Goal: Task Accomplishment & Management: Manage account settings

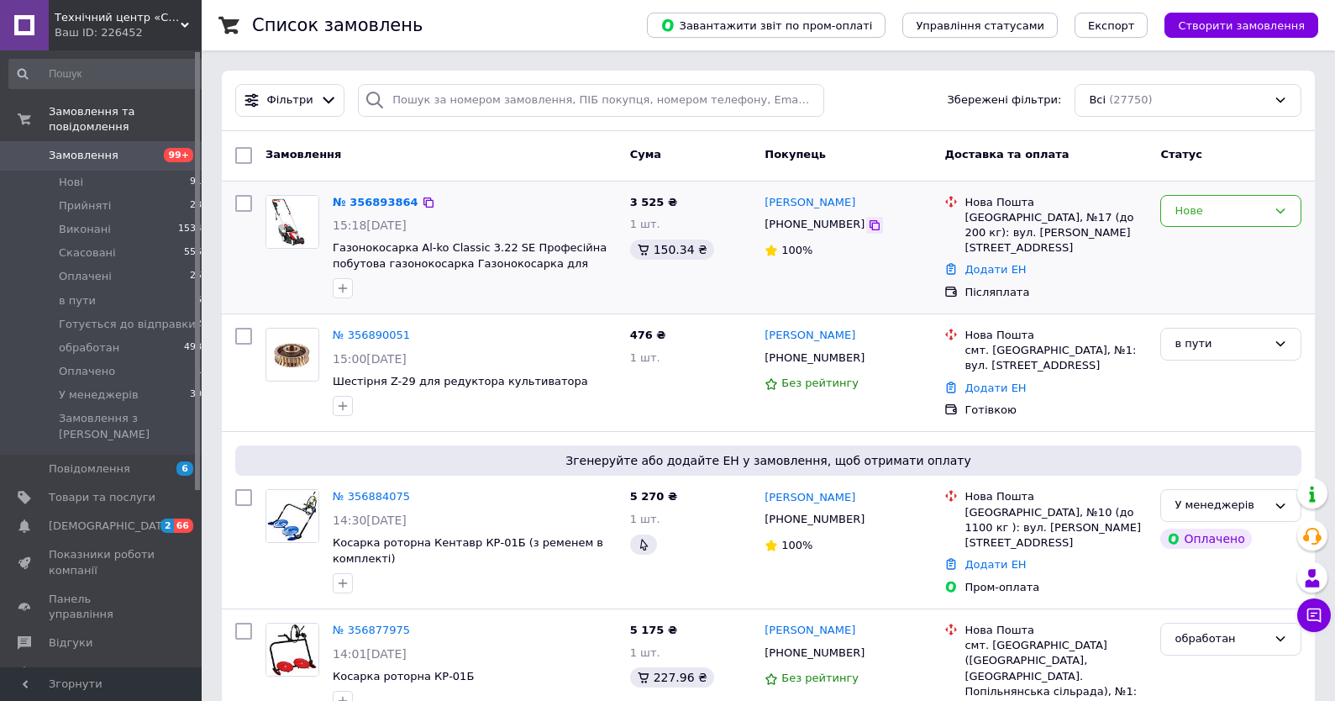
click at [870, 223] on icon at bounding box center [875, 225] width 10 height 10
click at [861, 234] on div "+380975437776" at bounding box center [848, 224] width 170 height 19
drag, startPoint x: 667, startPoint y: 199, endPoint x: 600, endPoint y: 235, distance: 76.3
click at [600, 235] on div "№ 356893864 15:18, 12.08.2025 Газонокосарка Al-ko Classic 3.22 SE Професійна по…" at bounding box center [769, 247] width 1080 height 119
copy div "Газонокосарка Al-ko Classic 3.22 SE Професійна побутова газонокосарка Газонокос…"
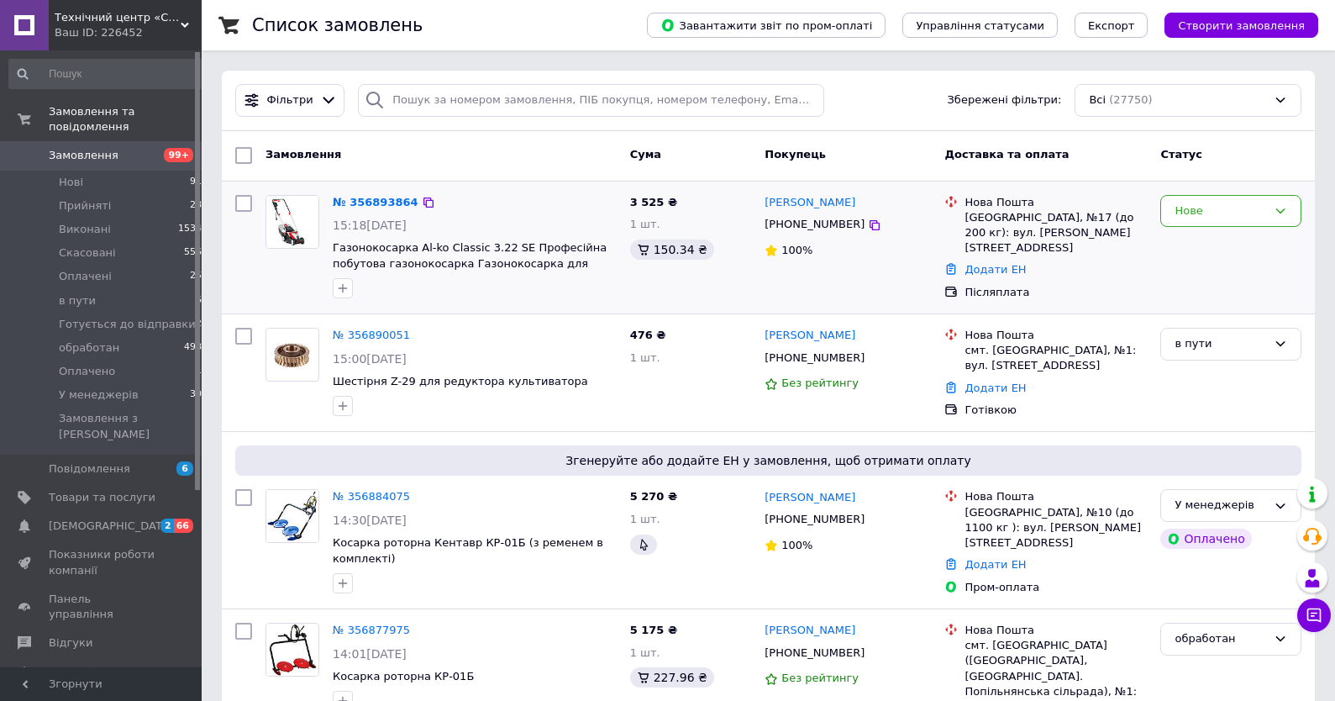
click at [586, 292] on div at bounding box center [474, 288] width 291 height 27
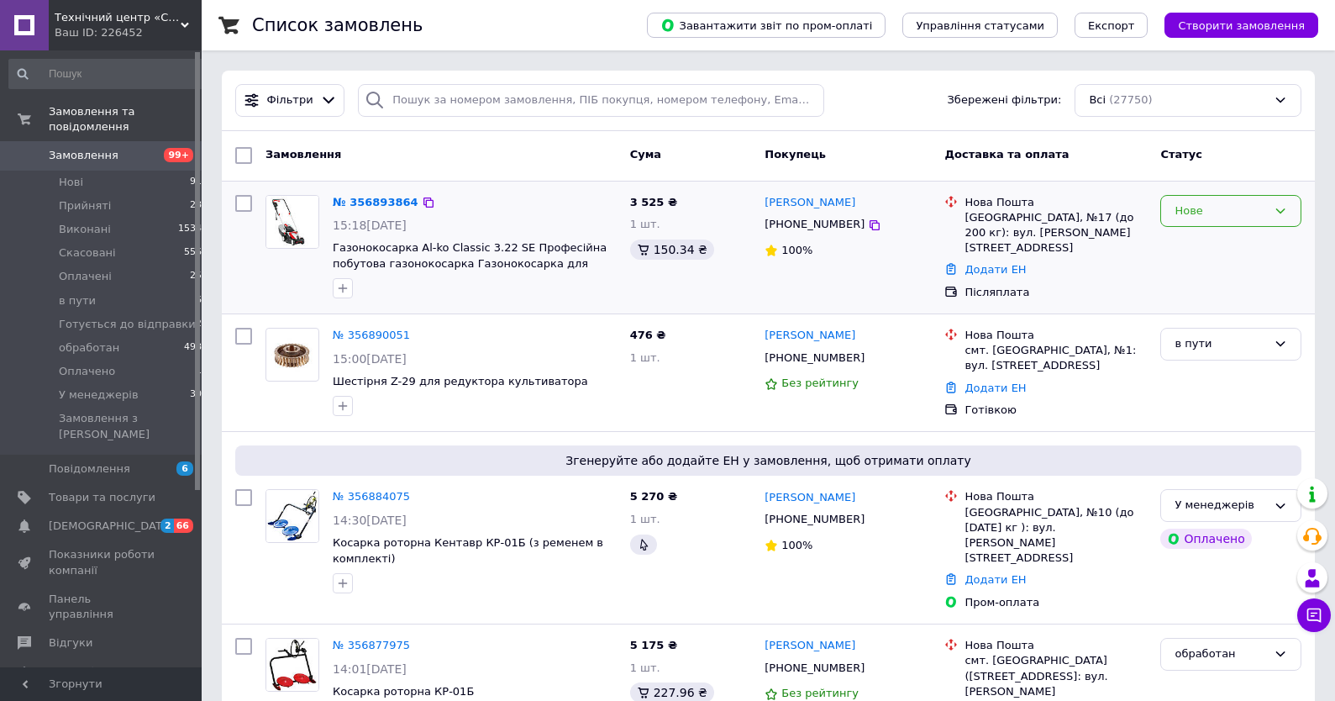
click at [1282, 210] on icon at bounding box center [1280, 210] width 13 height 13
click at [1221, 354] on li "У менеджерів" at bounding box center [1230, 354] width 139 height 31
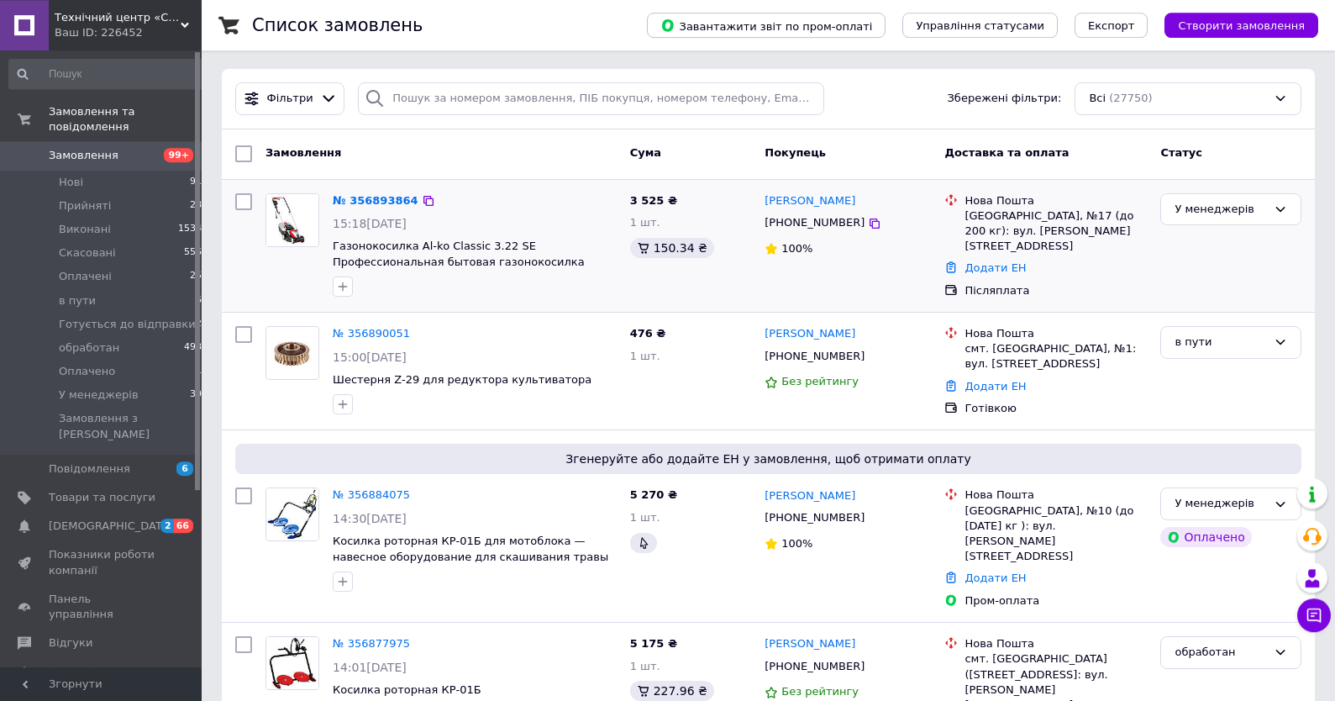
scroll to position [0, 0]
click at [131, 151] on span "Замовлення" at bounding box center [102, 155] width 107 height 15
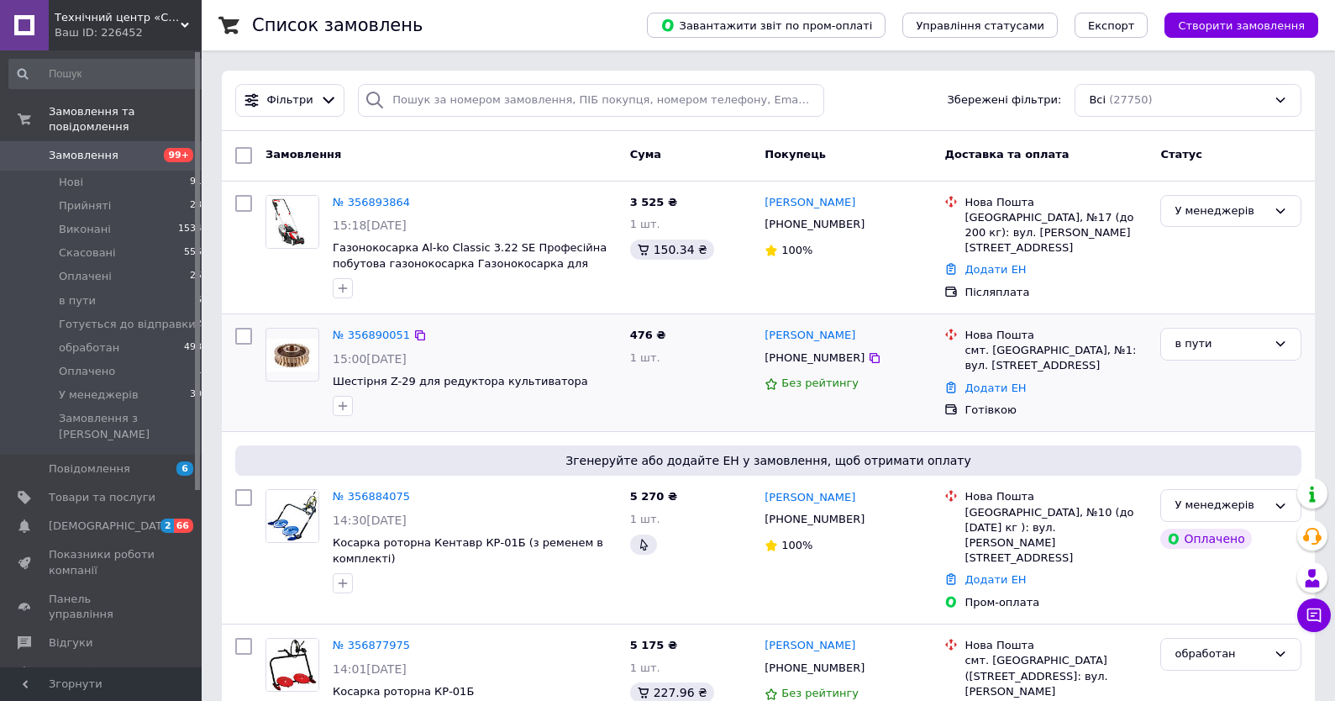
click at [1119, 381] on div "Додати ЕН" at bounding box center [1055, 388] width 189 height 23
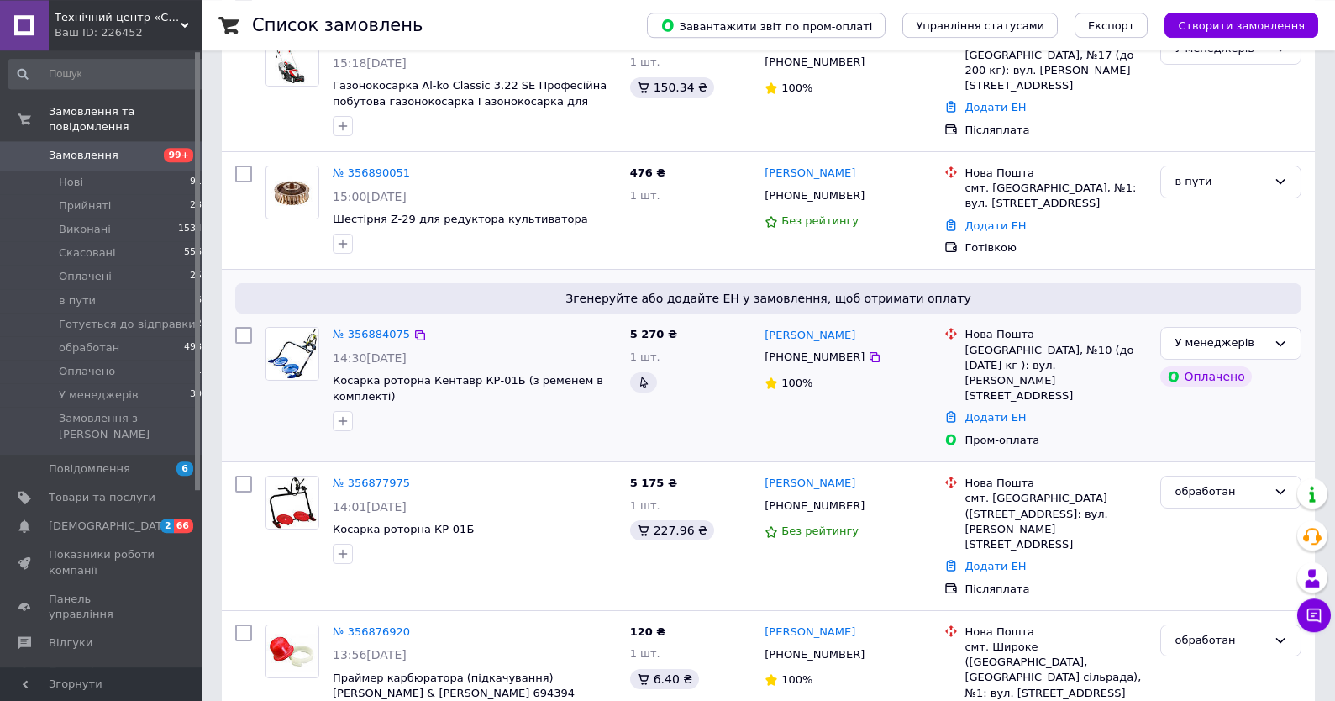
scroll to position [180, 0]
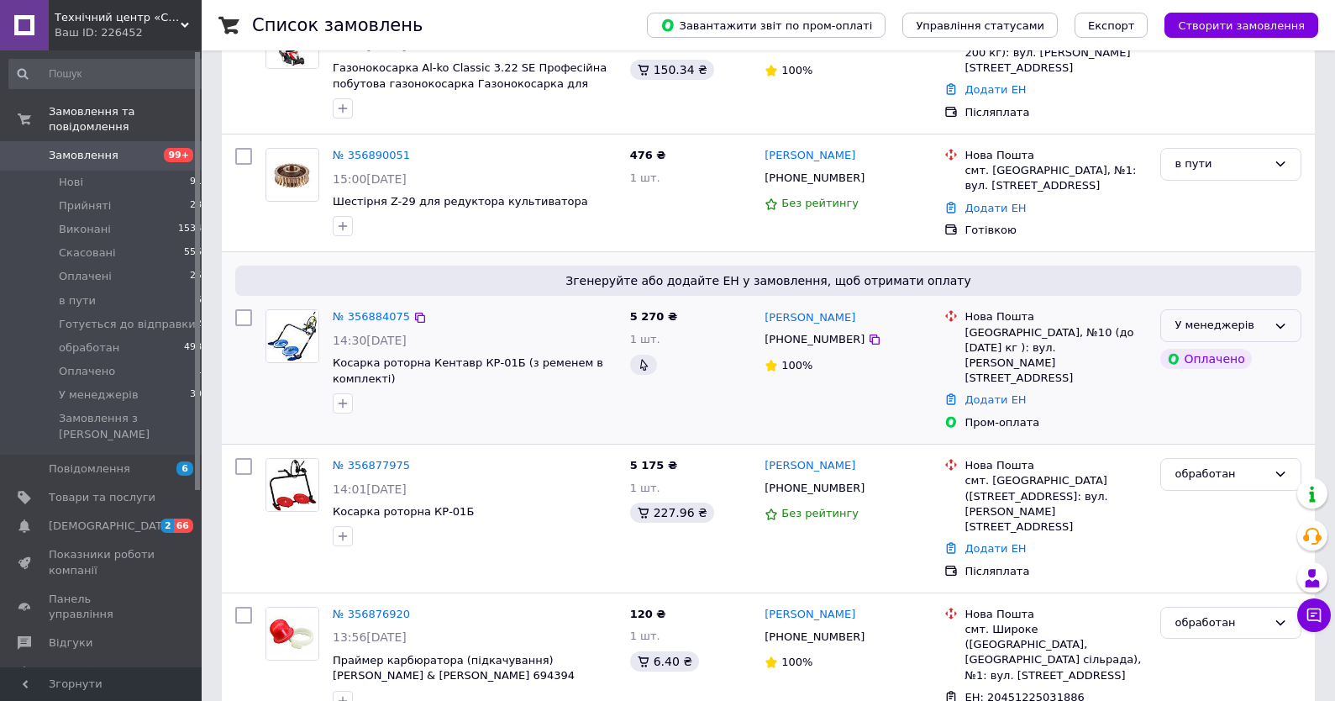
click at [1195, 317] on div "У менеджерів" at bounding box center [1220, 326] width 92 height 18
click at [1221, 429] on li "обработан" at bounding box center [1230, 438] width 139 height 31
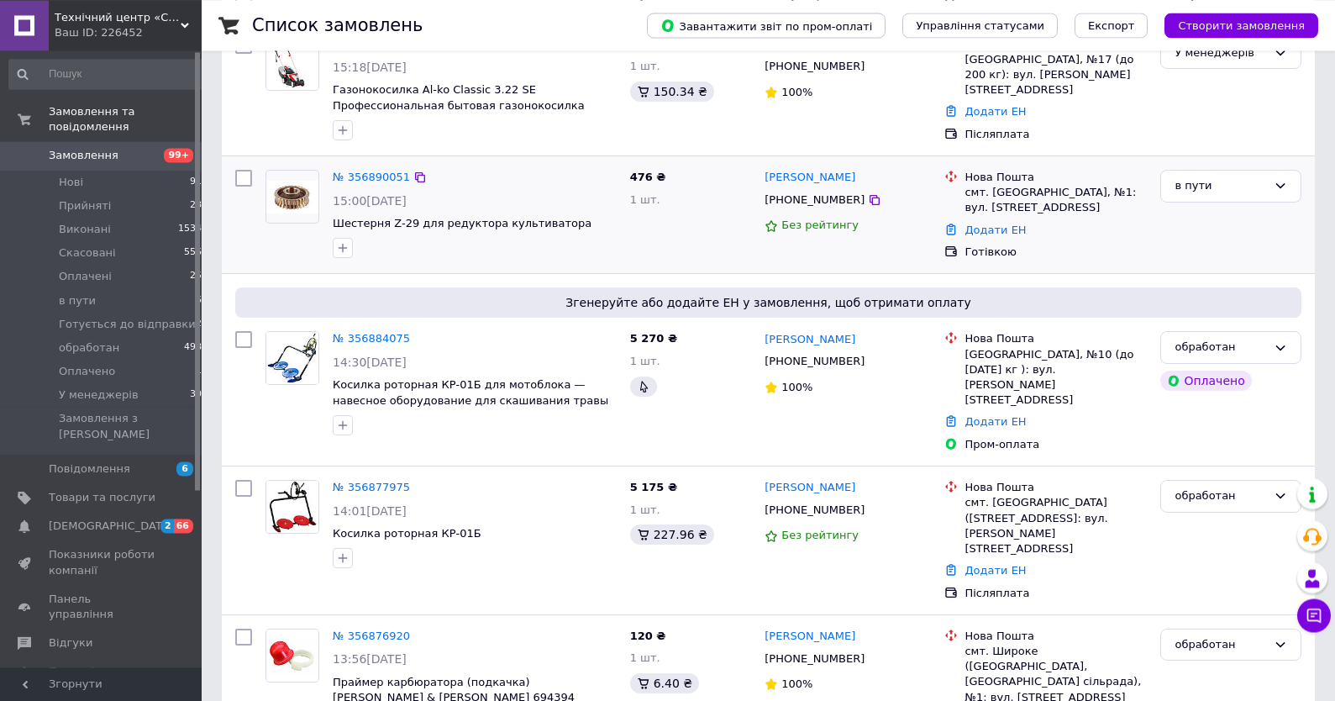
scroll to position [0, 0]
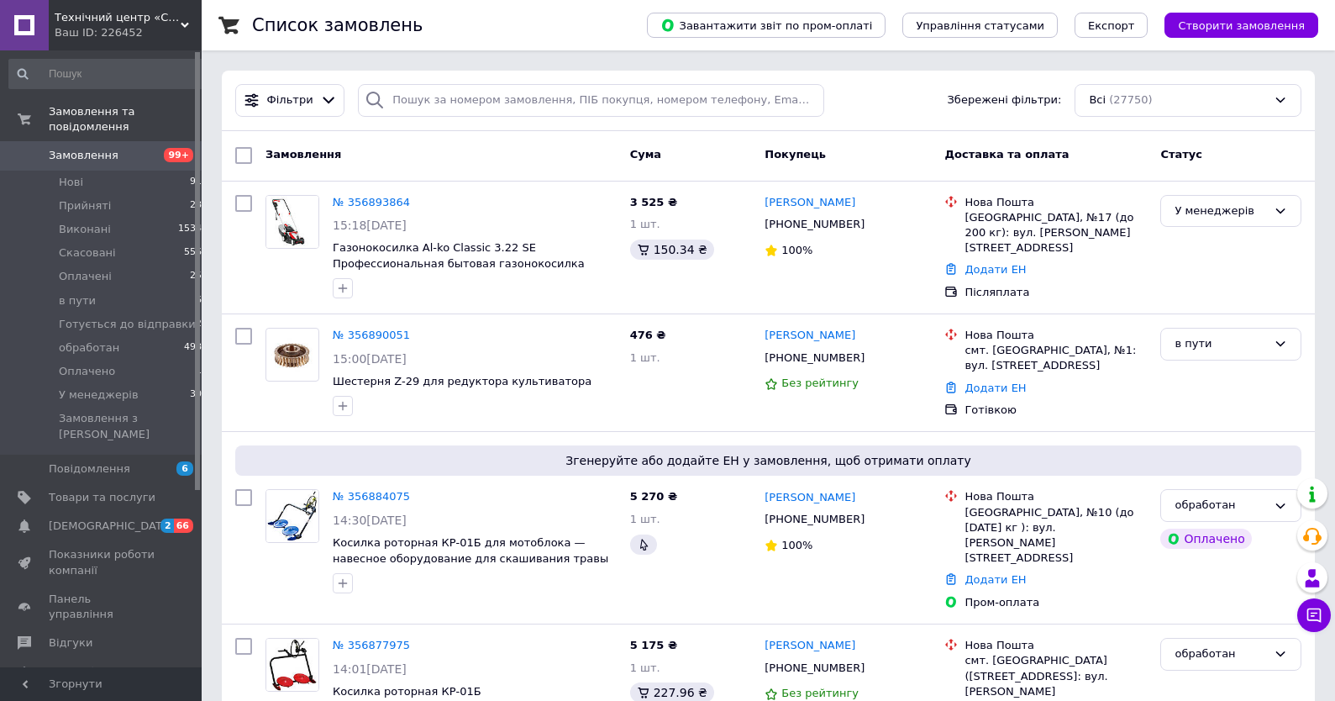
click at [132, 156] on span "Замовлення" at bounding box center [102, 155] width 107 height 15
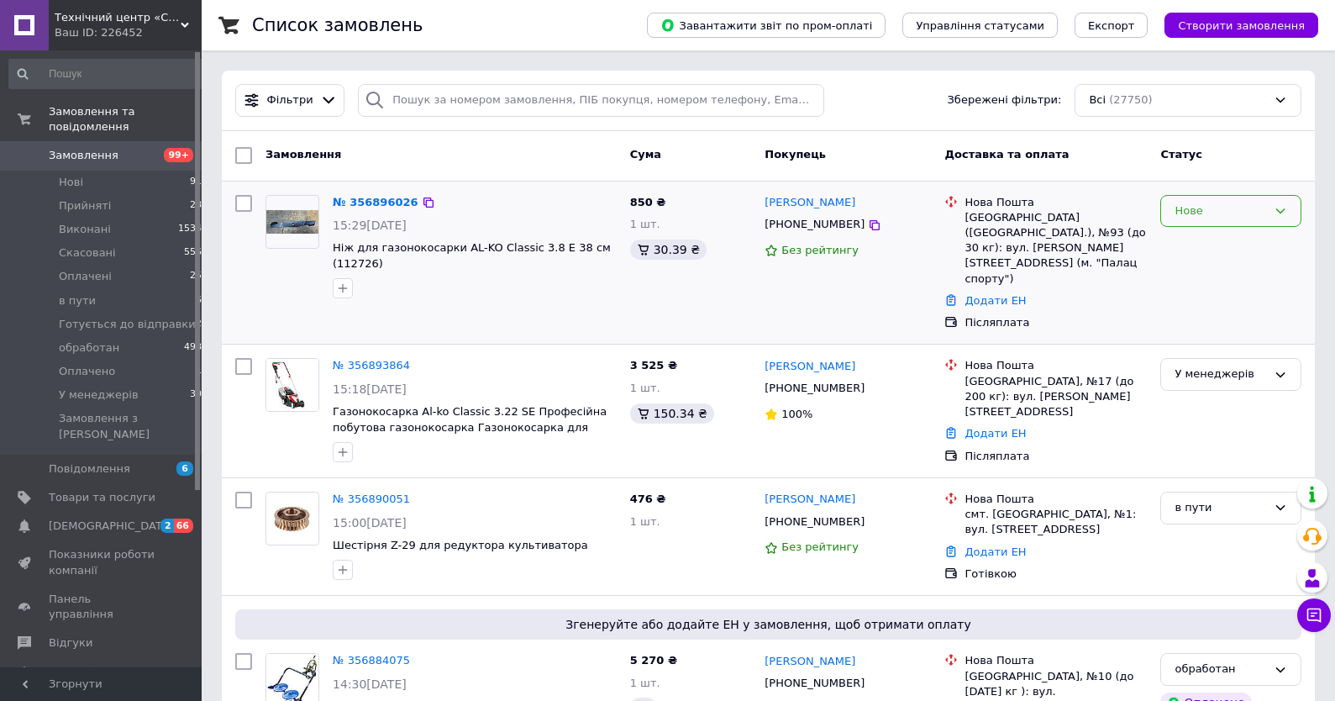
click at [1228, 208] on div "Нове" at bounding box center [1220, 211] width 92 height 18
click at [1222, 288] on li "обработан" at bounding box center [1230, 292] width 139 height 31
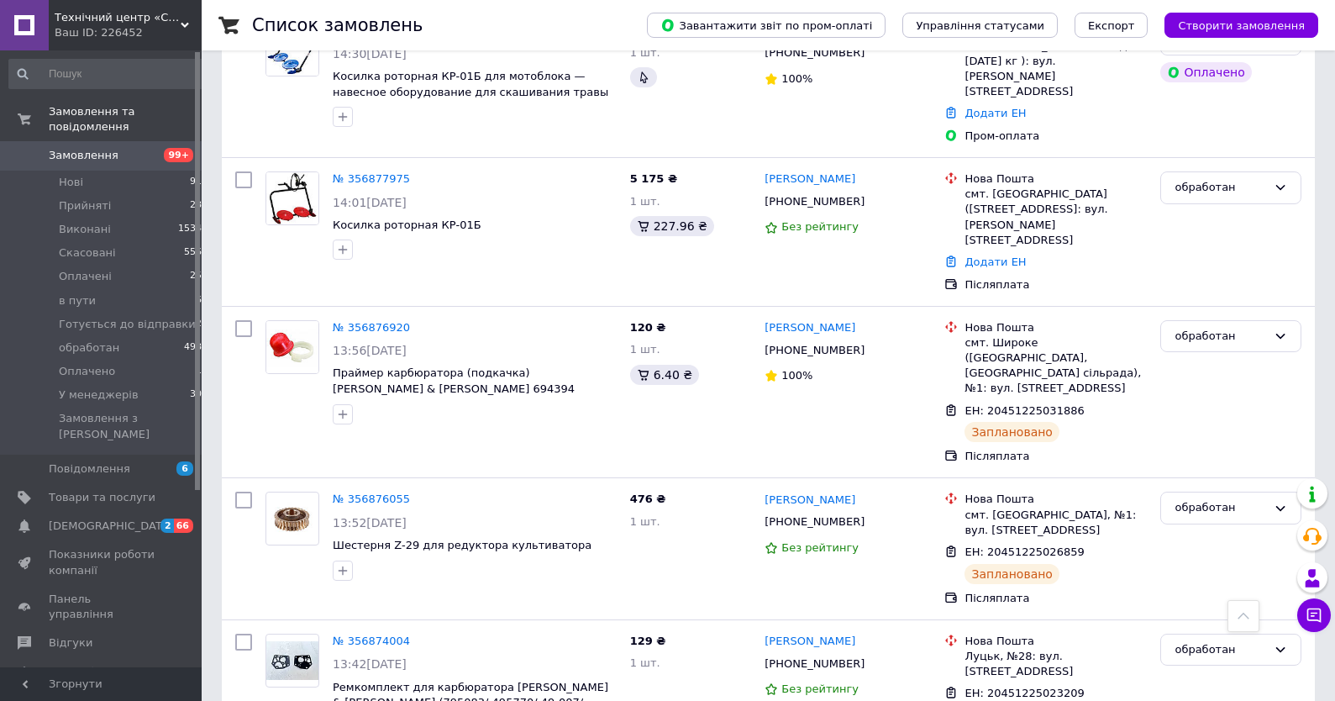
scroll to position [990, 0]
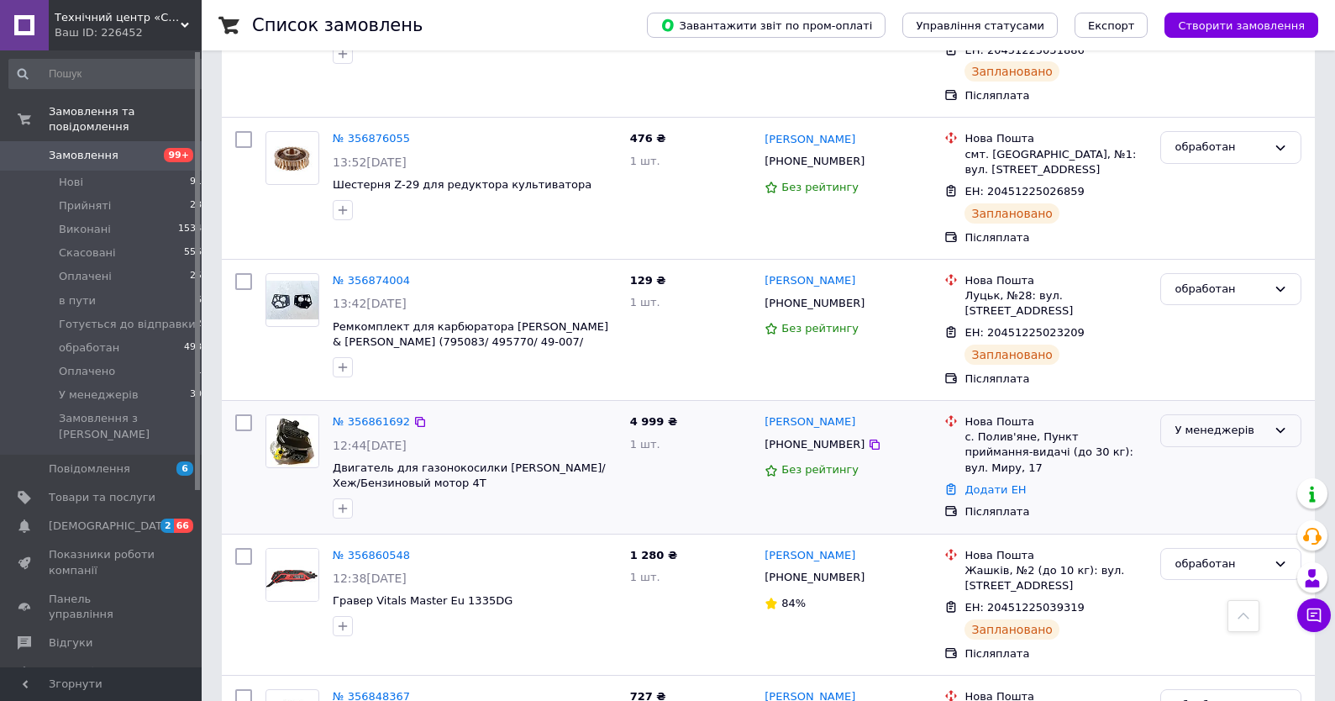
click at [1199, 422] on div "У менеджерів" at bounding box center [1220, 431] width 92 height 18
click at [1211, 528] on li "обработан" at bounding box center [1230, 543] width 139 height 31
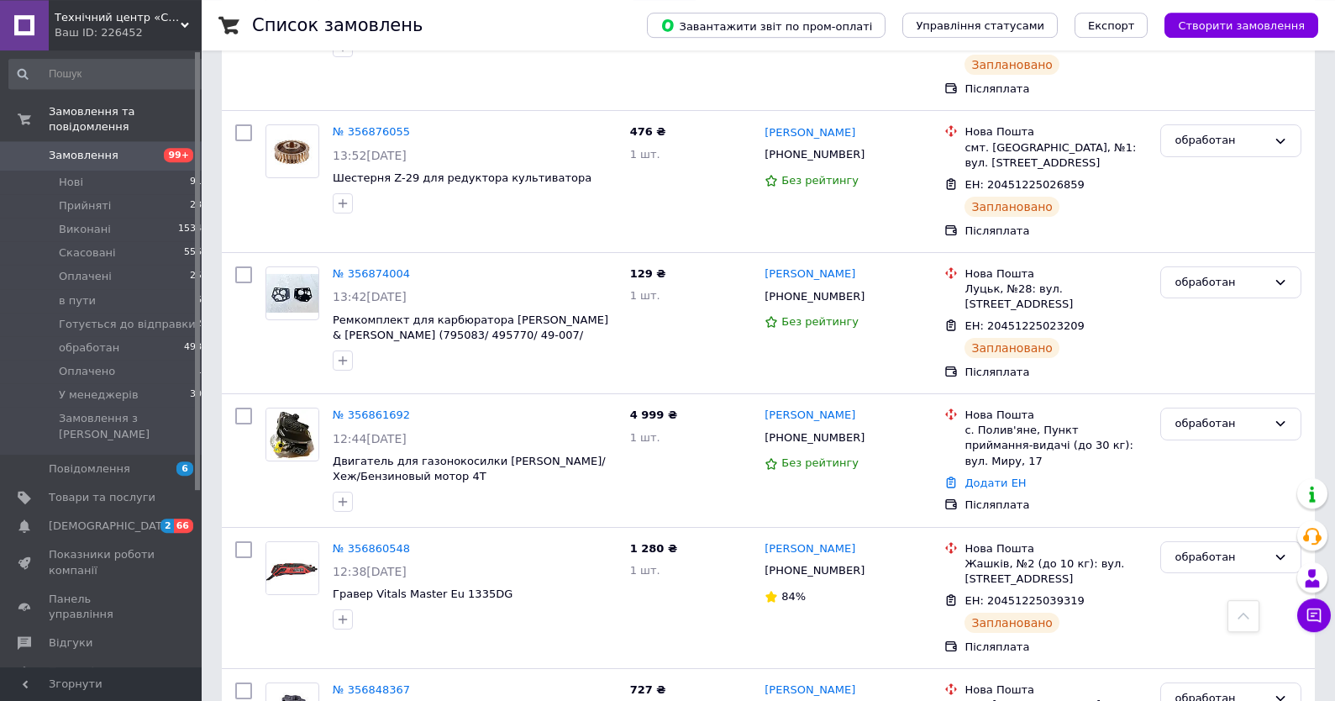
scroll to position [1080, 0]
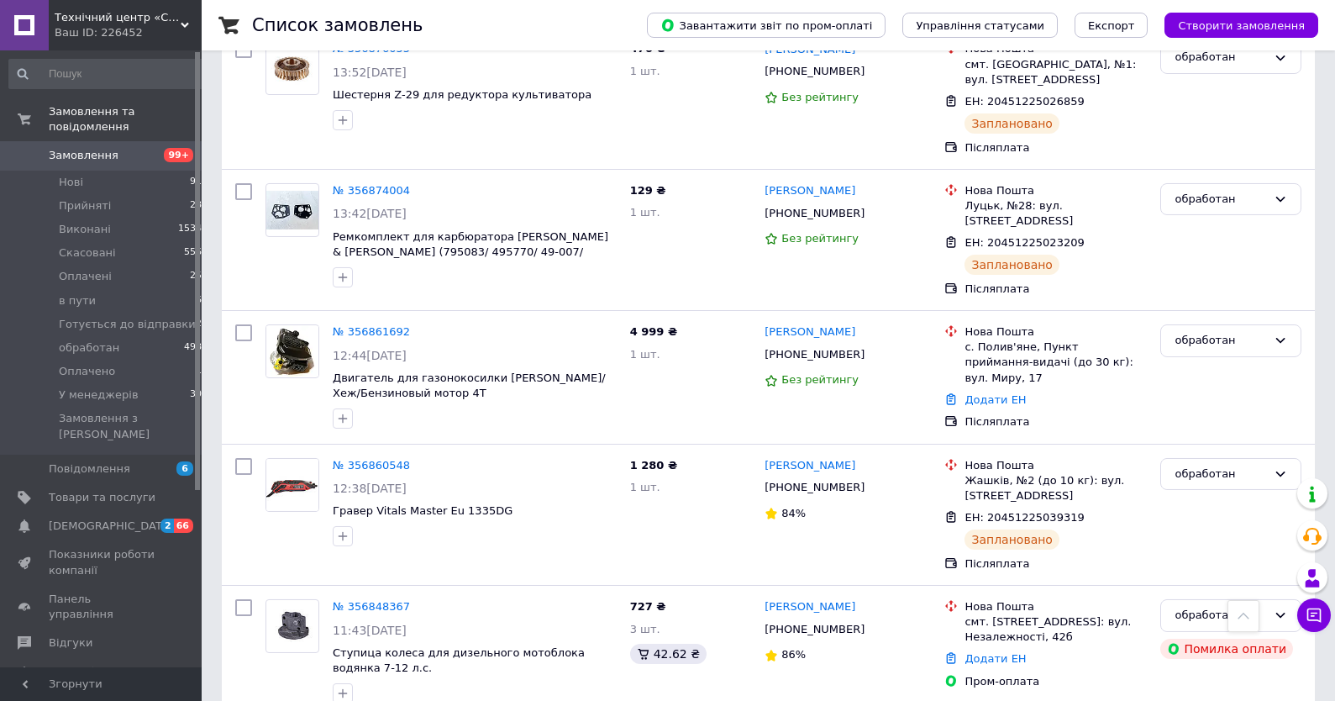
click at [137, 148] on span "Замовлення" at bounding box center [102, 155] width 107 height 15
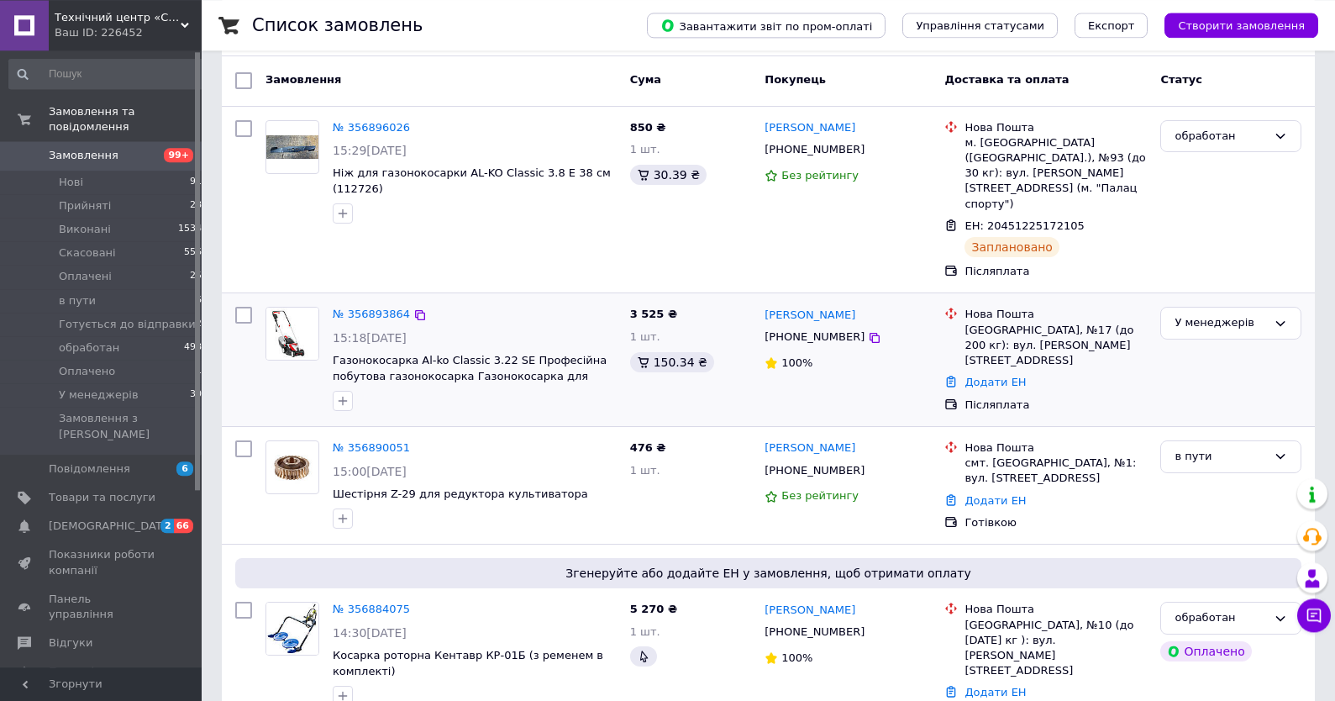
scroll to position [90, 0]
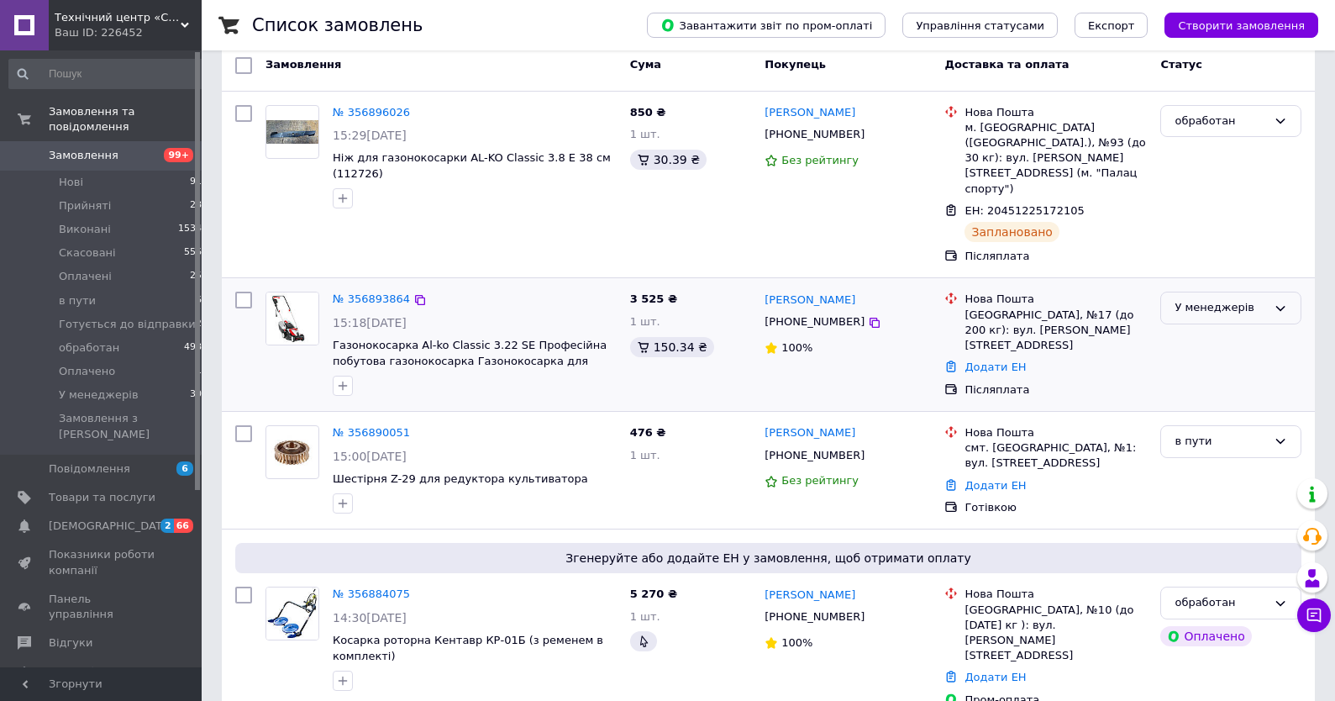
click at [1220, 299] on div "У менеджерів" at bounding box center [1220, 308] width 92 height 18
click at [1215, 406] on li "обработан" at bounding box center [1230, 421] width 139 height 31
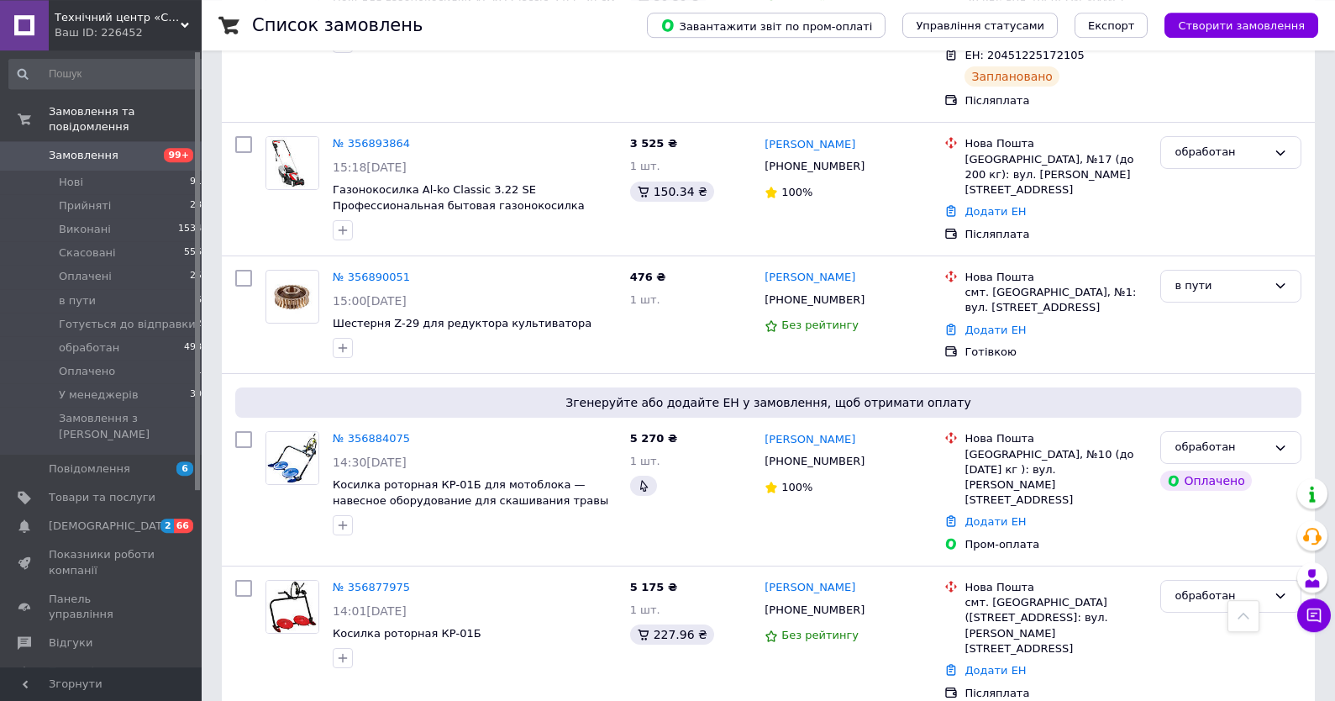
scroll to position [0, 0]
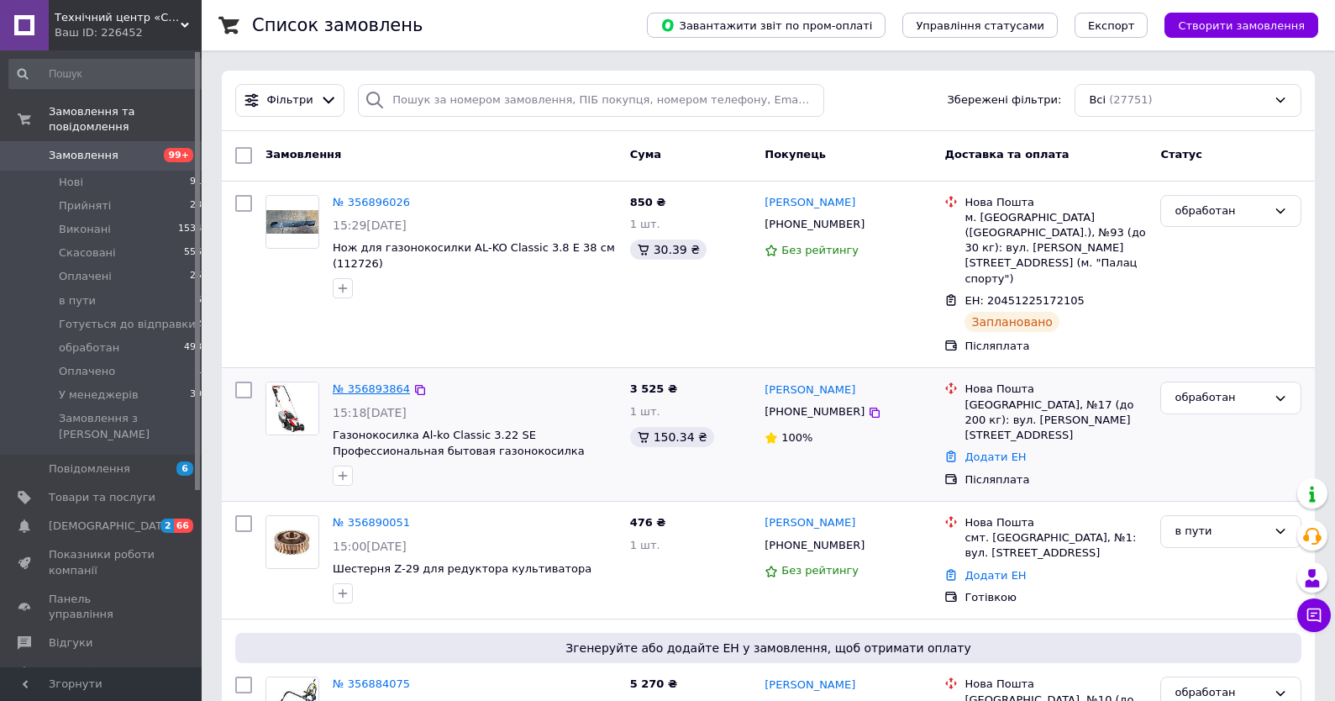
click at [376, 382] on link "№ 356893864" at bounding box center [371, 388] width 77 height 13
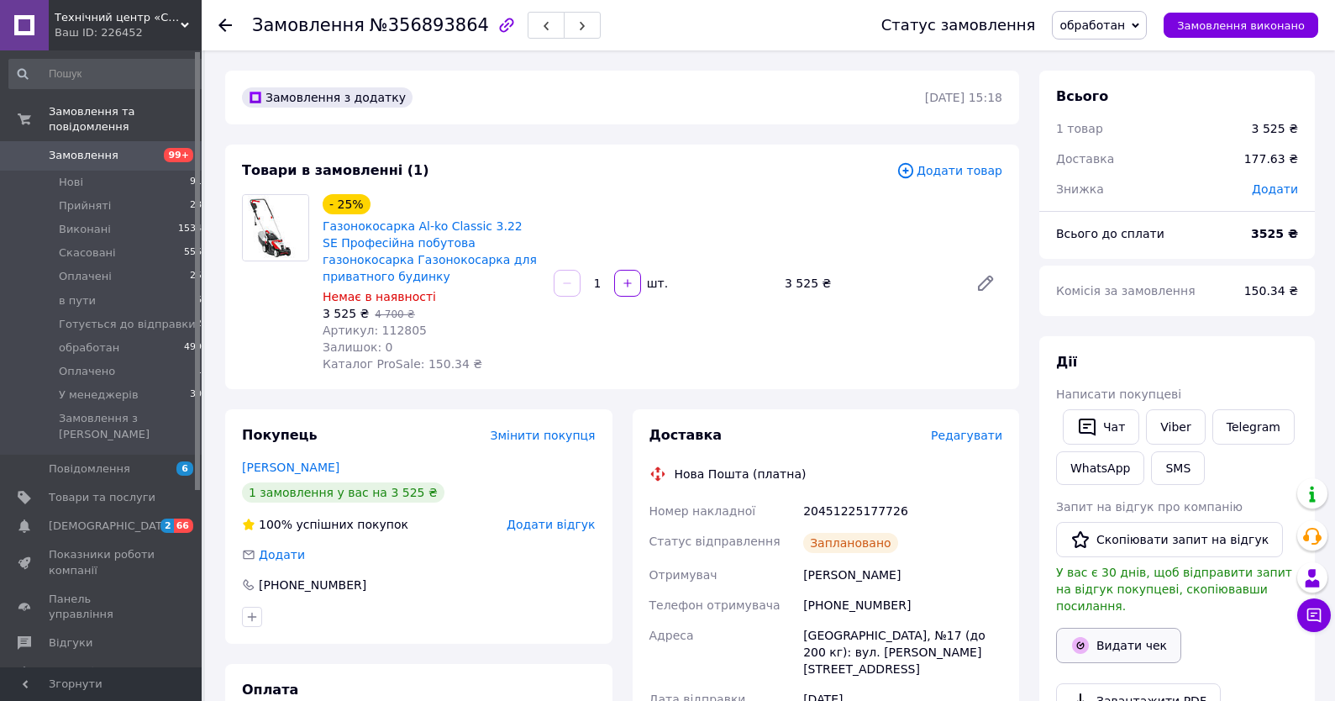
click at [1111, 628] on button "Видати чек" at bounding box center [1118, 645] width 125 height 35
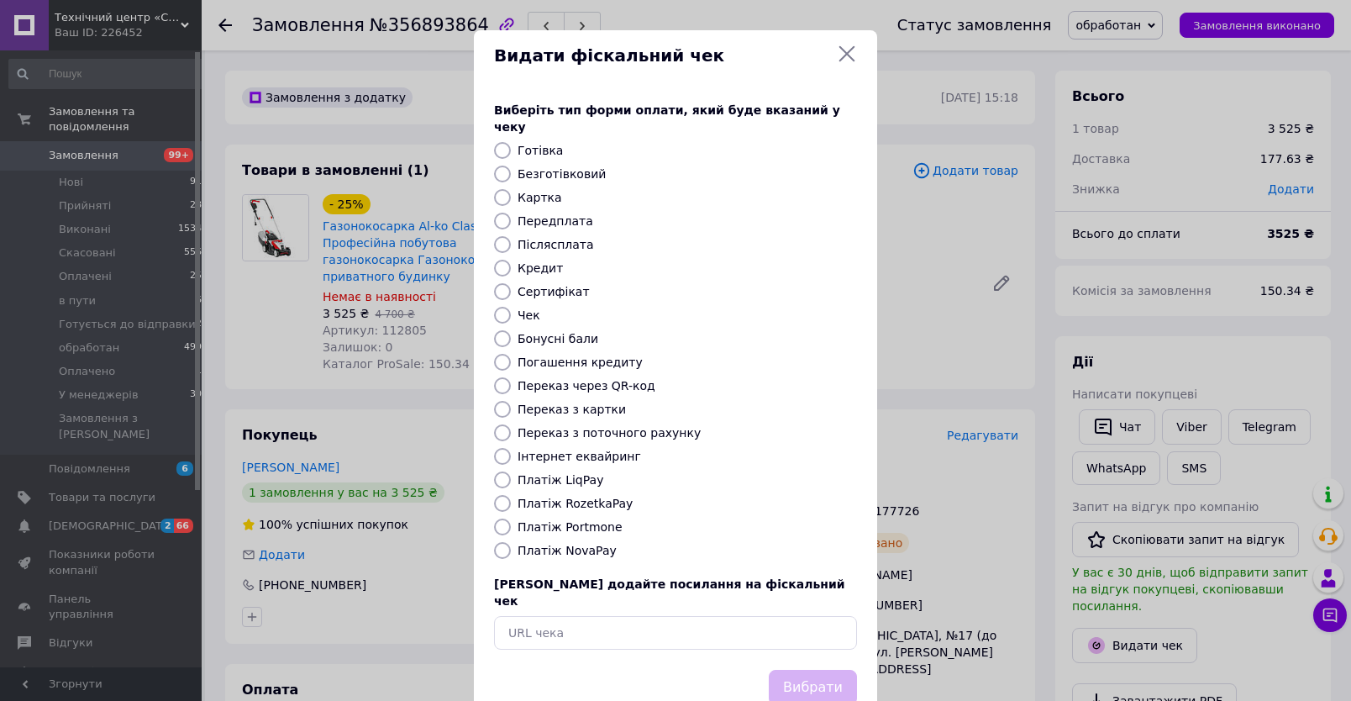
click at [519, 144] on label "Готівка" at bounding box center [540, 150] width 45 height 13
click at [511, 142] on input "Готівка" at bounding box center [502, 150] width 17 height 17
radio input "true"
click at [802, 670] on button "Вибрати" at bounding box center [813, 688] width 88 height 36
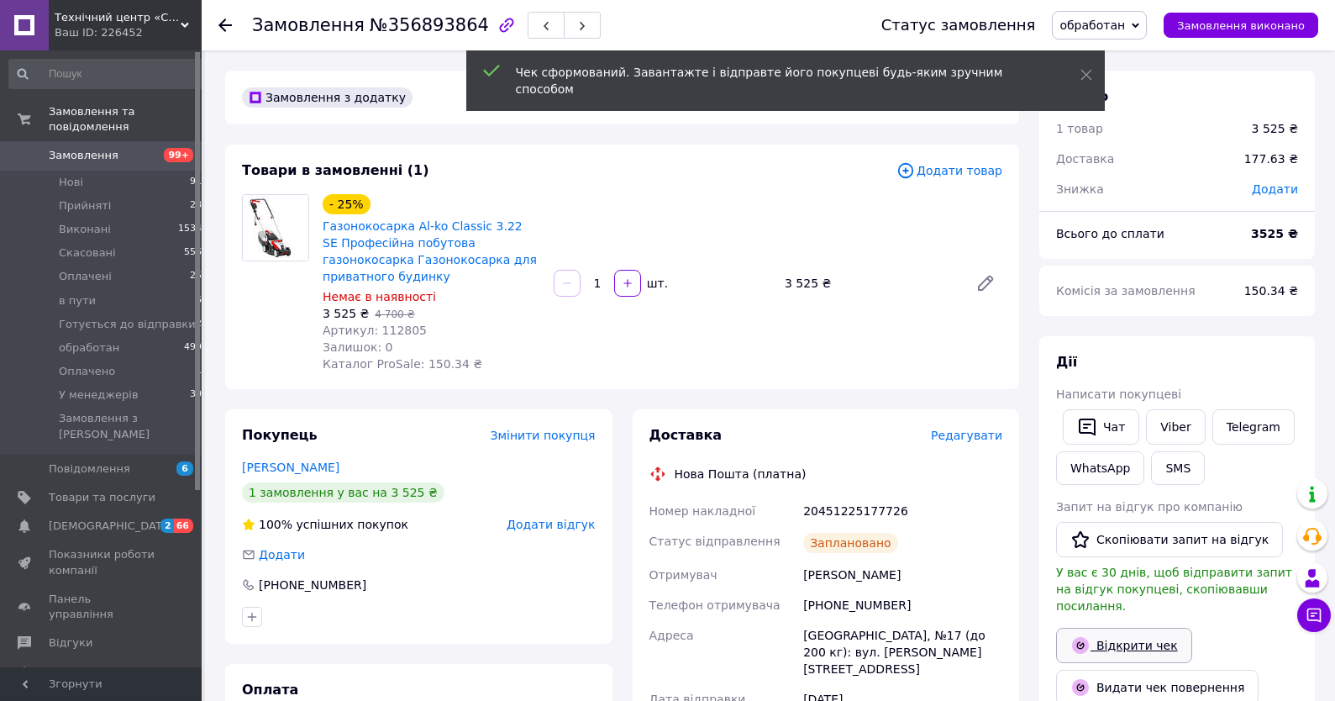
click at [1111, 628] on link "Відкрити чек" at bounding box center [1124, 645] width 136 height 35
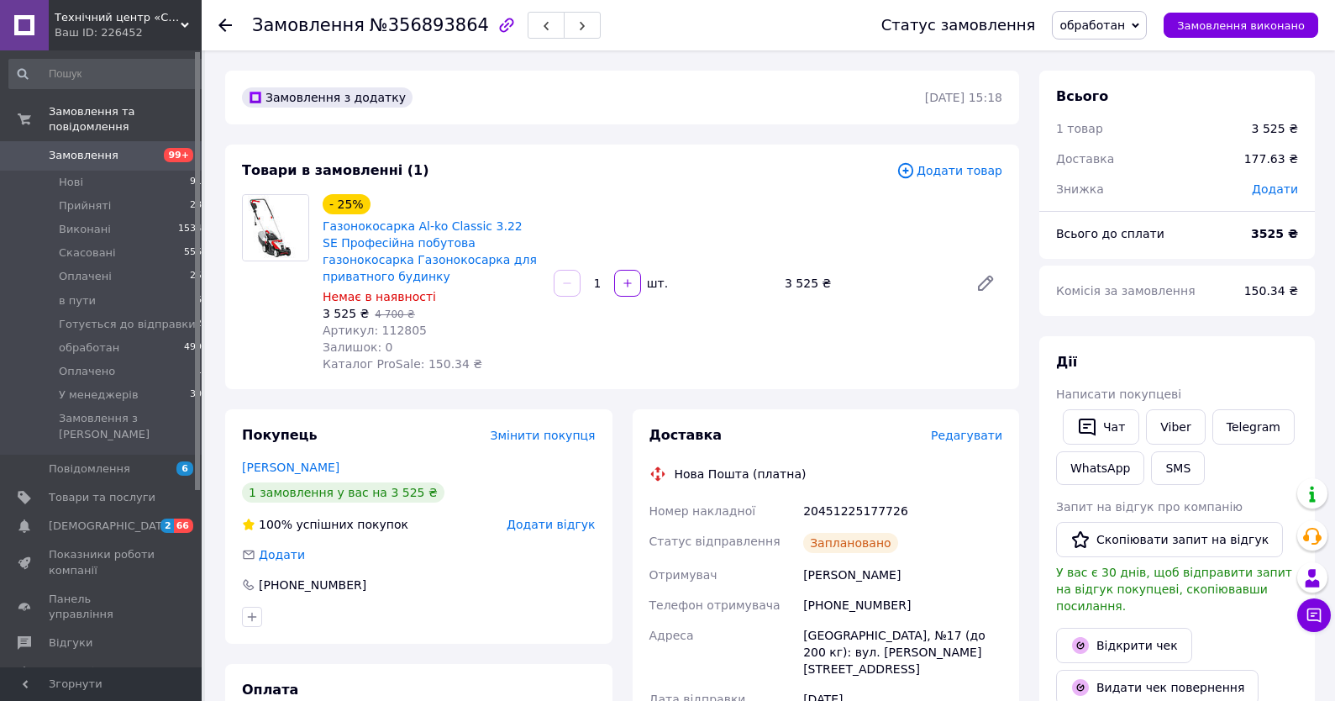
click at [139, 155] on span "Замовлення" at bounding box center [102, 155] width 107 height 15
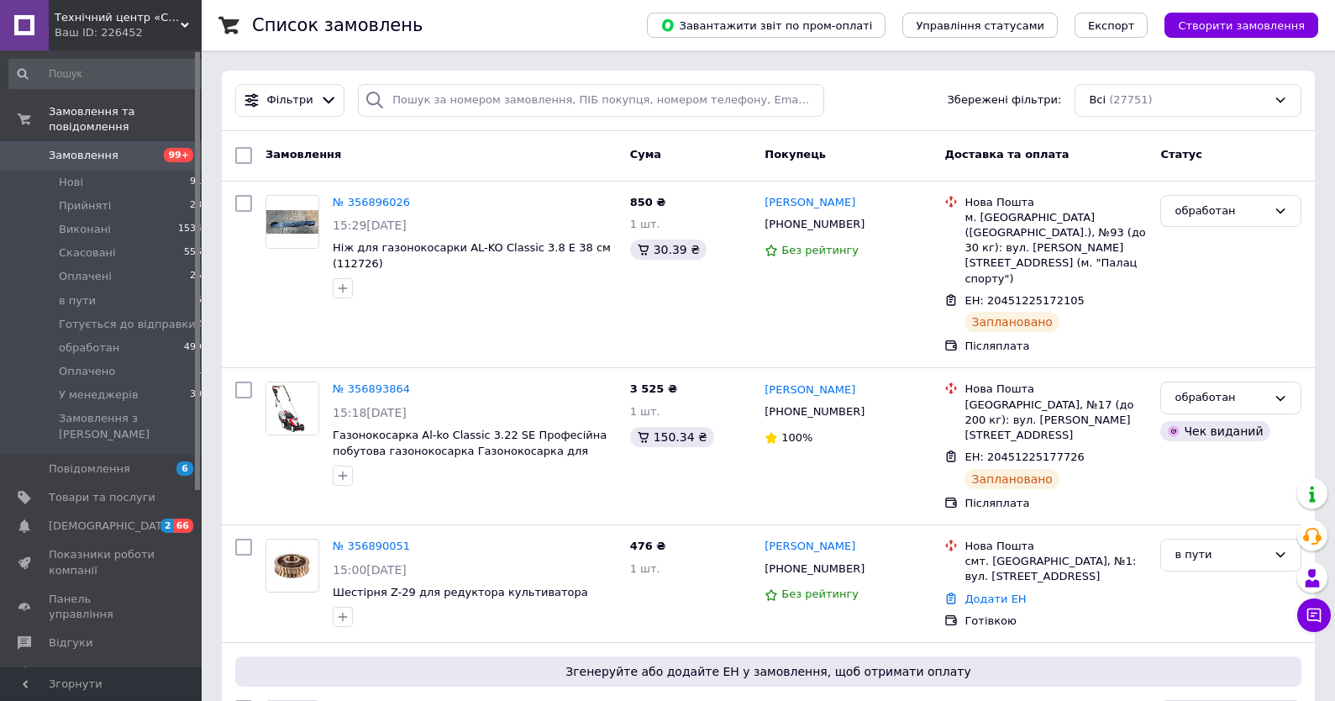
click at [122, 154] on span "Замовлення" at bounding box center [102, 155] width 107 height 15
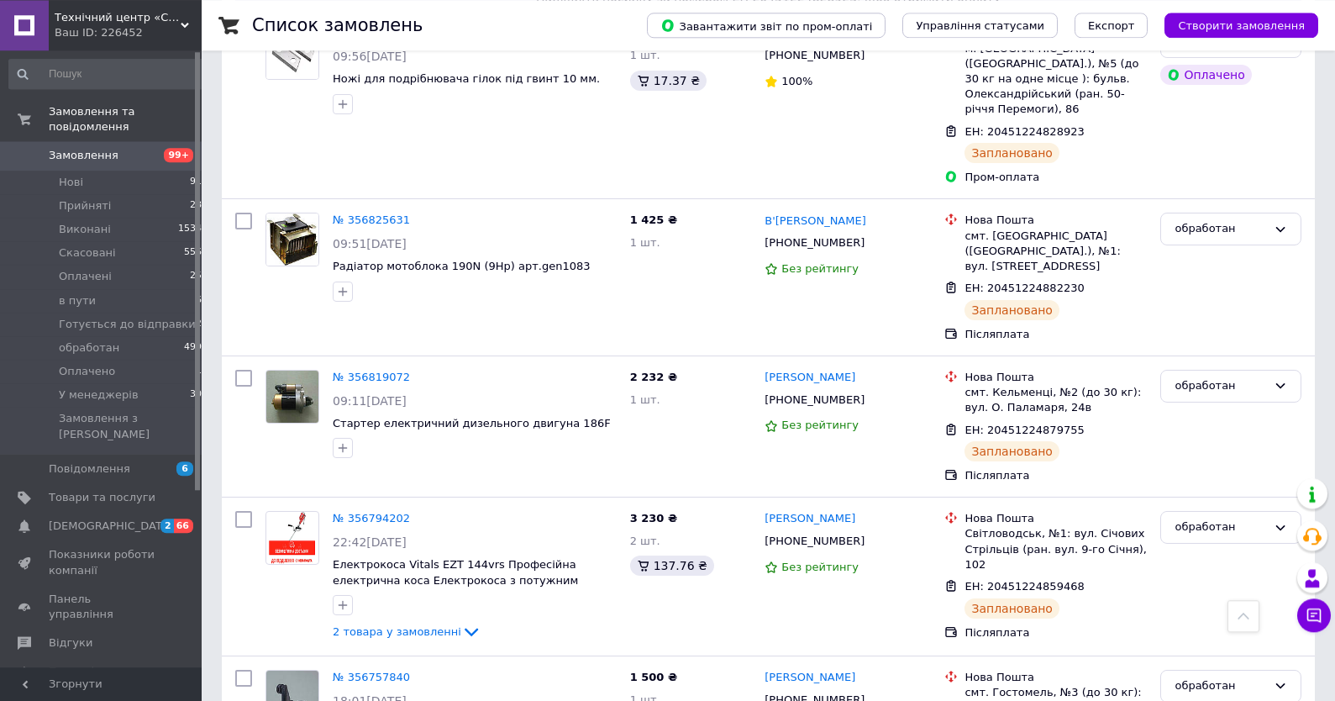
scroll to position [2161, 0]
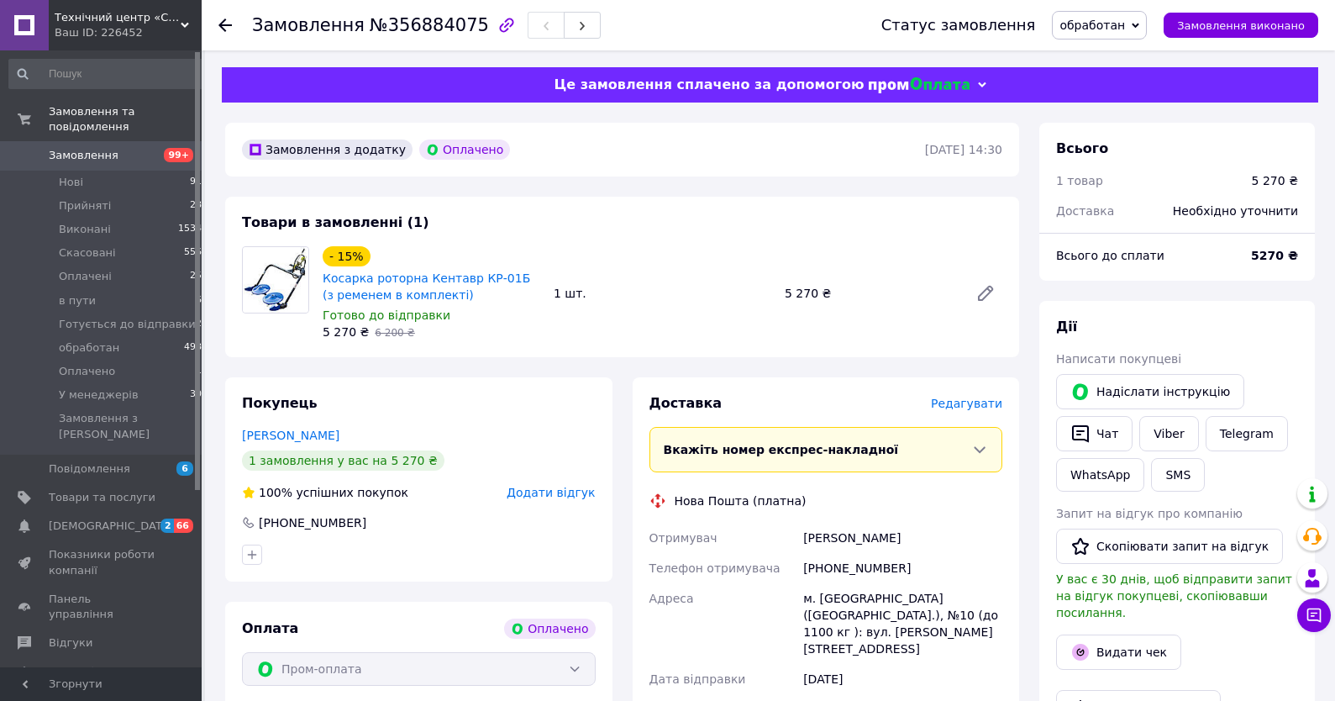
click at [830, 235] on div "Товари в замовленні (1) - 15% Косарка роторна Кентавр КР-01Б (з ременем в компл…" at bounding box center [622, 277] width 794 height 160
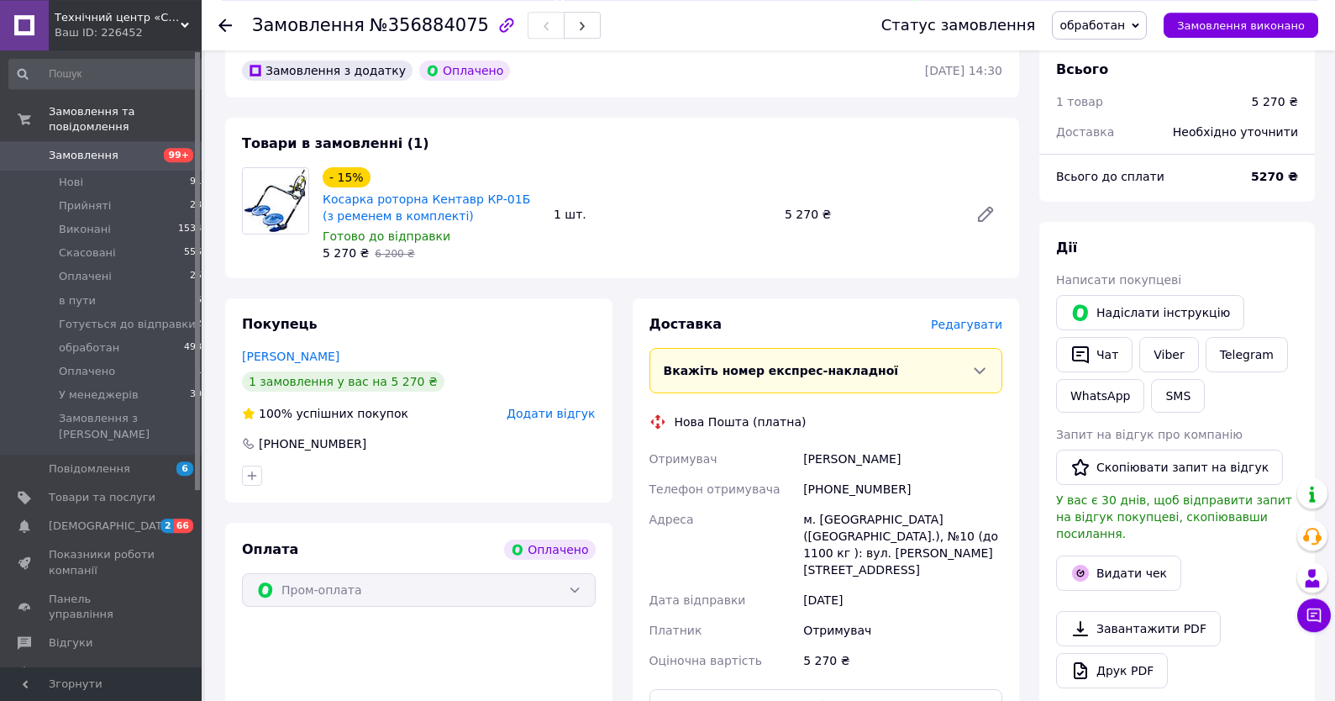
scroll to position [180, 0]
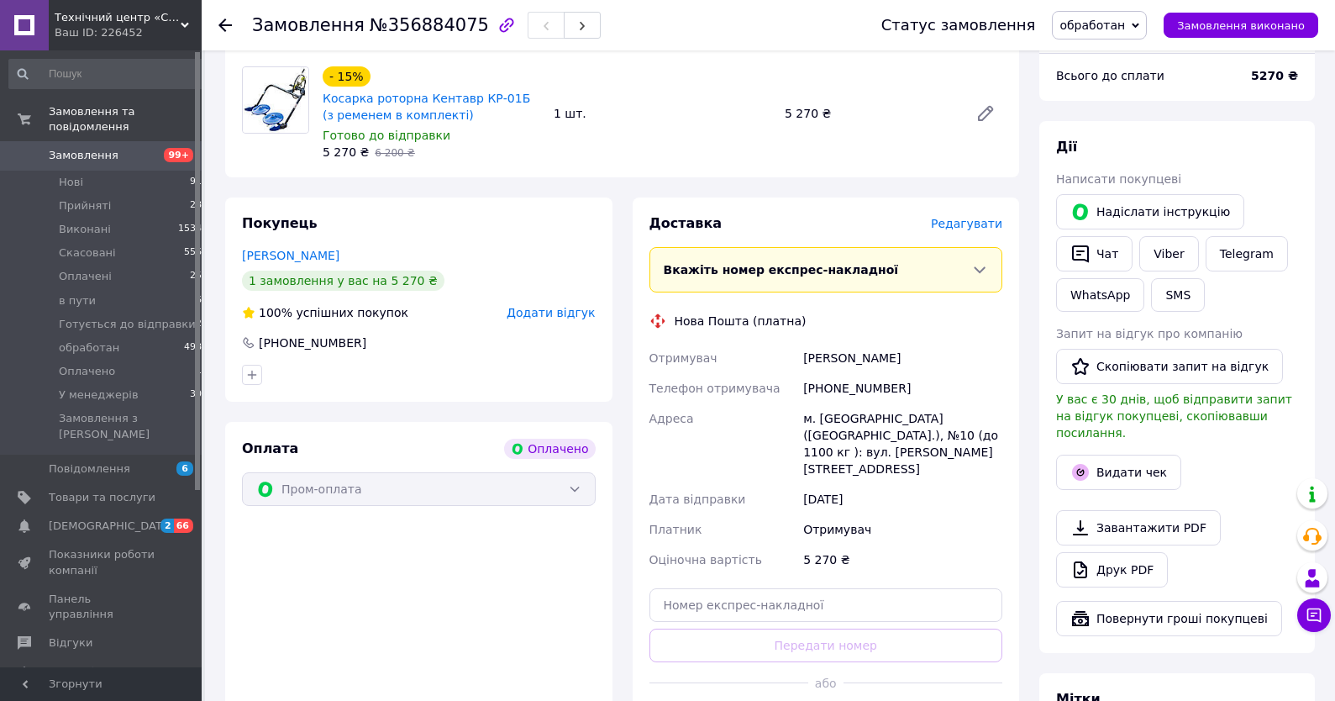
click at [812, 354] on div "Гайдученко Сергей" at bounding box center [903, 358] width 206 height 30
copy div "Гайдученко"
drag, startPoint x: 823, startPoint y: 389, endPoint x: 887, endPoint y: 391, distance: 63.9
click at [887, 391] on div "+380672098288" at bounding box center [903, 388] width 206 height 30
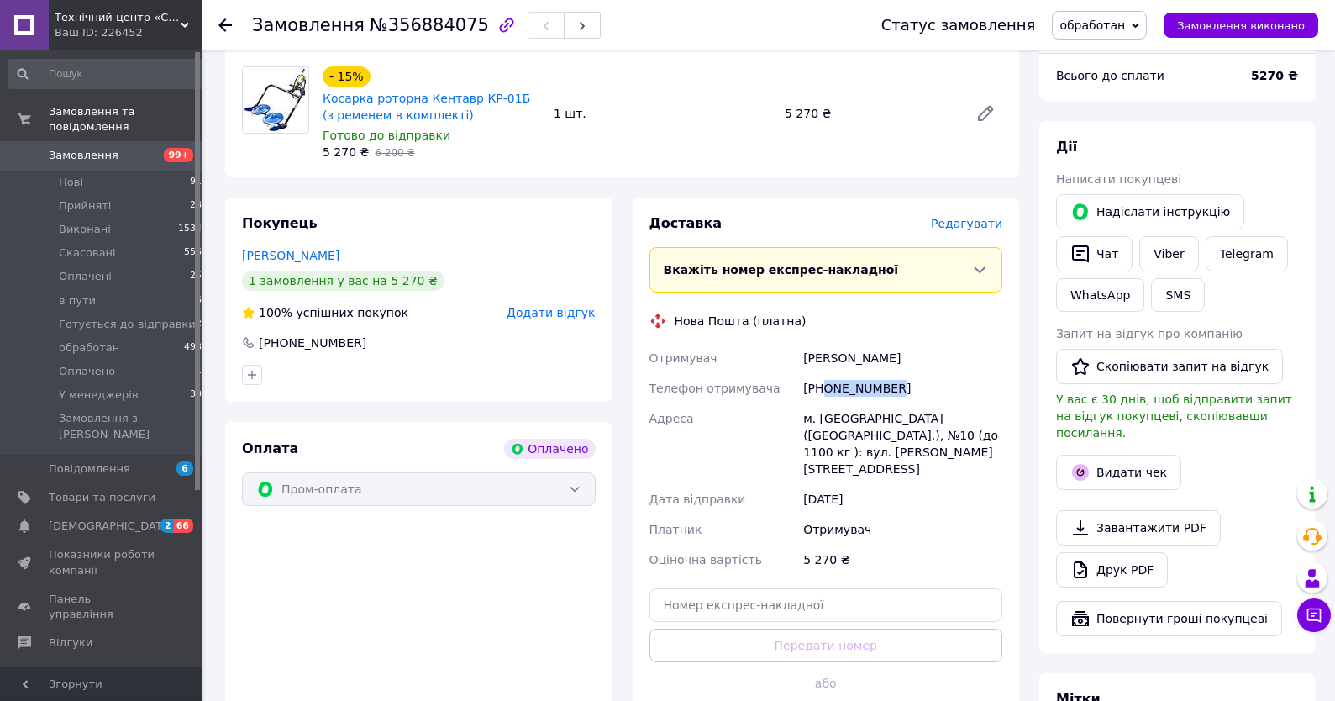
copy div "0672098288"
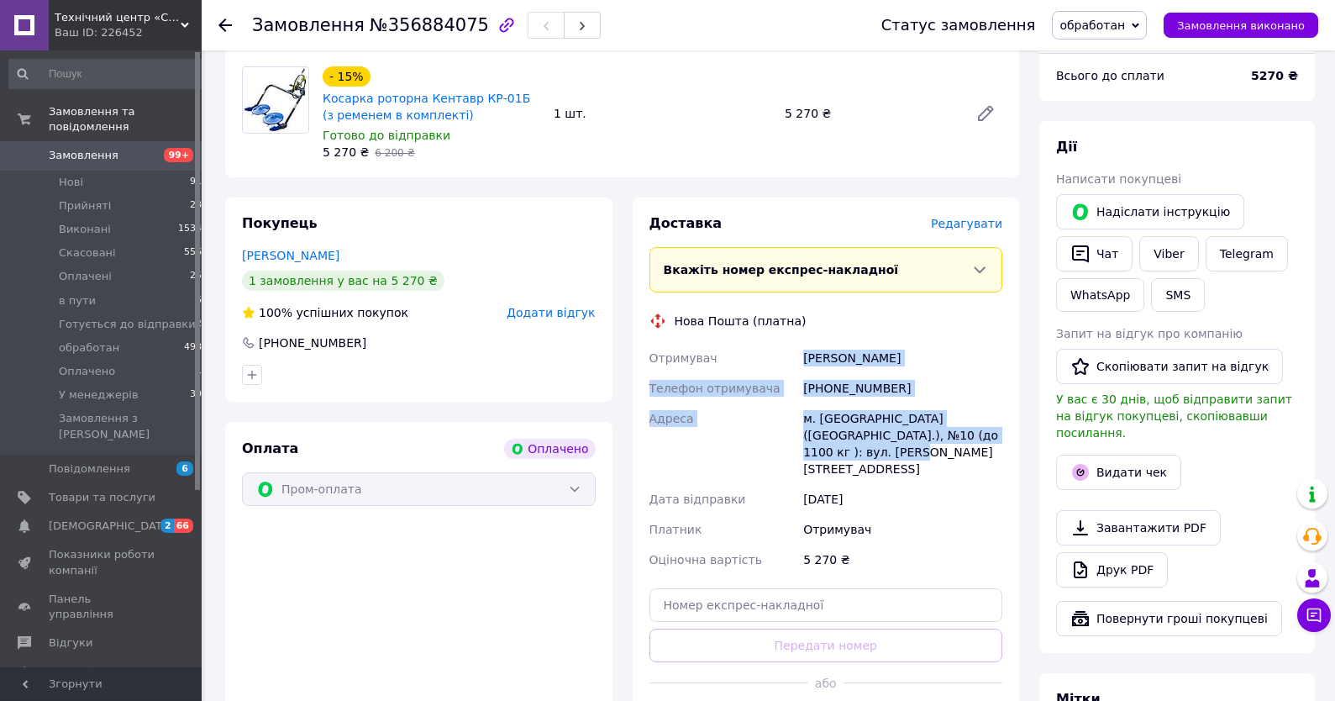
drag, startPoint x: 804, startPoint y: 360, endPoint x: 842, endPoint y: 453, distance: 99.8
click at [842, 453] on div "Отримувач Гайдученко Сергей Телефон отримувача +380672098288 Адреса м. Київ (Ки…" at bounding box center [826, 459] width 360 height 232
copy div "Гайдученко Сергей Телефон отримувача +380672098288 Адреса м. Київ (Київська обл…"
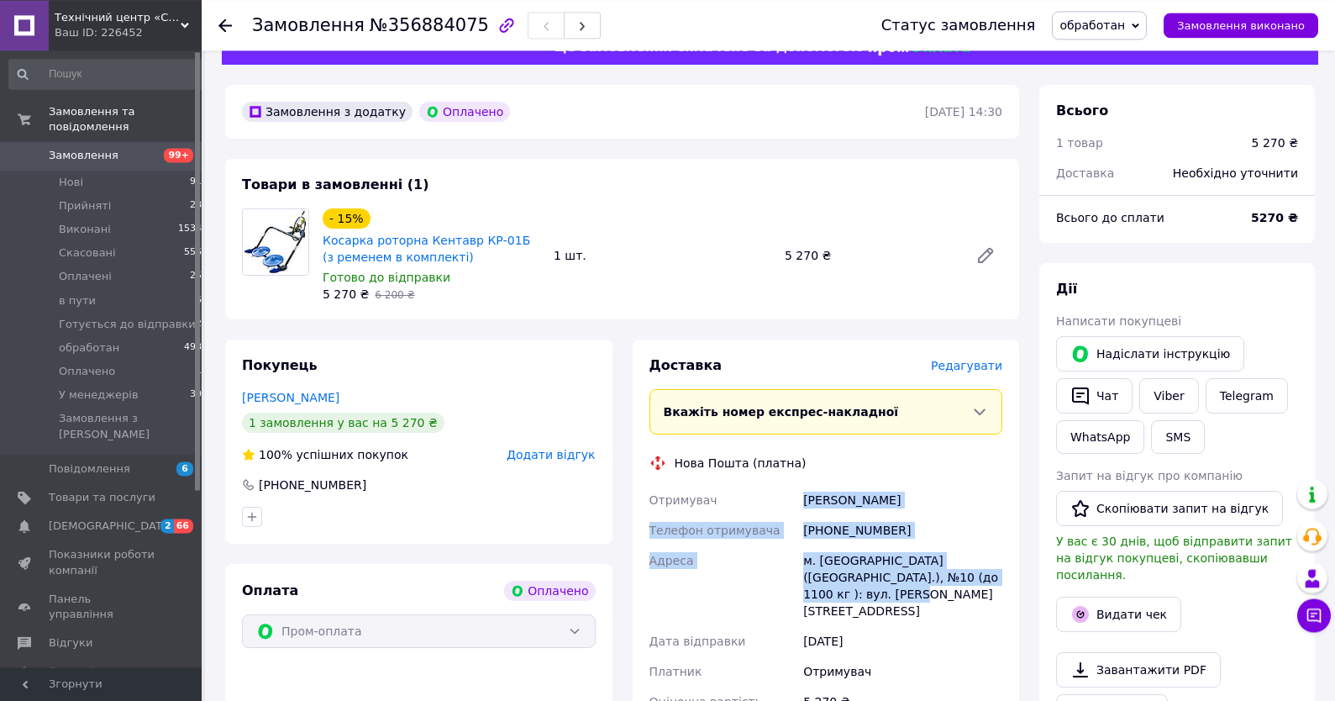
scroll to position [0, 0]
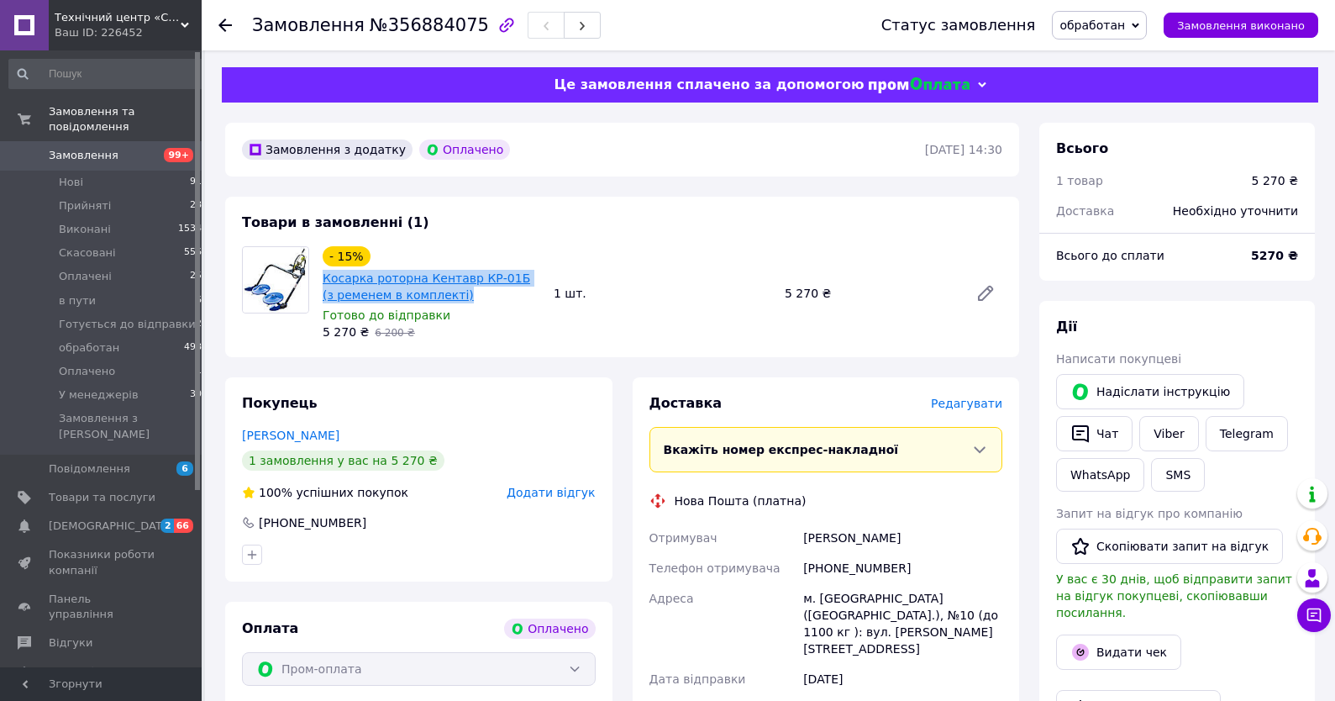
drag, startPoint x: 461, startPoint y: 299, endPoint x: 323, endPoint y: 279, distance: 140.1
copy link "Косарка роторна Кентавр КР-01Б (з ременем в комплекті)"
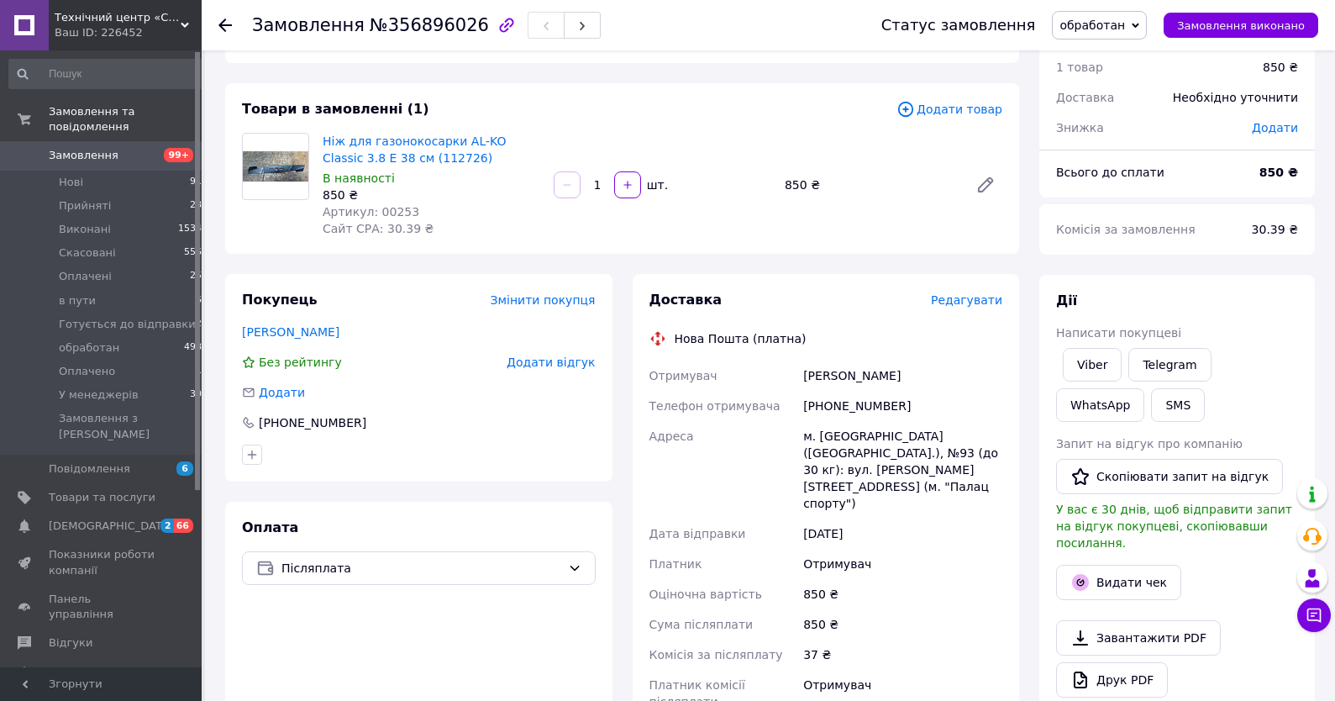
scroll to position [450, 0]
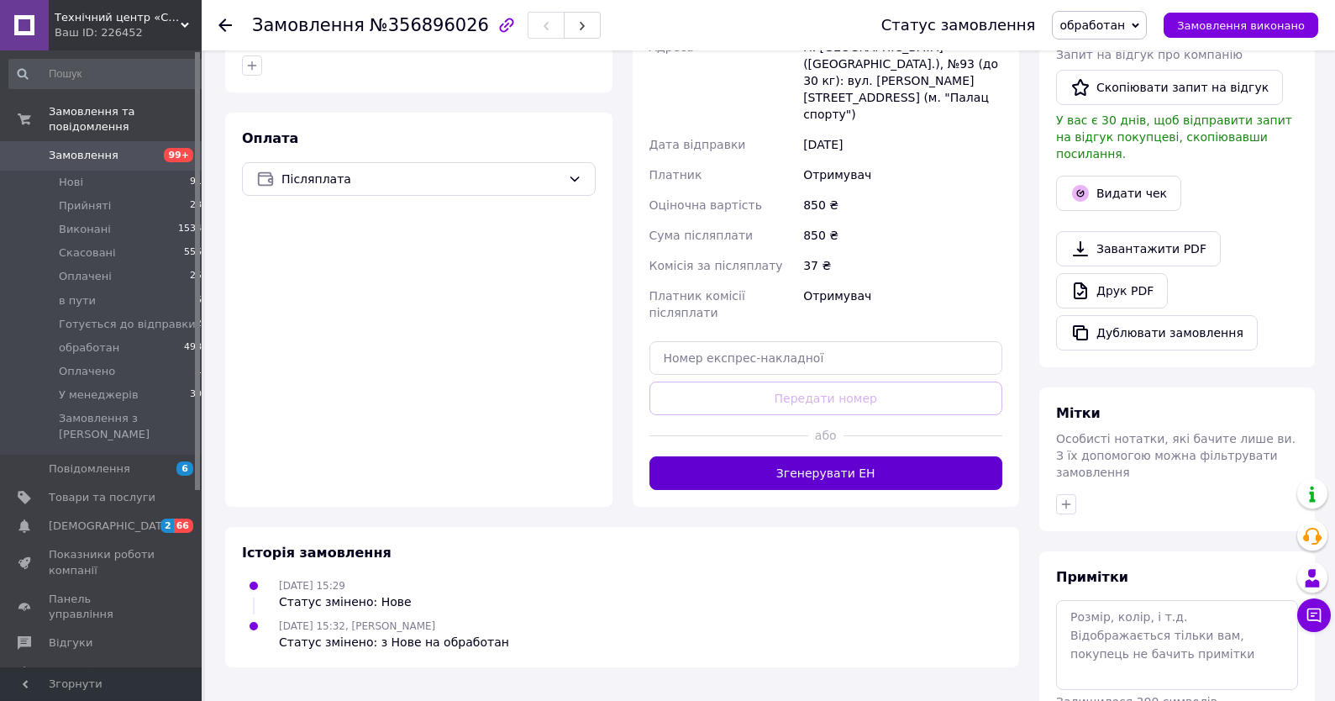
click at [799, 456] on button "Згенерувати ЕН" at bounding box center [826, 473] width 354 height 34
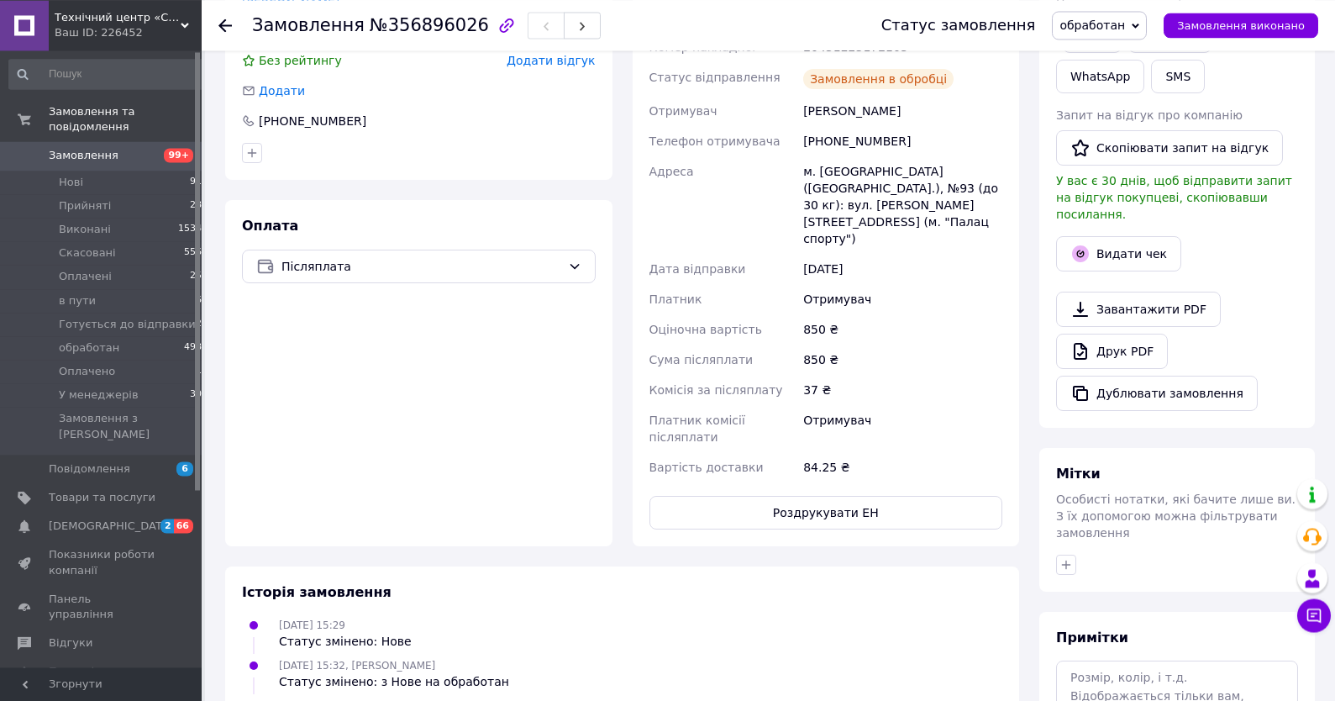
scroll to position [180, 0]
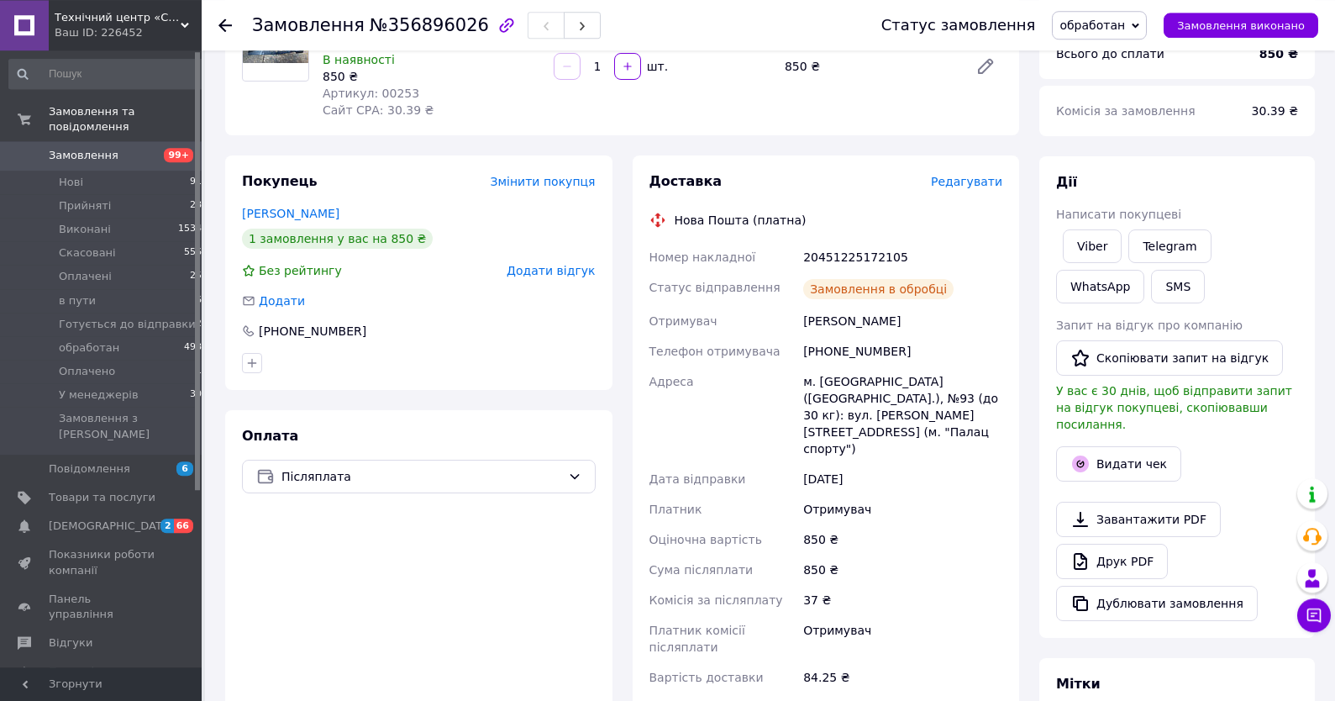
click at [848, 259] on div "20451225172105" at bounding box center [903, 257] width 206 height 30
copy div "20451225172105"
drag, startPoint x: 804, startPoint y: 322, endPoint x: 887, endPoint y: 347, distance: 86.9
click at [887, 347] on div "Номер накладної 20451225172105 Статус відправлення Заплановано Отримувач [PERSO…" at bounding box center [826, 467] width 360 height 450
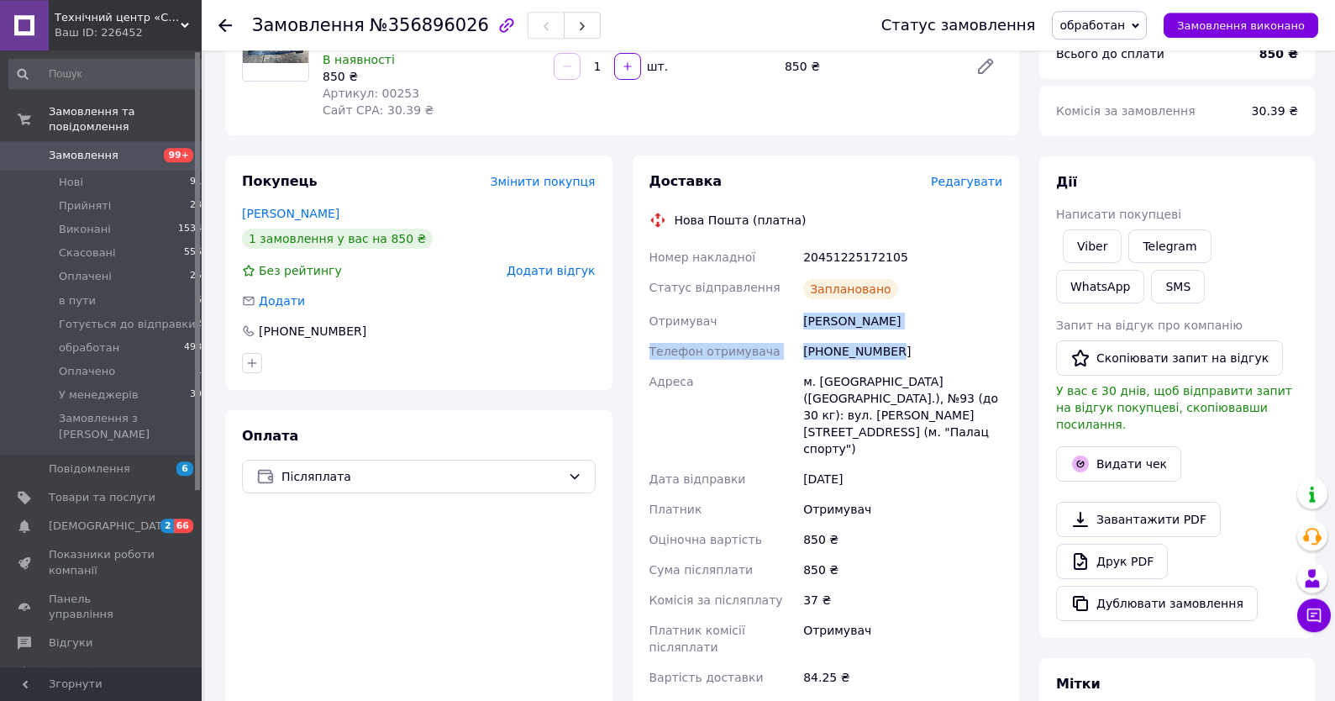
copy div "[PERSON_NAME] Телефон отримувача [PHONE_NUMBER]"
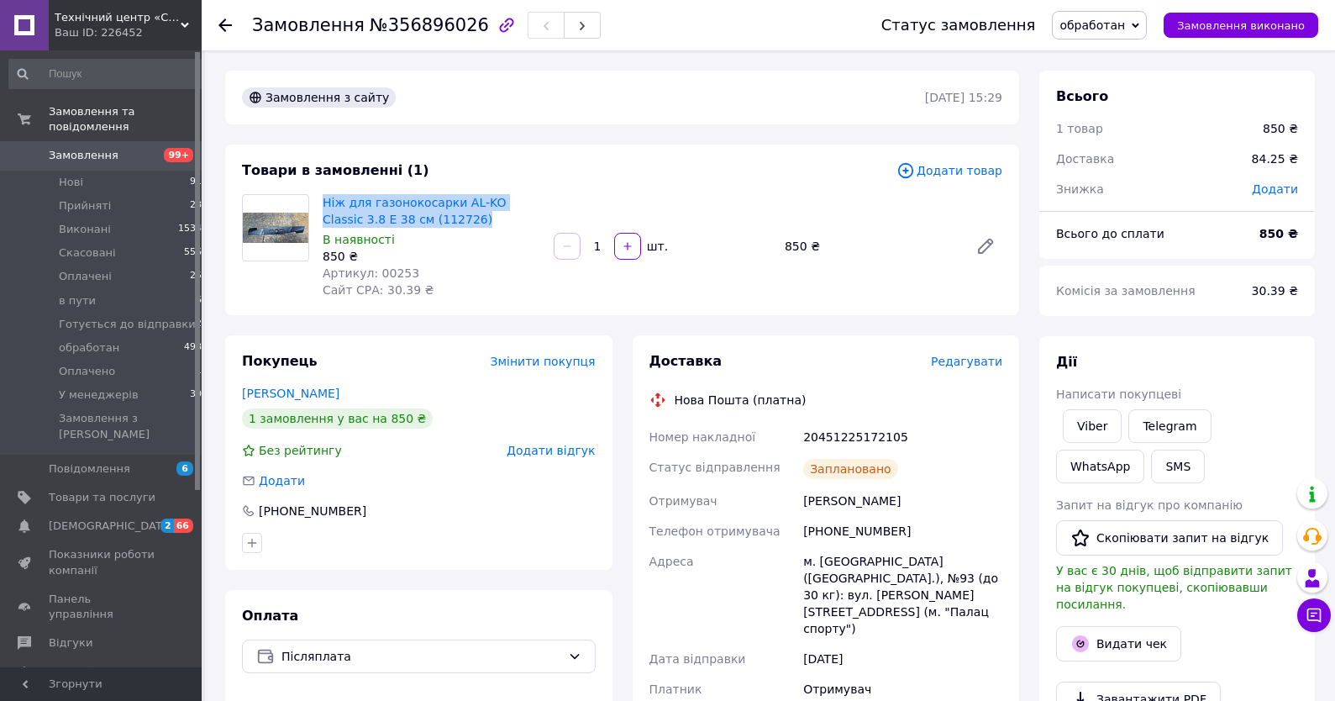
drag, startPoint x: 441, startPoint y: 223, endPoint x: 320, endPoint y: 208, distance: 121.9
click at [320, 208] on div "Ніж для газонокосарки AL-KO Classic 3.8 E 38 см (112726) В наявності 850 ₴ Арти…" at bounding box center [431, 246] width 231 height 111
copy link "Ніж для газонокосарки AL-KO Classic 3.8 E 38 см (112726)"
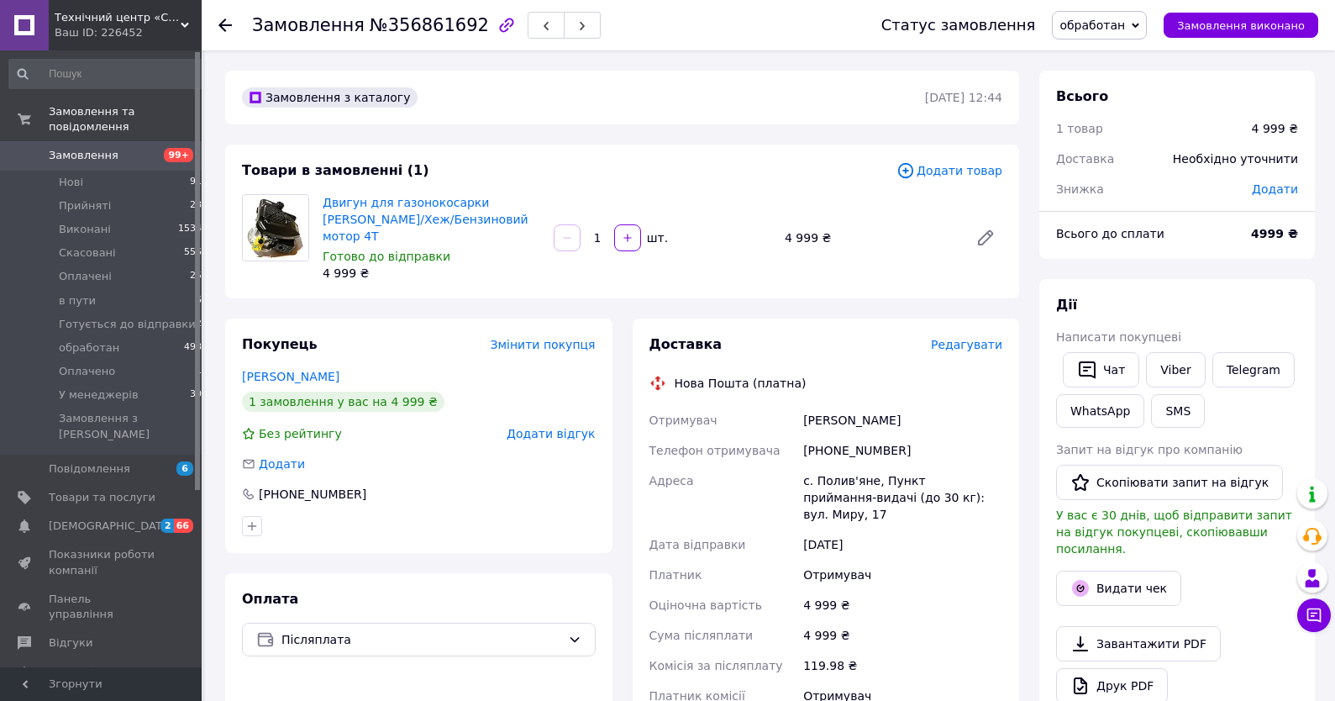
scroll to position [90, 0]
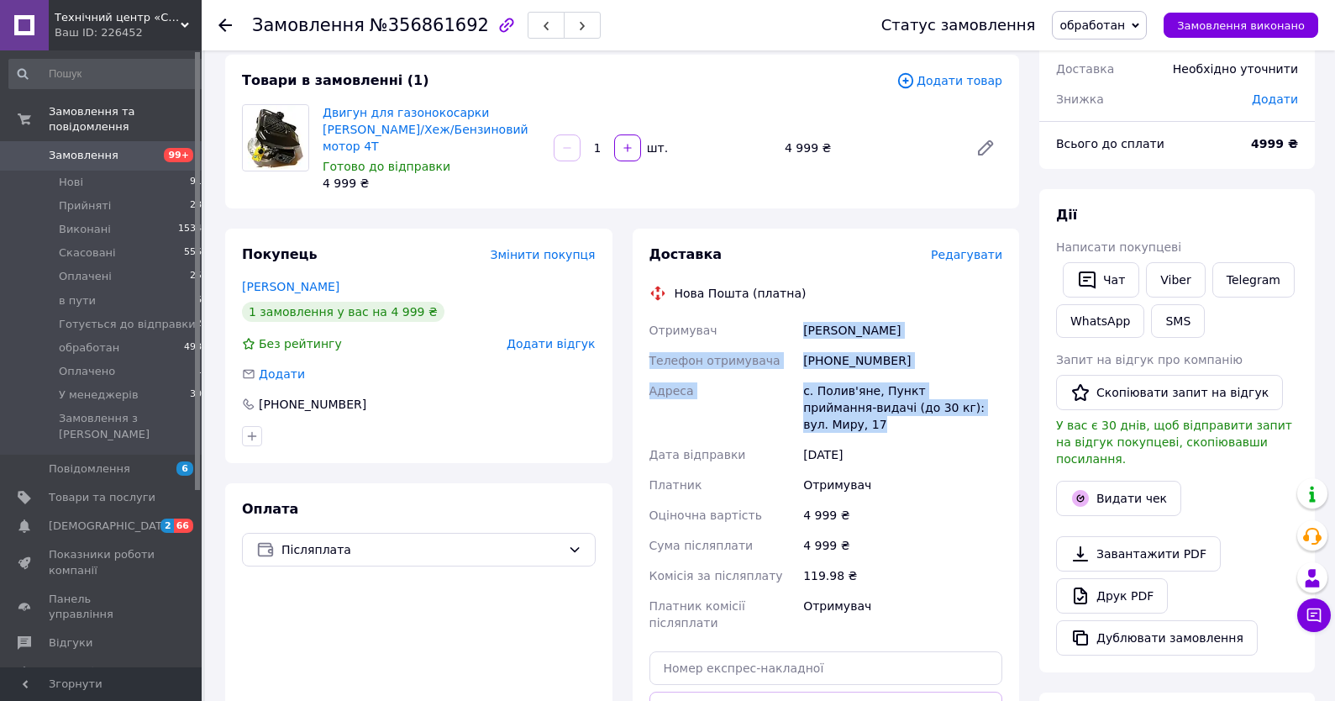
drag, startPoint x: 803, startPoint y: 313, endPoint x: 984, endPoint y: 391, distance: 197.1
click at [984, 391] on div "Отримувач [PERSON_NAME] Телефон отримувача [PHONE_NUMBER] Адреса с. Полив'яне, …" at bounding box center [826, 476] width 360 height 323
copy div "Волошин Вадим Телефон отримувача +380672638093 Адреса с. Полив'яне, Пункт прийм…"
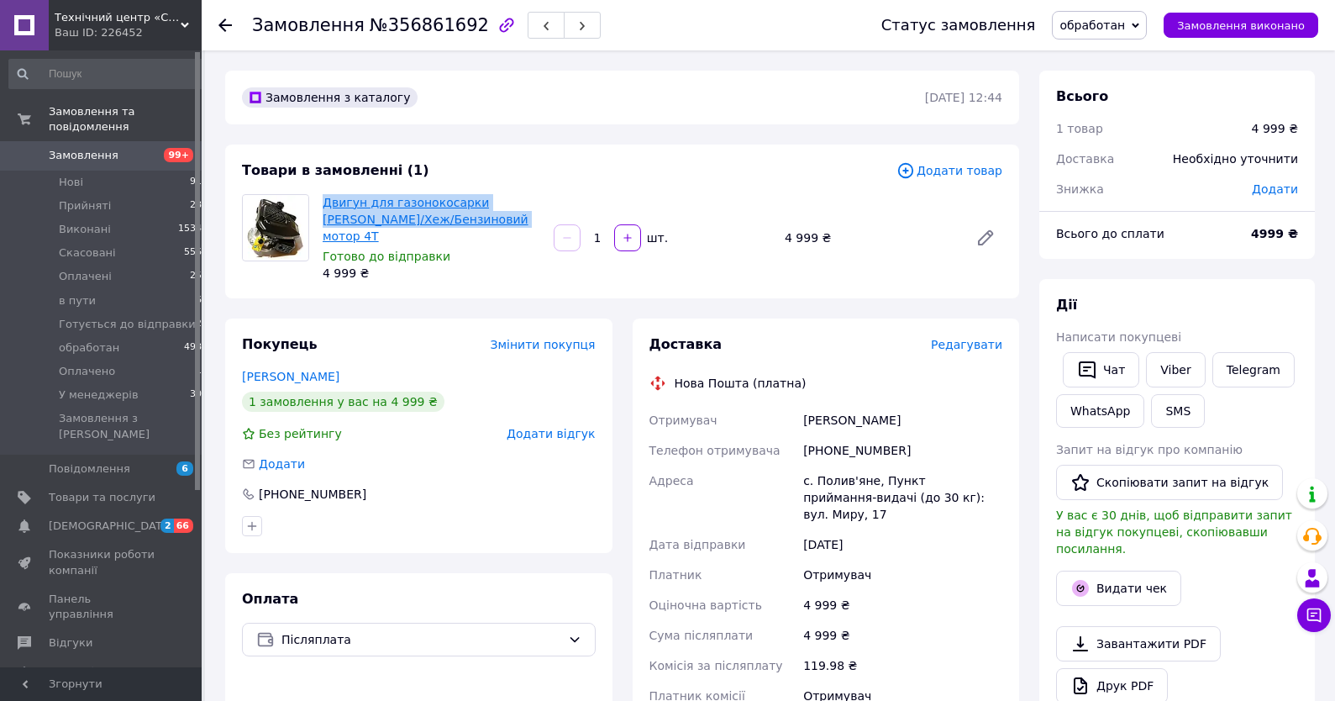
drag, startPoint x: 455, startPoint y: 220, endPoint x: 324, endPoint y: 196, distance: 133.3
copy link "Двигун для газонокосарки Hecht/Хеж/Бензиновий мотор 4T"
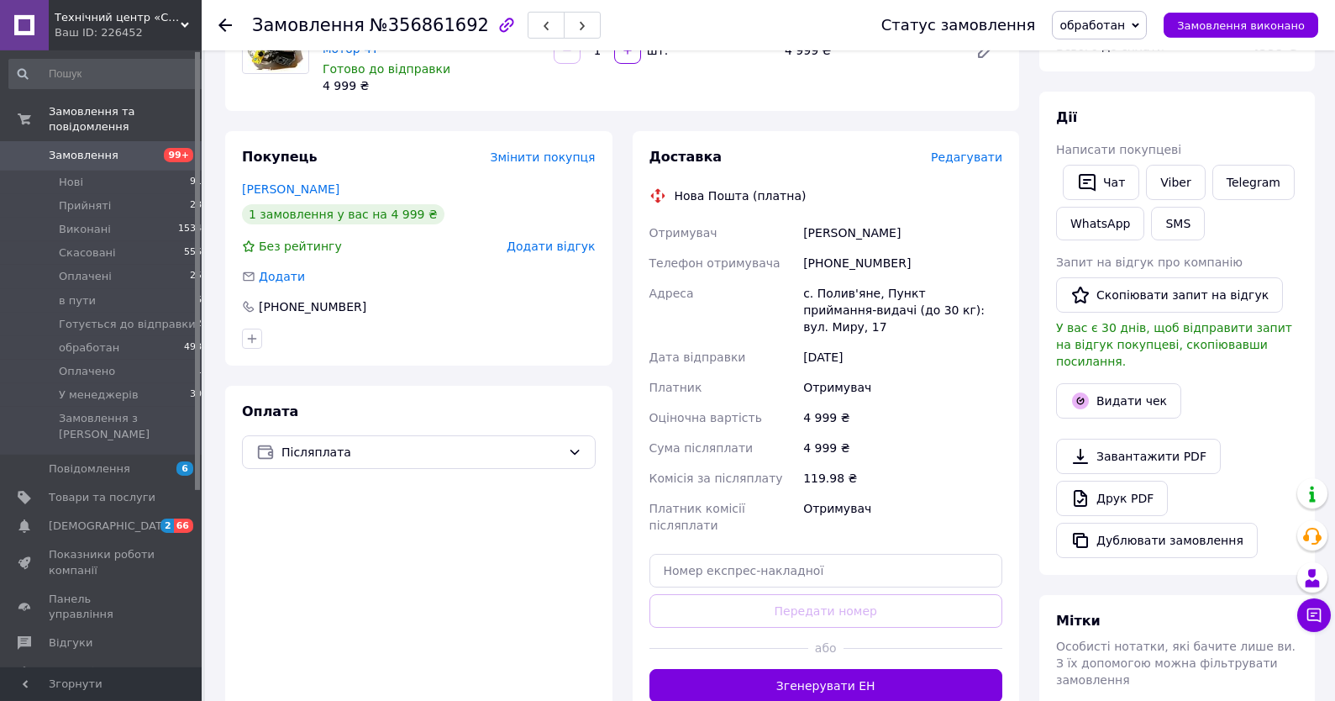
scroll to position [360, 0]
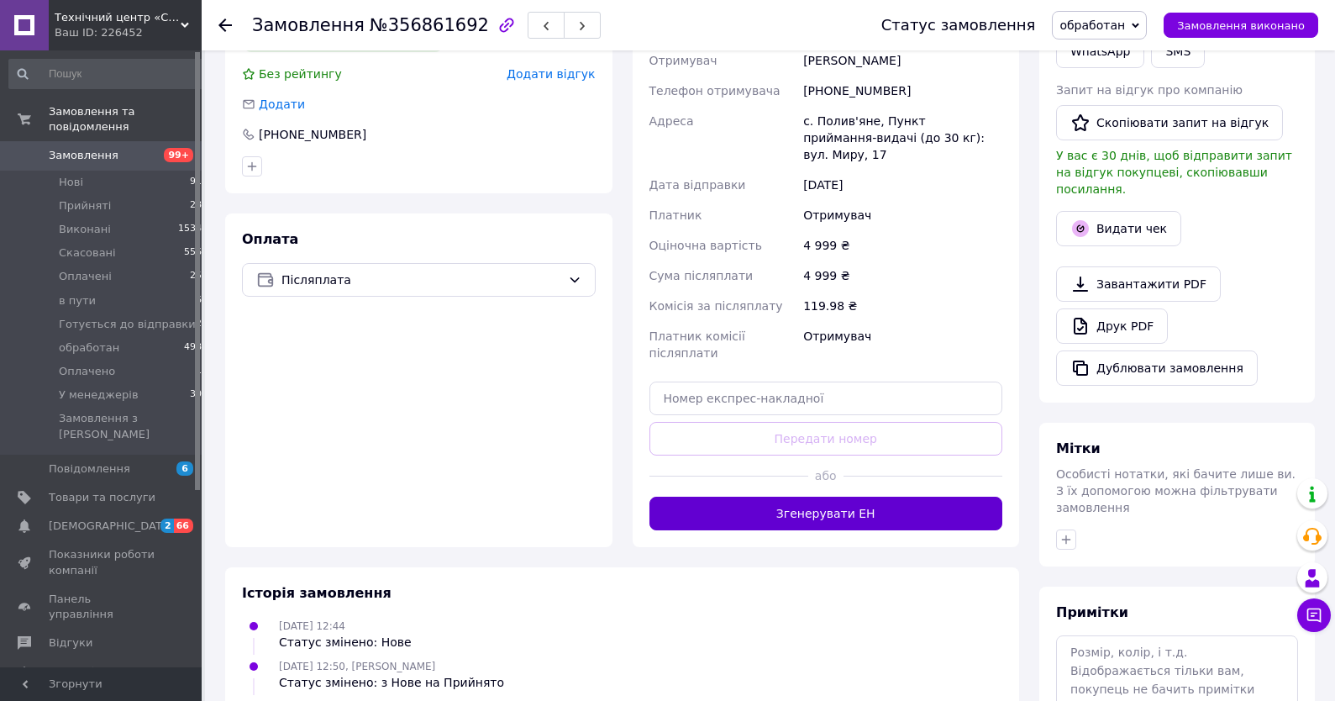
click at [770, 497] on button "Згенерувати ЕН" at bounding box center [826, 514] width 354 height 34
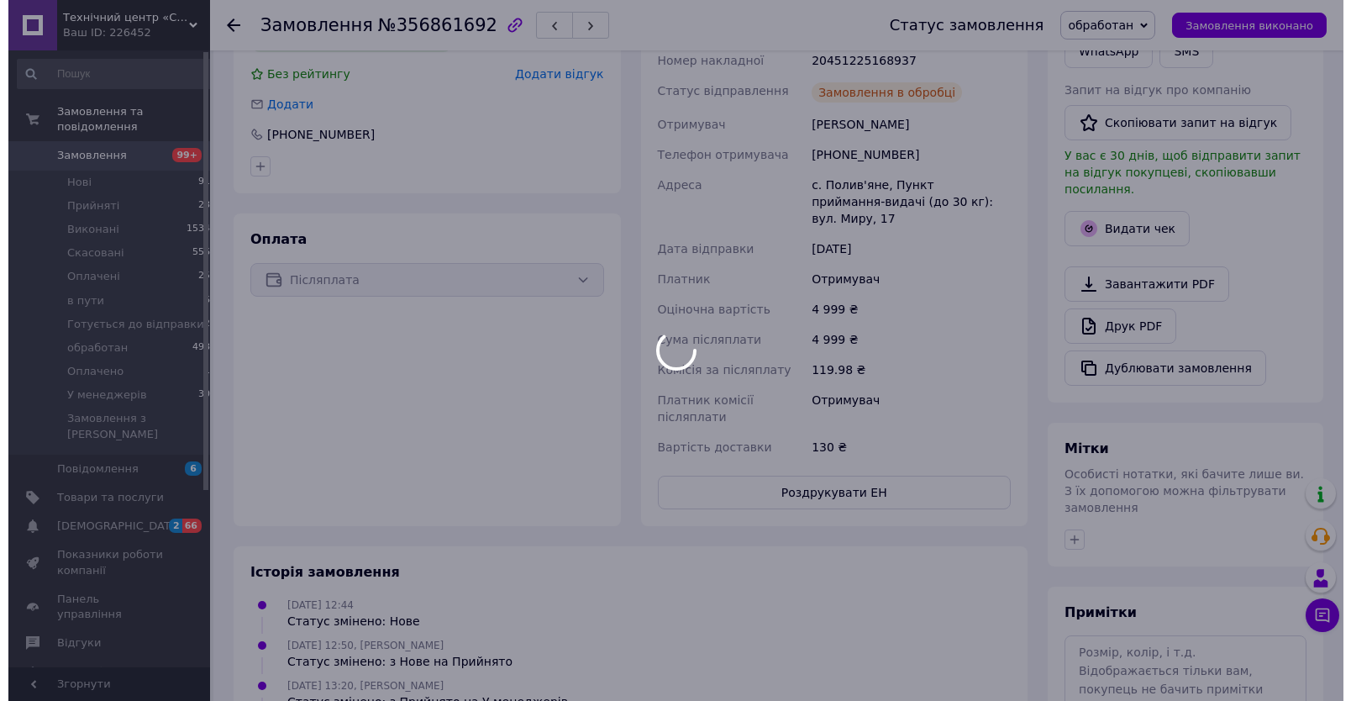
scroll to position [180, 0]
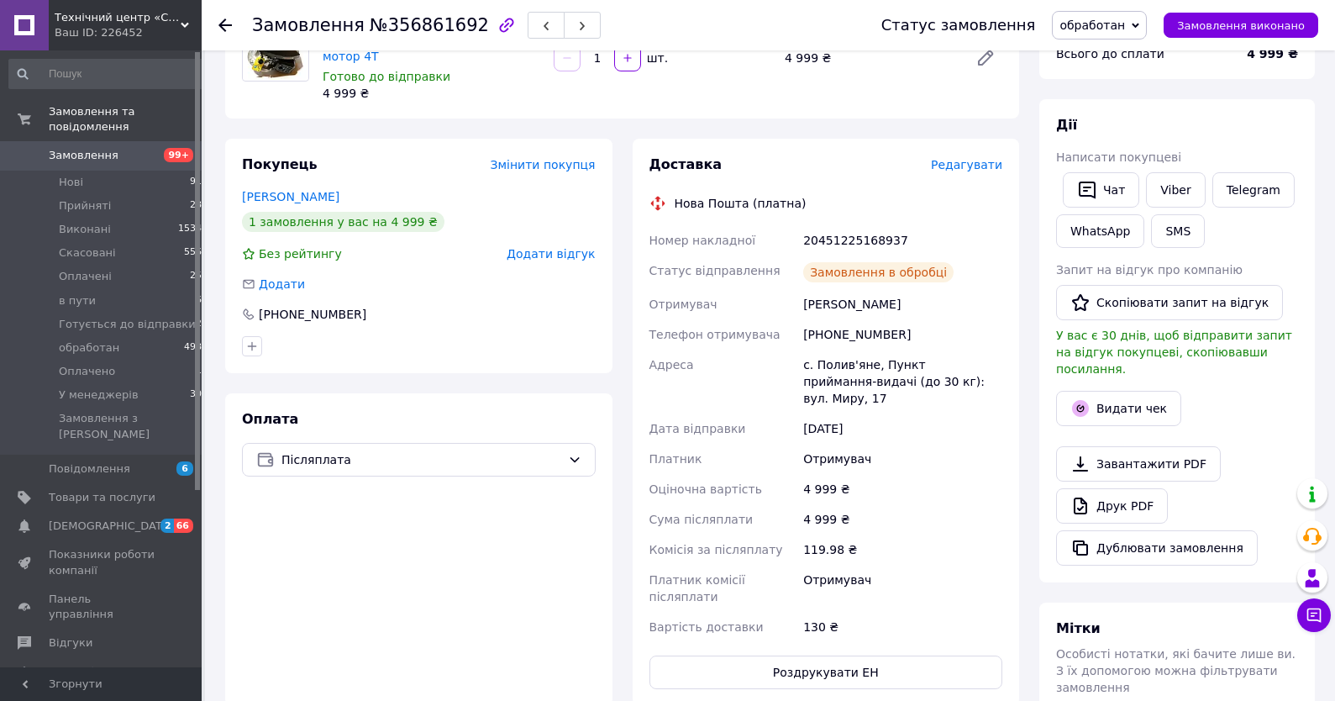
click at [833, 228] on div "20451225168937" at bounding box center [903, 240] width 206 height 30
click at [927, 225] on div "20451225168937" at bounding box center [903, 240] width 206 height 30
click at [974, 158] on span "Редагувати" at bounding box center [966, 164] width 71 height 13
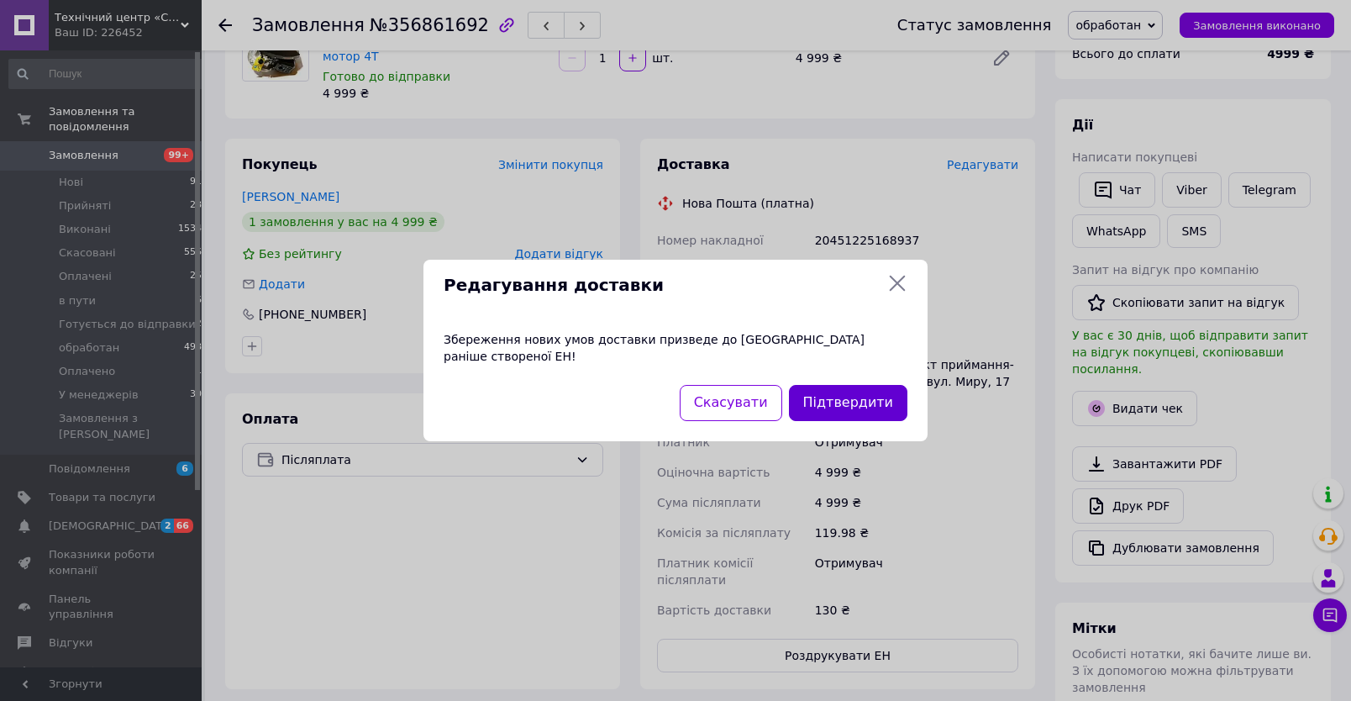
click at [845, 391] on button "Підтвердити" at bounding box center [848, 403] width 118 height 36
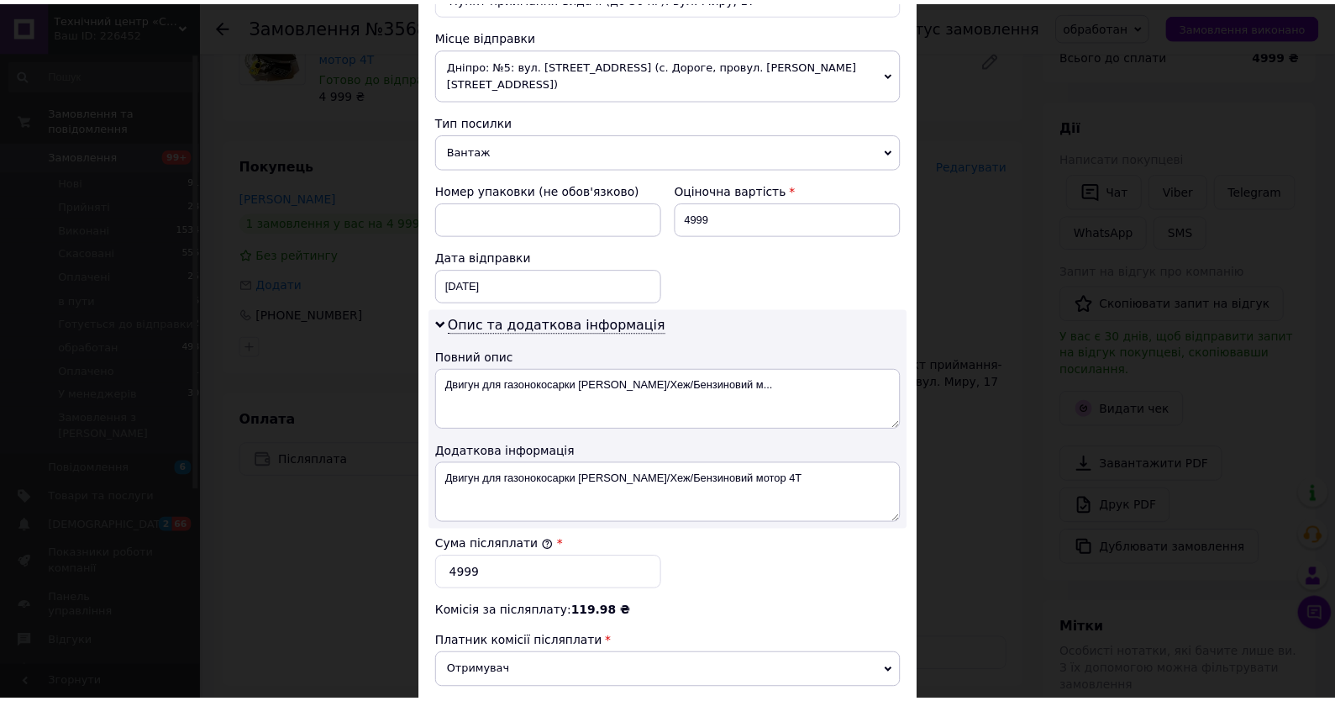
scroll to position [805, 0]
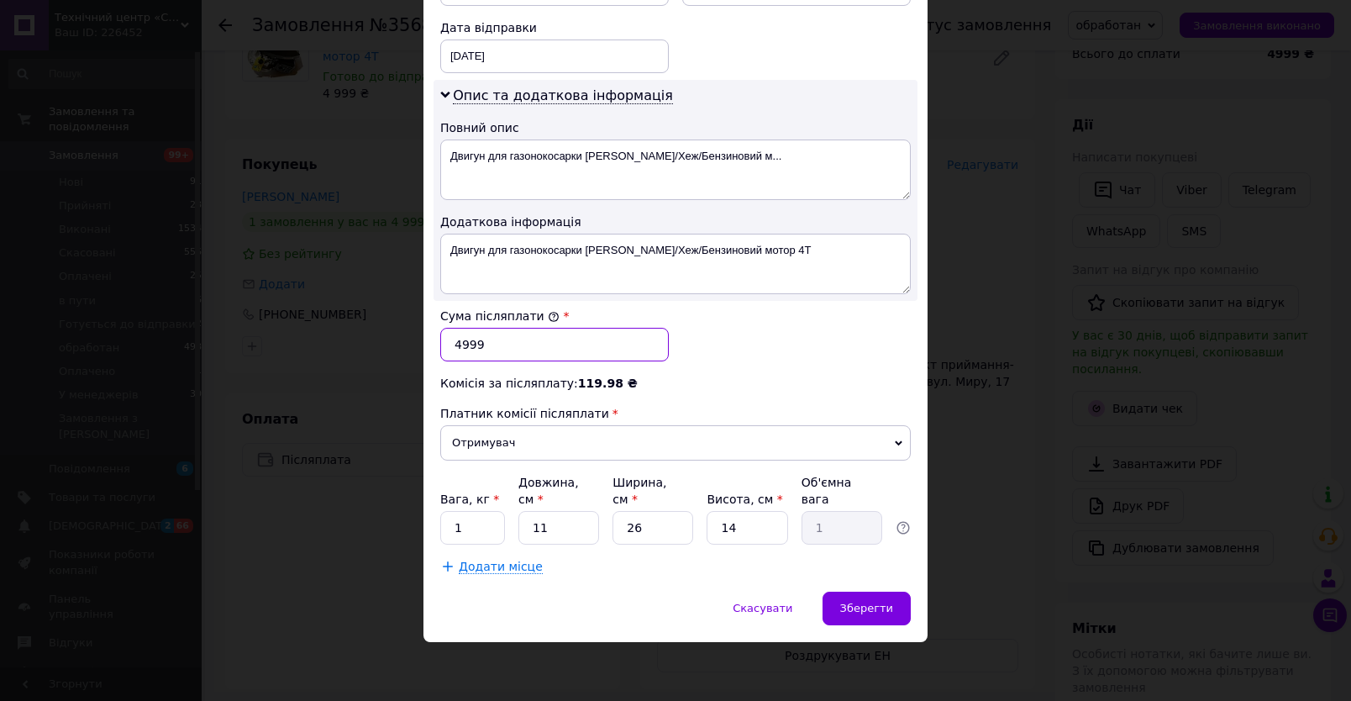
drag, startPoint x: 490, startPoint y: 363, endPoint x: 412, endPoint y: 365, distance: 77.3
click at [440, 361] on input "4999" at bounding box center [554, 345] width 229 height 34
type input "5400"
click at [844, 603] on span "Зберегти" at bounding box center [866, 608] width 53 height 13
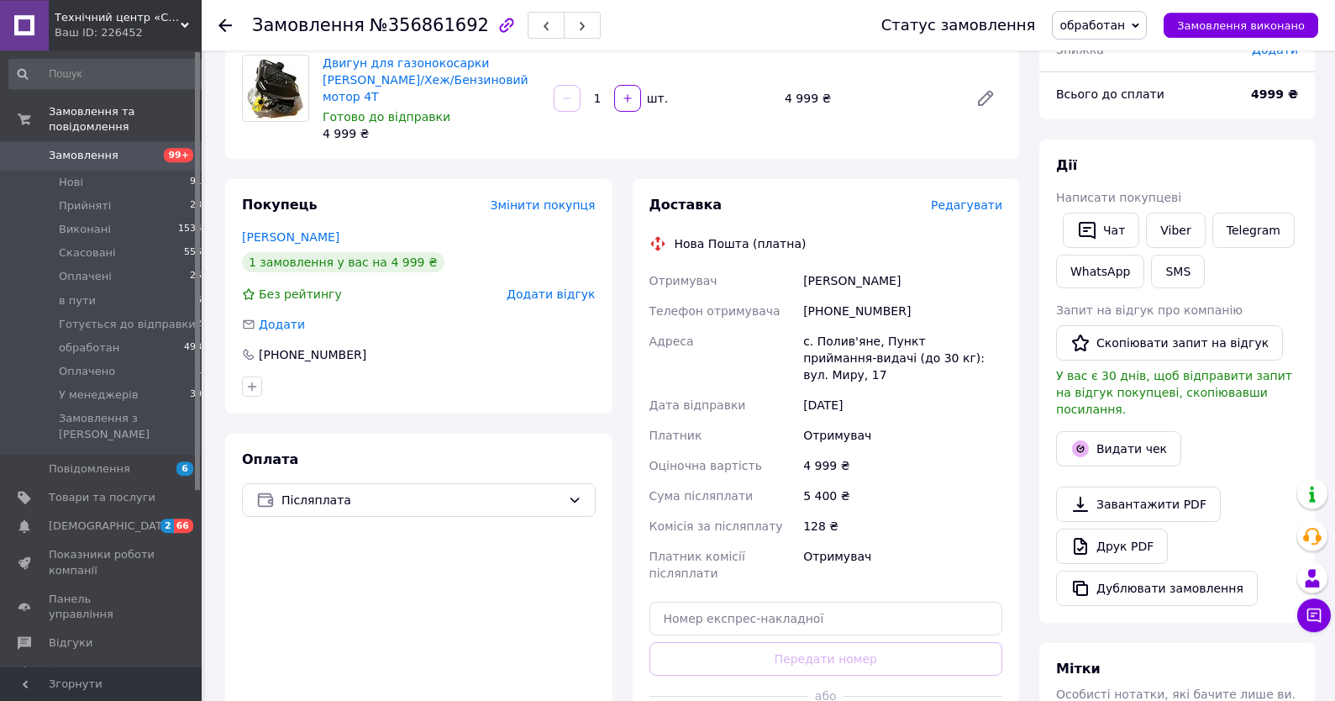
scroll to position [360, 0]
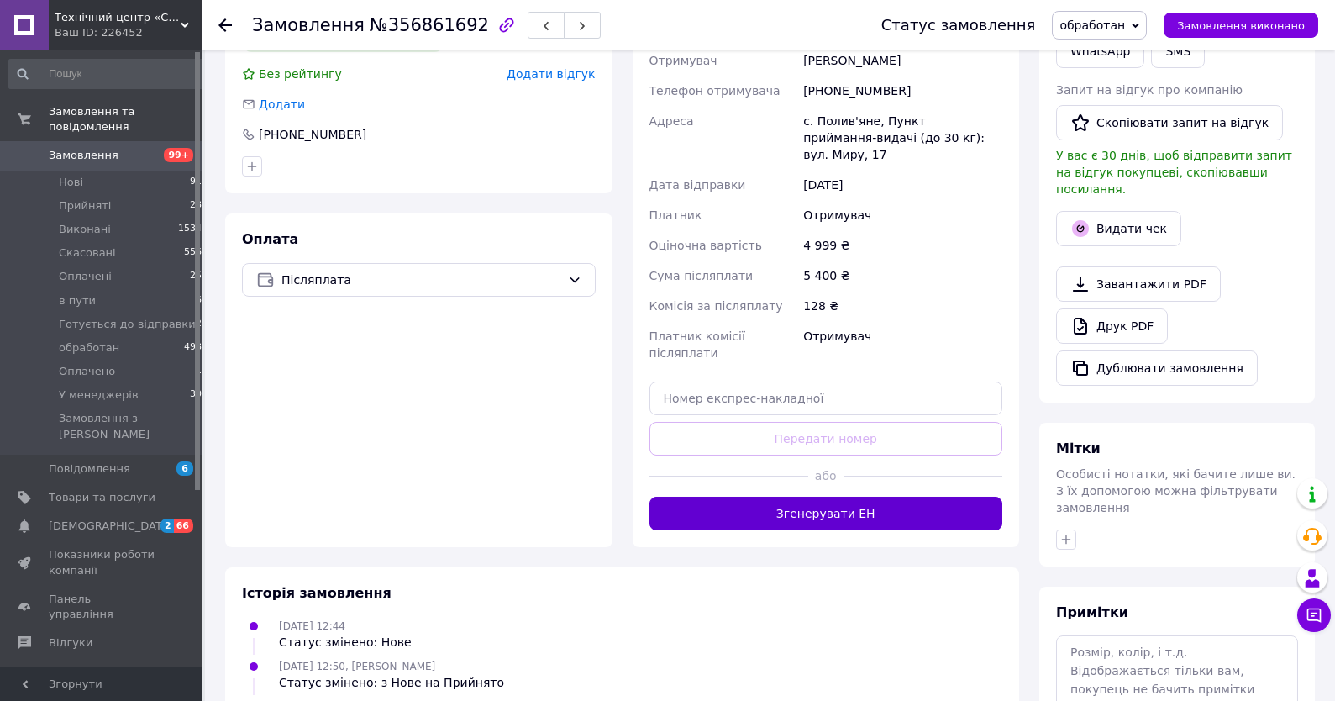
click at [832, 497] on button "Згенерувати ЕН" at bounding box center [826, 514] width 354 height 34
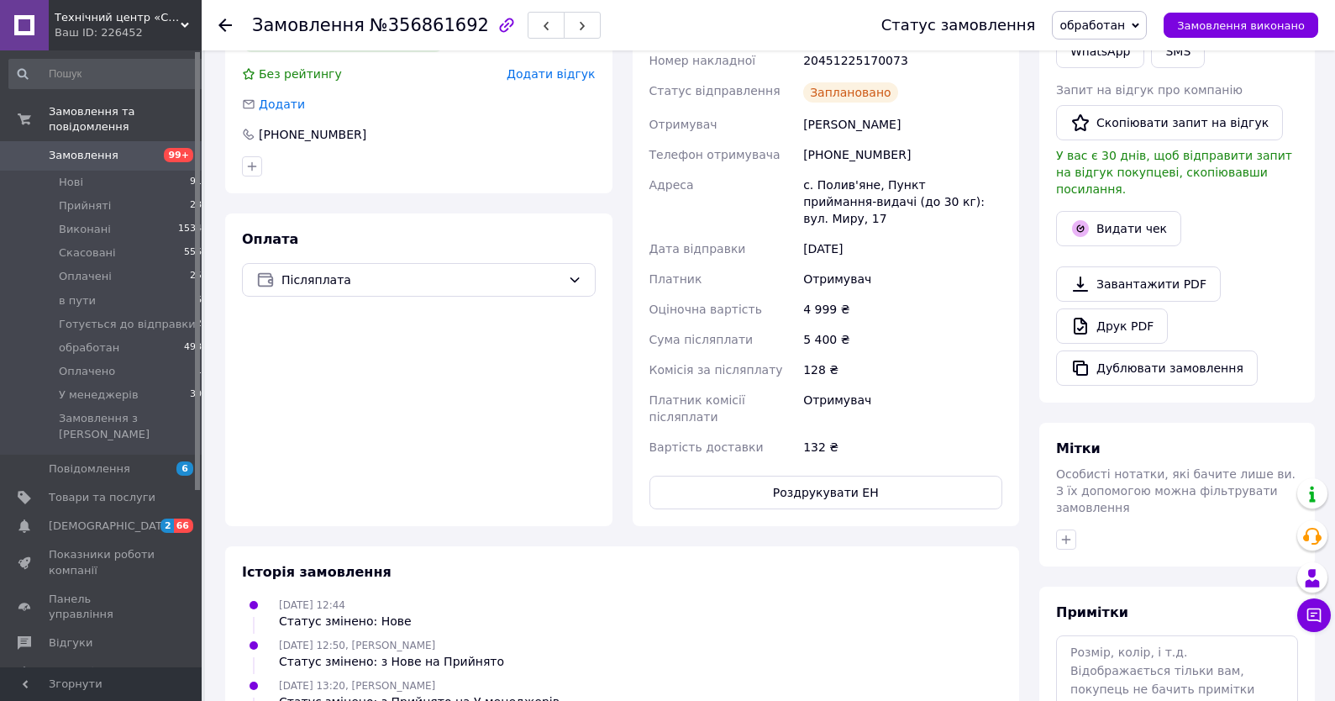
scroll to position [90, 0]
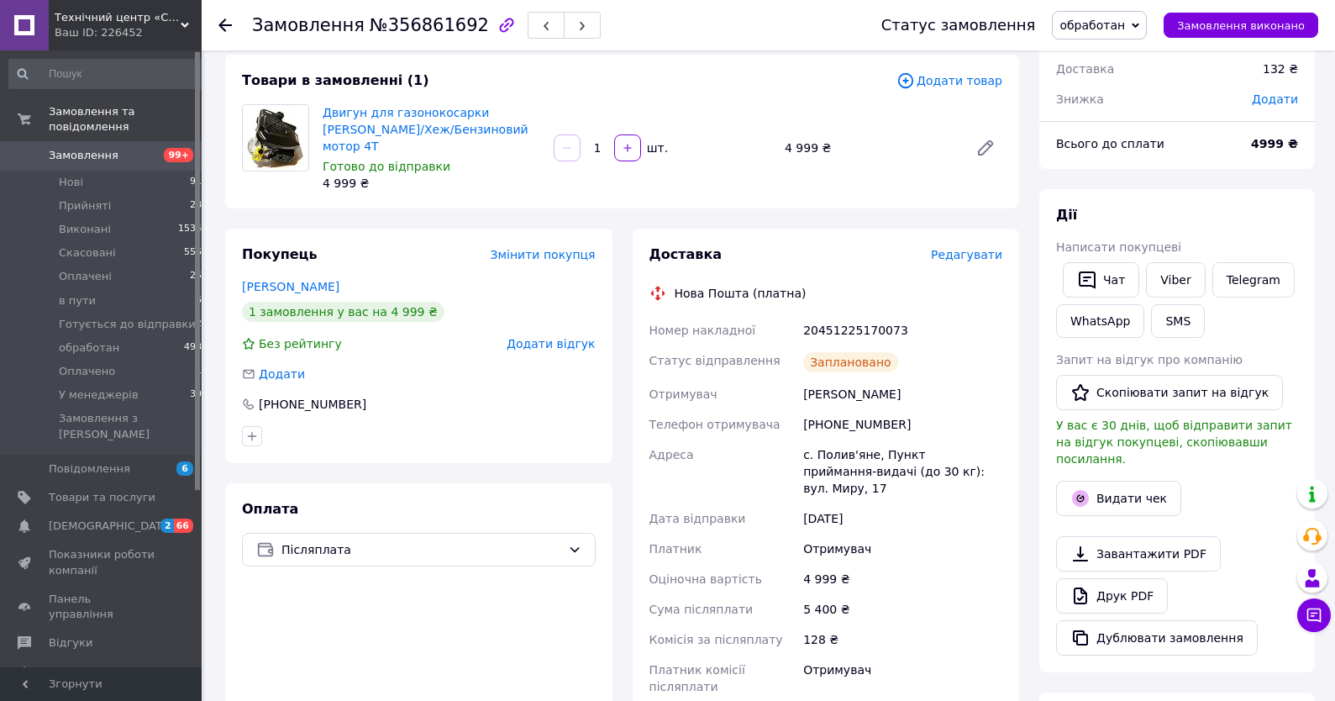
click at [841, 315] on div "20451225170073" at bounding box center [903, 330] width 206 height 30
copy div "20451225170073"
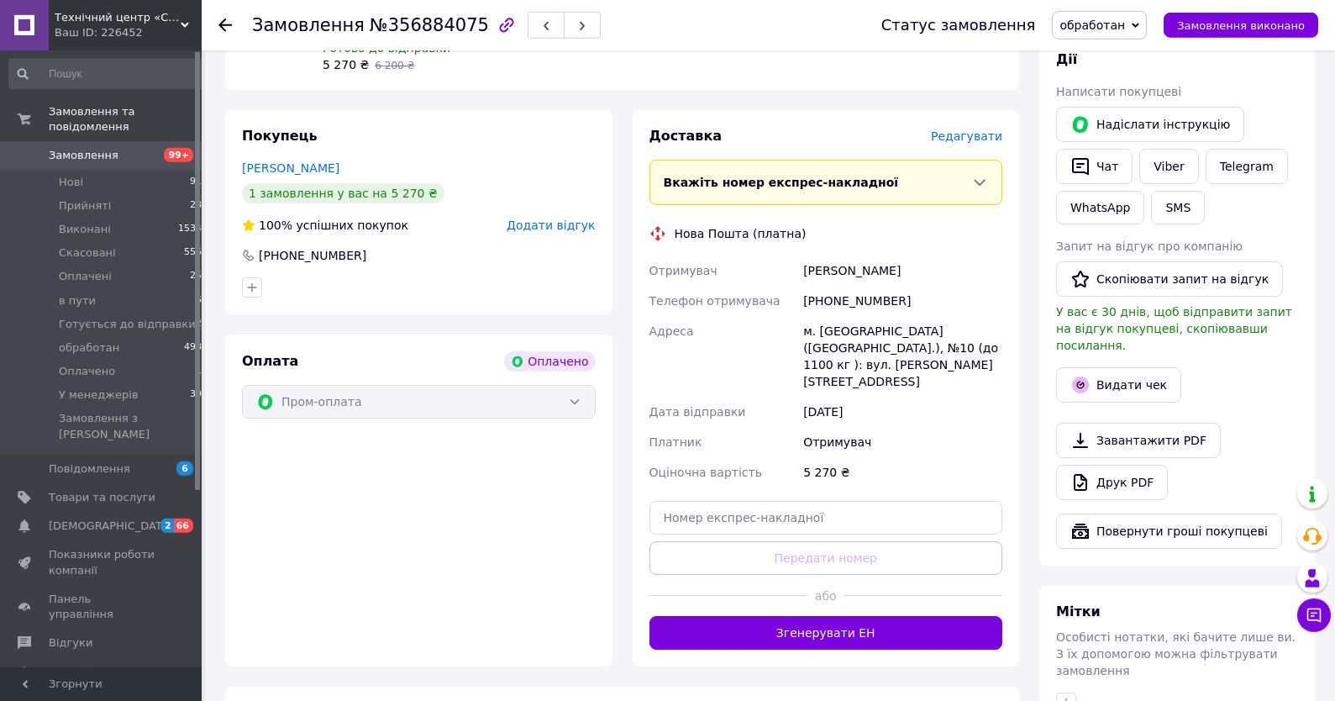
scroll to position [270, 0]
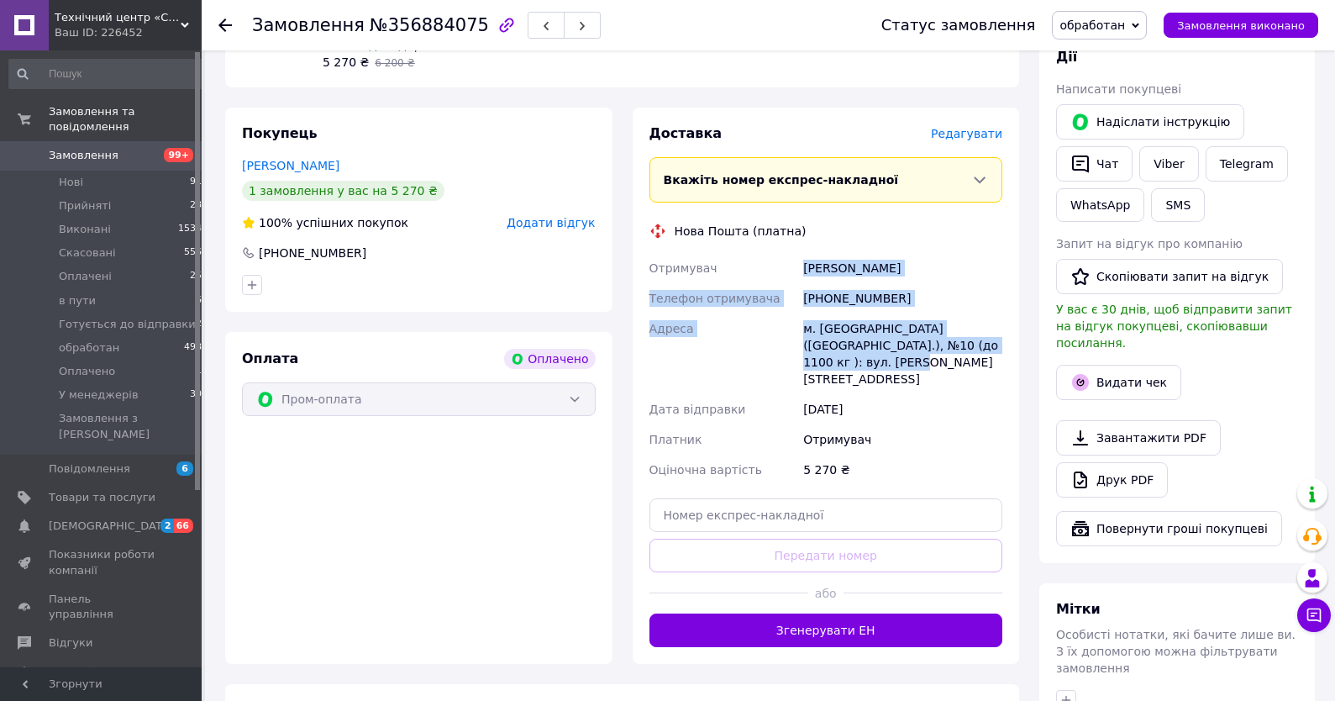
drag, startPoint x: 803, startPoint y: 269, endPoint x: 854, endPoint y: 364, distance: 107.5
click at [854, 364] on div "Отримувач [PERSON_NAME] отримувача [PHONE_NUMBER] [PERSON_NAME] [GEOGRAPHIC_DAT…" at bounding box center [826, 369] width 360 height 232
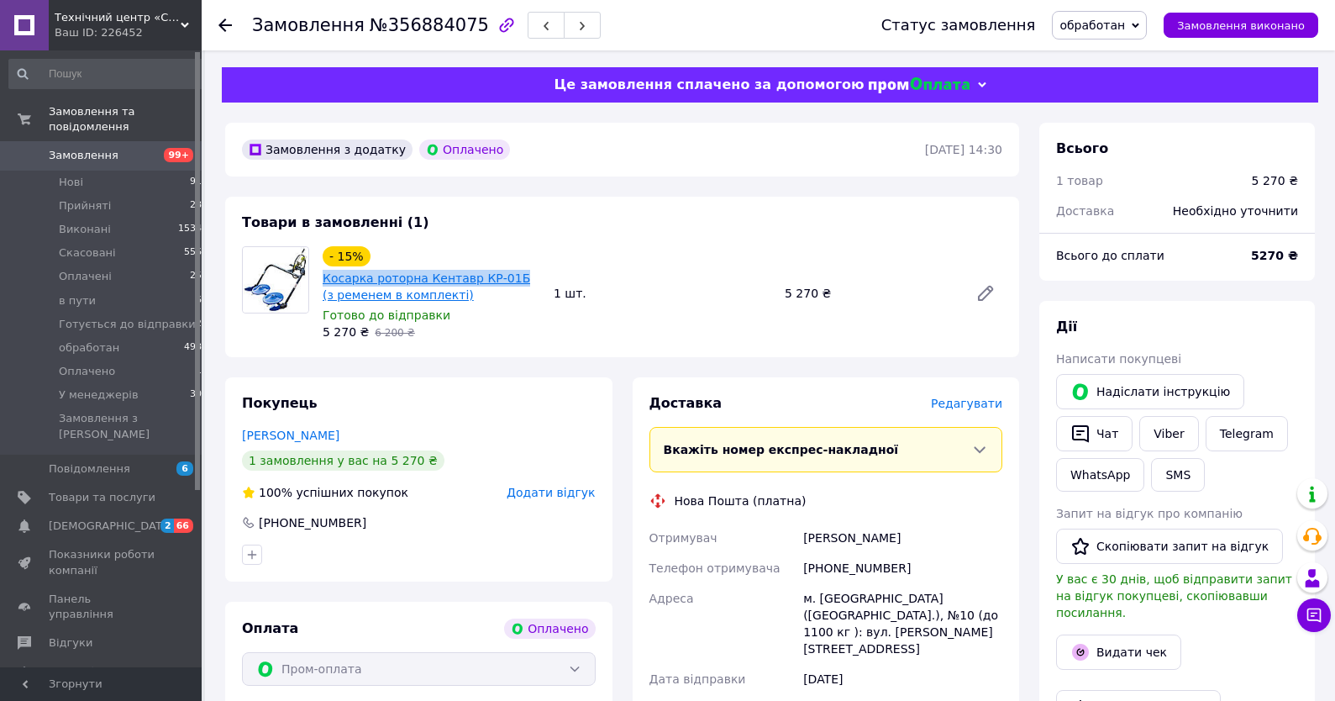
drag, startPoint x: 319, startPoint y: 276, endPoint x: 512, endPoint y: 283, distance: 192.5
copy link "Косарка роторна Кентавр КР-01Б"
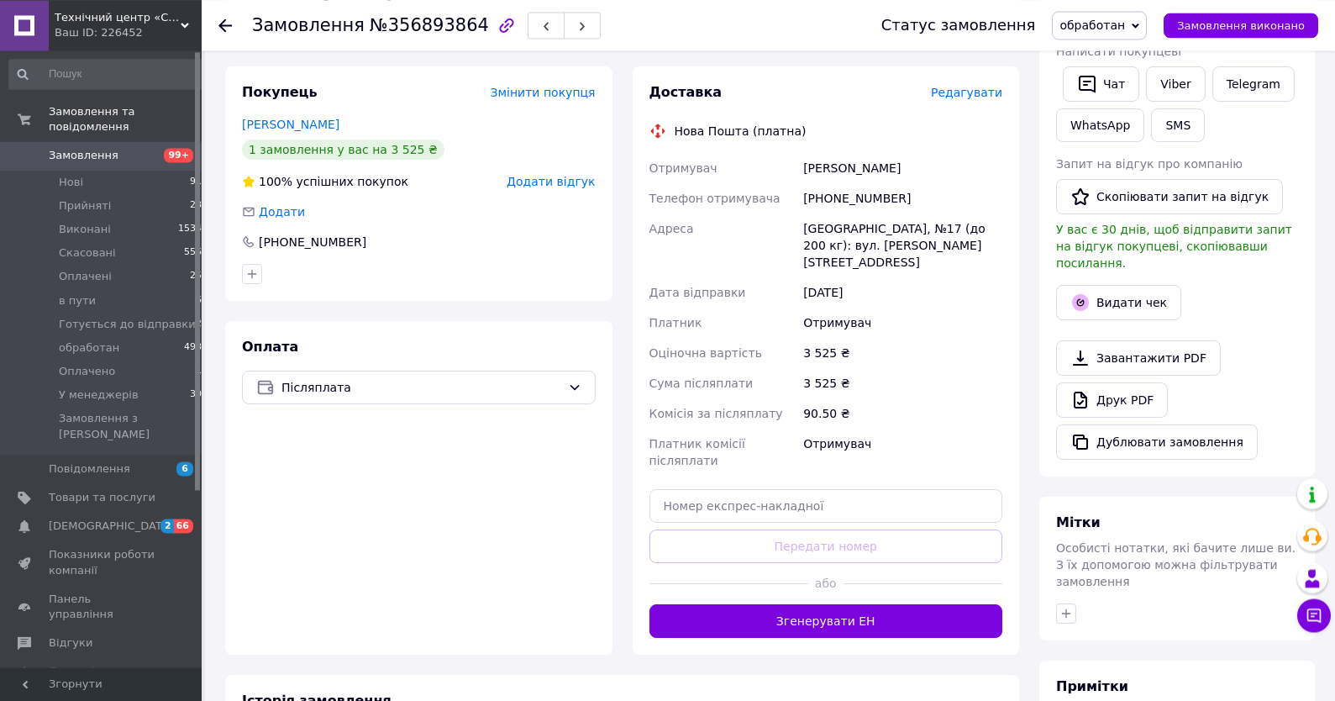
scroll to position [360, 0]
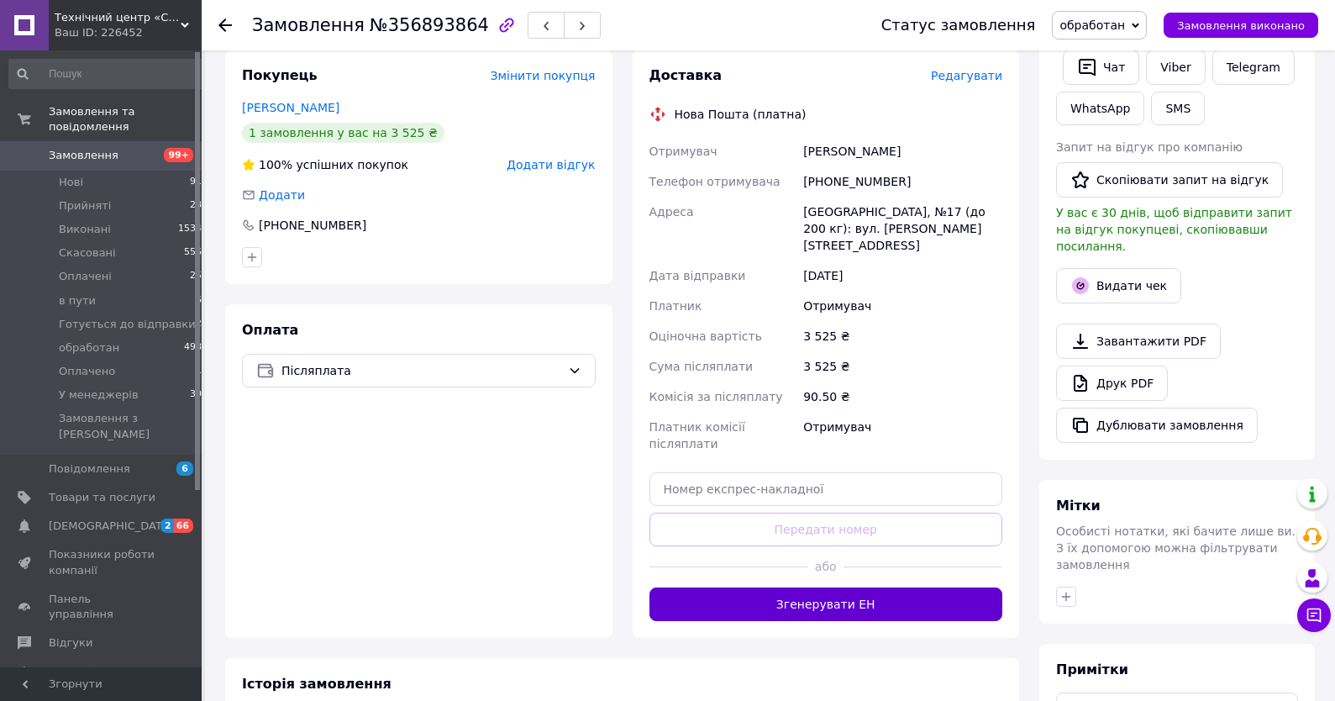
click at [809, 587] on button "Згенерувати ЕН" at bounding box center [826, 604] width 354 height 34
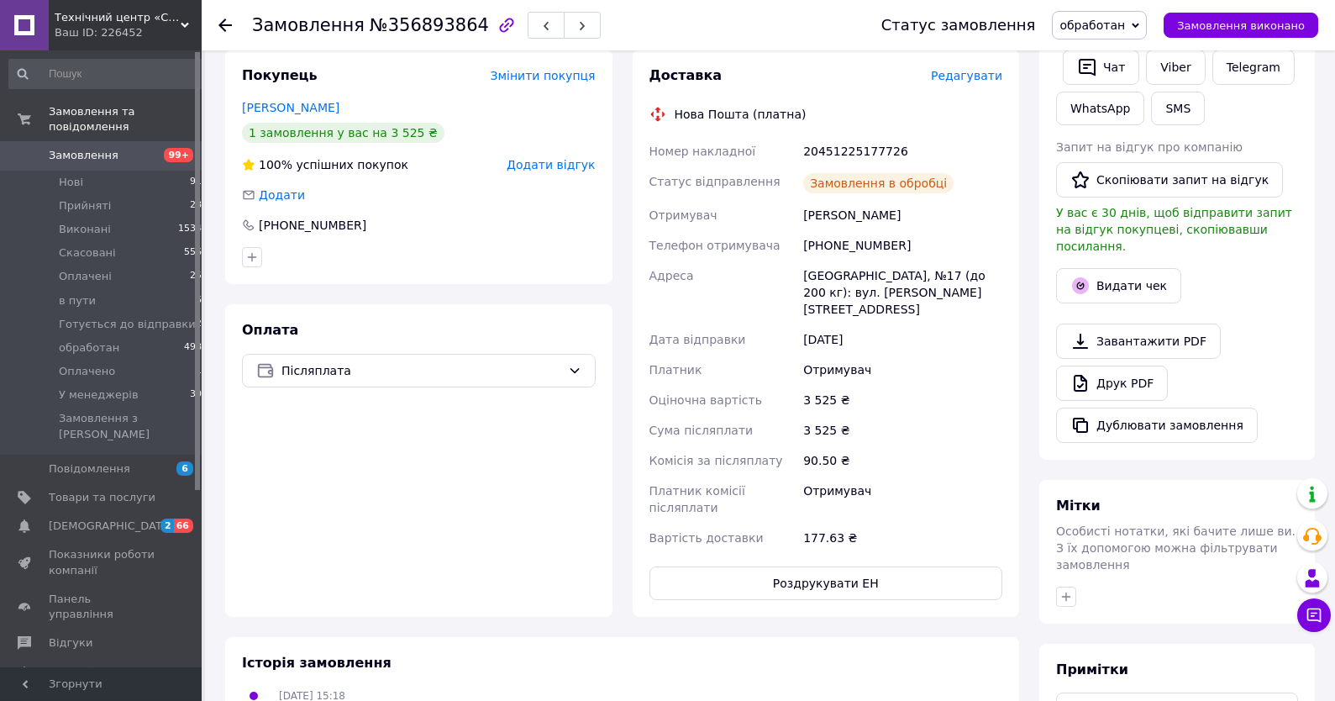
click at [855, 151] on div "20451225177726" at bounding box center [903, 151] width 206 height 30
copy div "20451225177726"
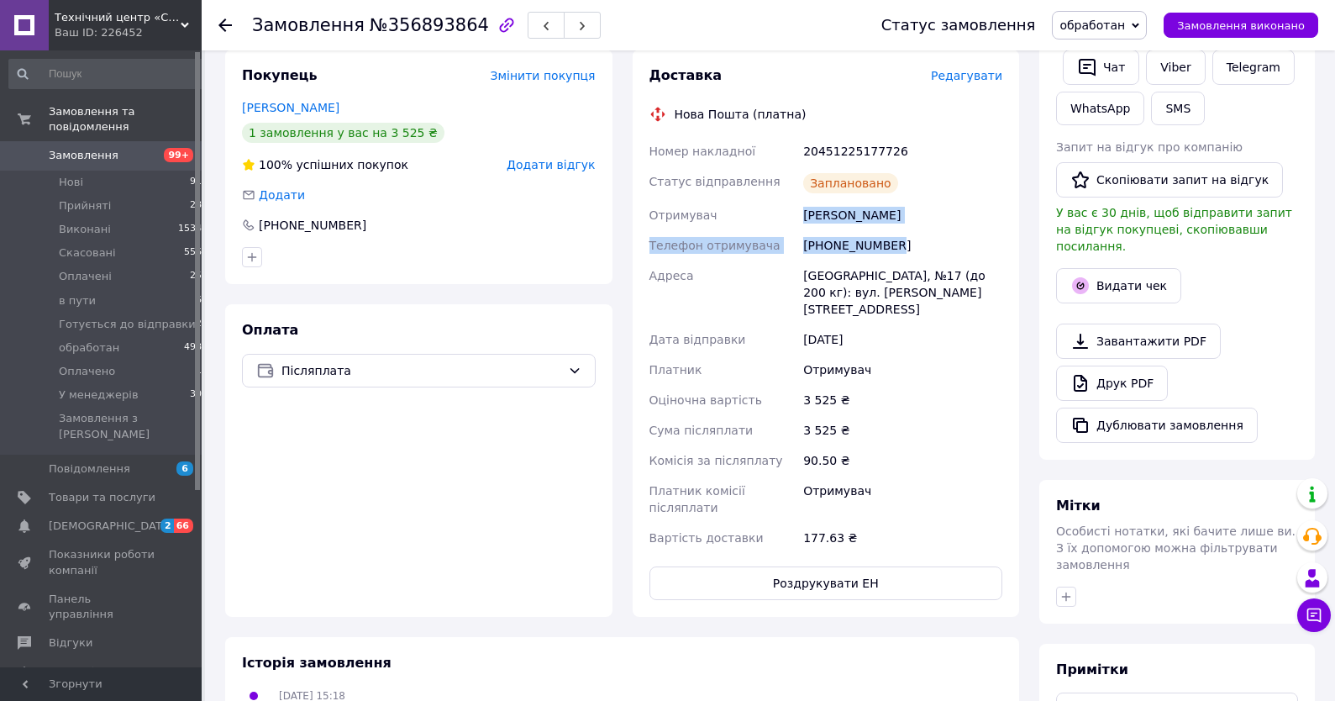
drag, startPoint x: 805, startPoint y: 214, endPoint x: 893, endPoint y: 249, distance: 94.7
click at [893, 249] on div "Номер накладної 20451225177726 Статус відправлення Заплановано Отримувач Долинн…" at bounding box center [826, 344] width 360 height 417
copy div "Долинна Тетяна Телефон отримувача +380975437776"
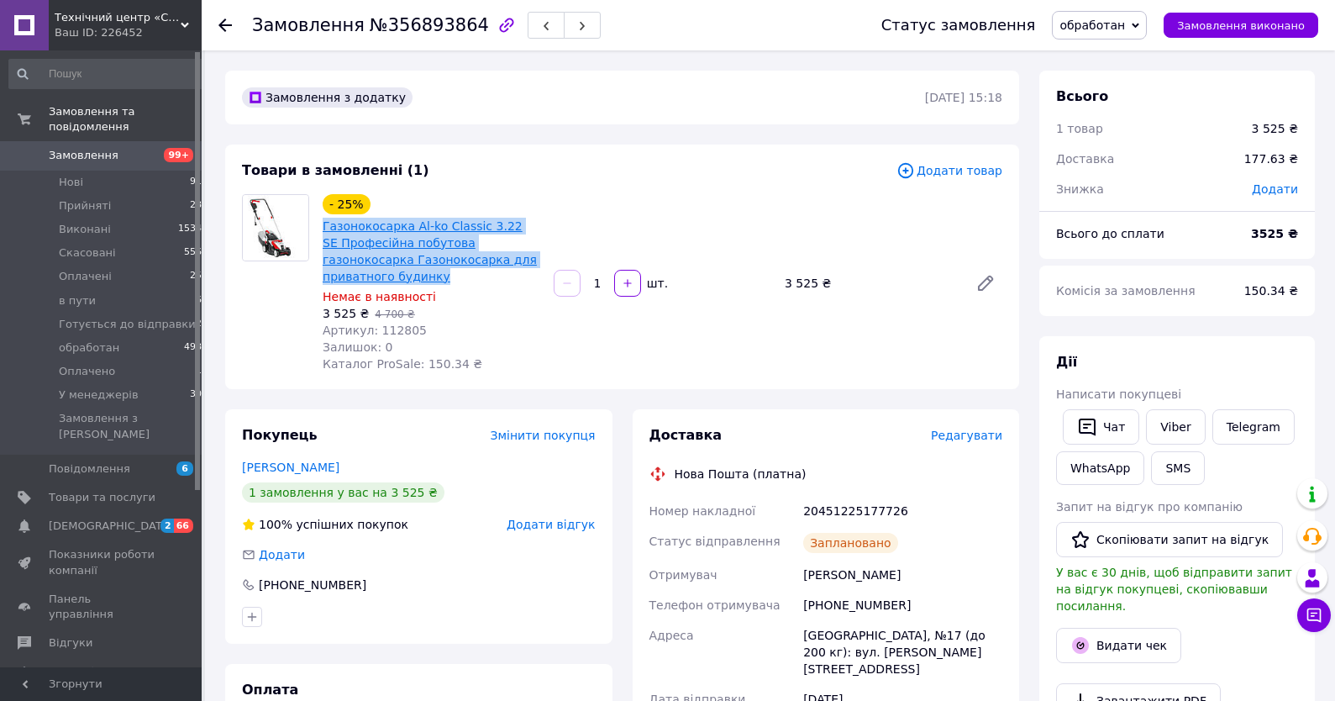
drag, startPoint x: 351, startPoint y: 255, endPoint x: 323, endPoint y: 231, distance: 37.0
copy link "Газонокосарка Al-ko Classic 3.22 SE Професійна побутова газонокосарка Газонокос…"
click at [714, 188] on div "Товари в замовленні (1) Додати товар - 25% Газонокосарка Al-ko Classic 3.22 SE …" at bounding box center [622, 266] width 794 height 244
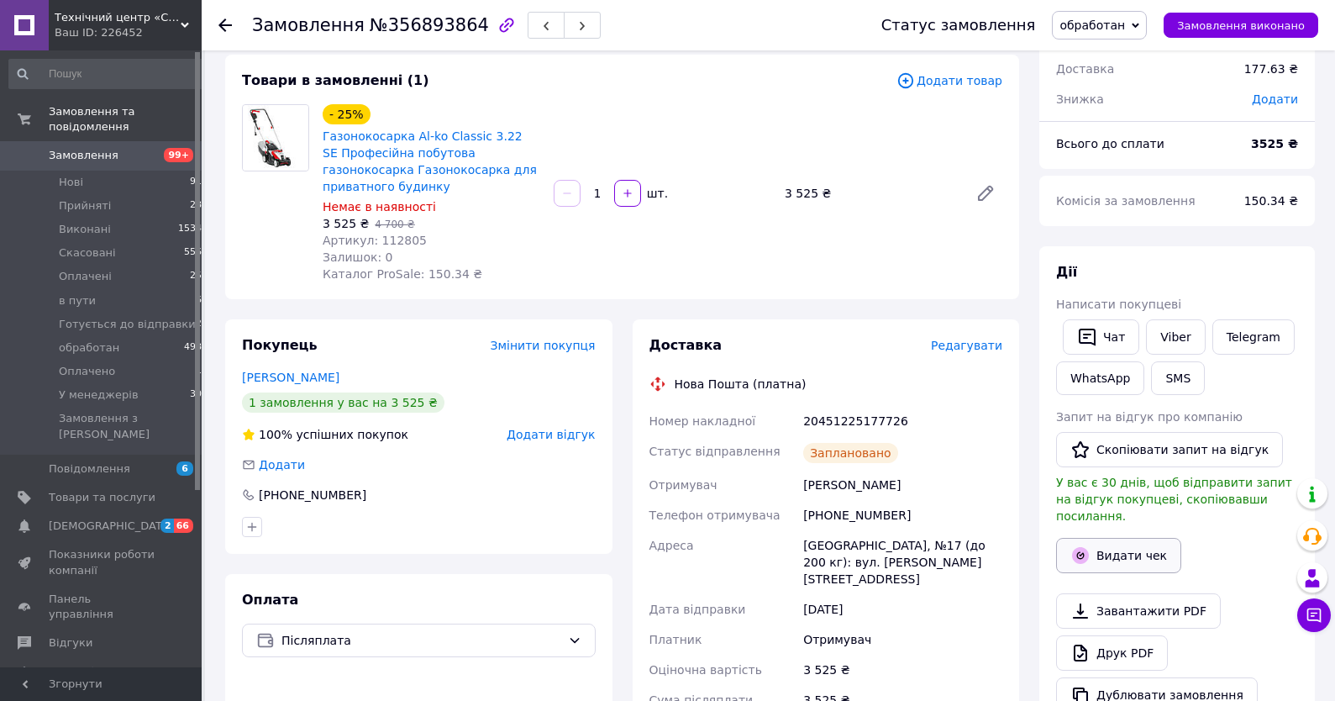
scroll to position [180, 0]
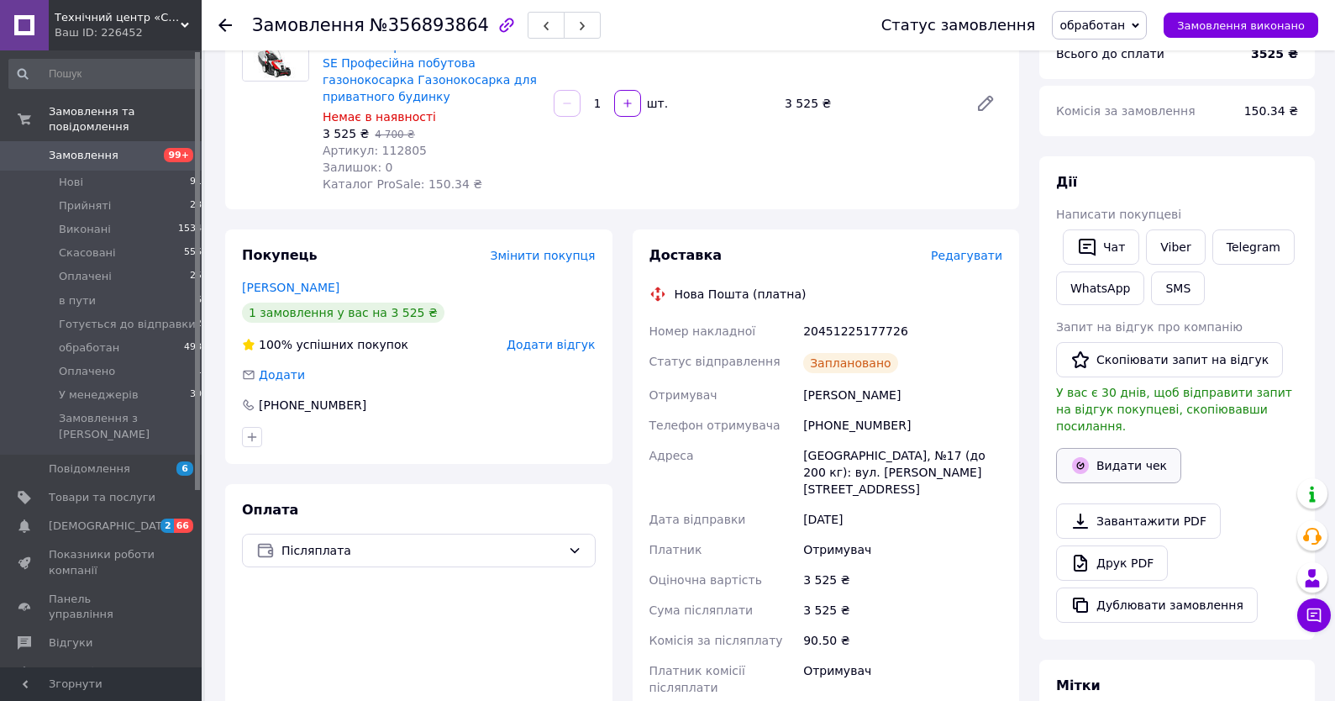
click at [1132, 454] on button "Видати чек" at bounding box center [1118, 465] width 125 height 35
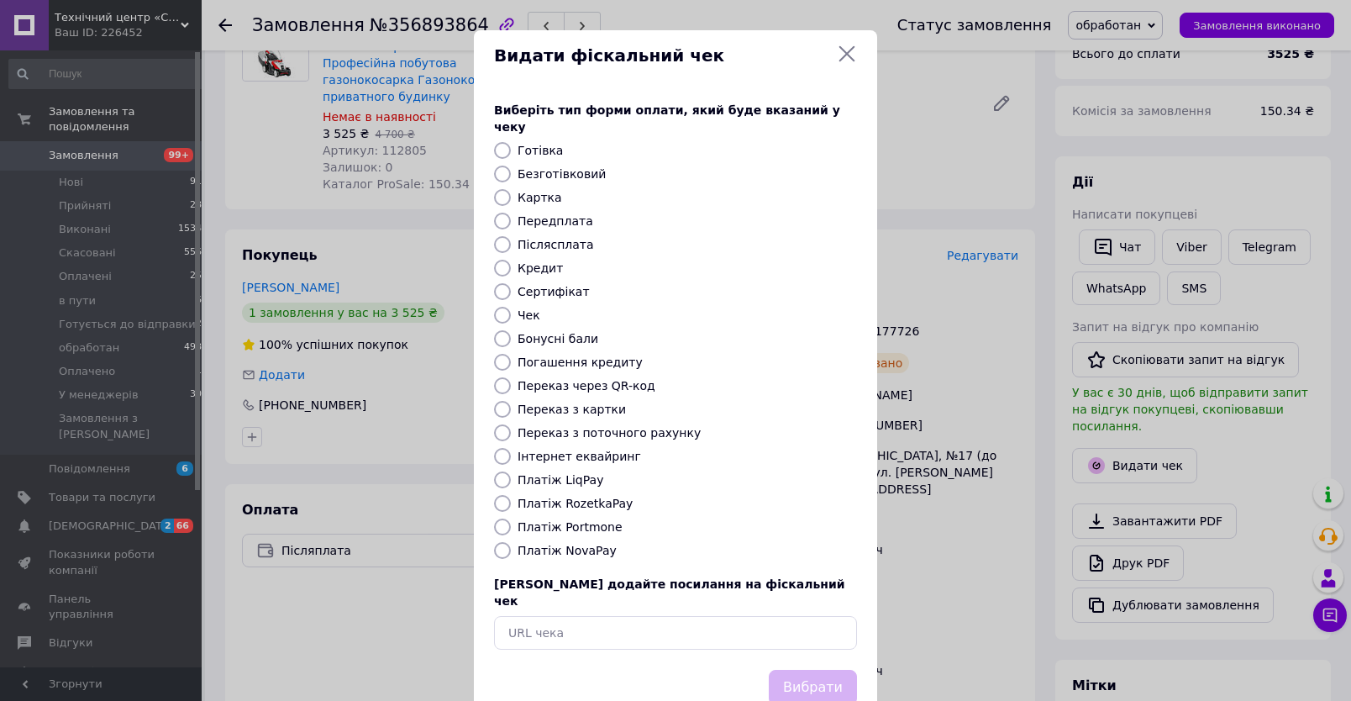
click at [506, 142] on div at bounding box center [503, 150] width 24 height 17
click at [533, 144] on label "Готівка" at bounding box center [540, 150] width 45 height 13
click at [511, 142] on input "Готівка" at bounding box center [502, 150] width 17 height 17
radio input "true"
click at [812, 670] on button "Вибрати" at bounding box center [813, 688] width 88 height 36
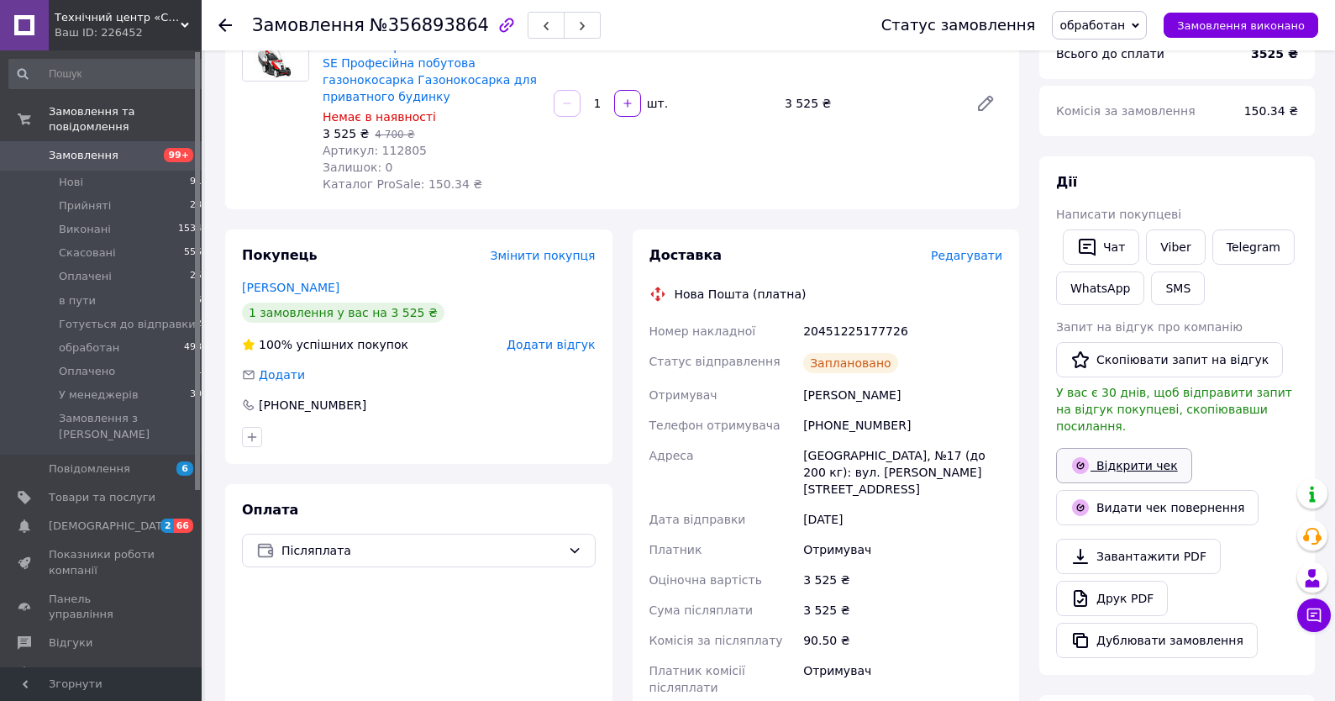
click at [1111, 455] on link "Відкрити чек" at bounding box center [1124, 465] width 136 height 35
click at [811, 395] on div "[PERSON_NAME]" at bounding box center [903, 395] width 206 height 30
click at [811, 395] on div "Долинна Тетяна" at bounding box center [903, 395] width 206 height 30
click at [826, 428] on div "[PHONE_NUMBER]" at bounding box center [903, 425] width 206 height 30
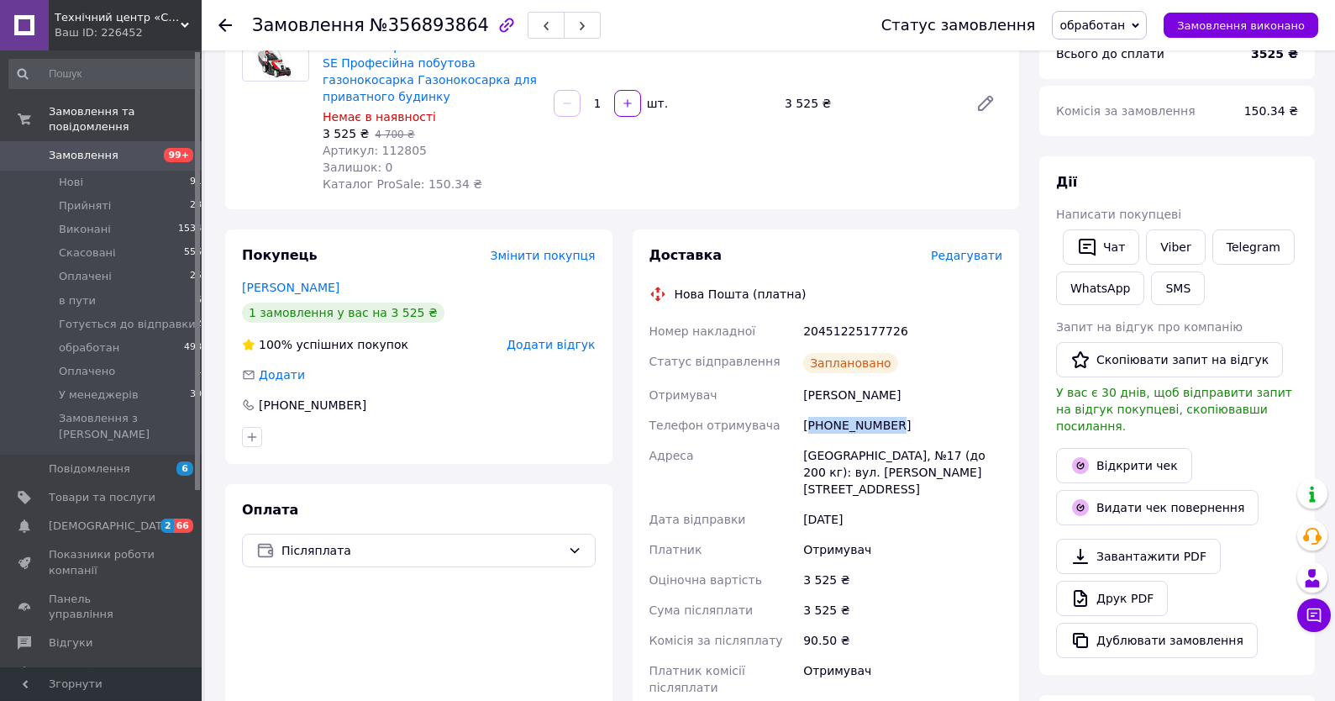
click at [826, 428] on div "[PHONE_NUMBER]" at bounding box center [903, 425] width 206 height 30
click at [829, 428] on div "[PHONE_NUMBER]" at bounding box center [903, 425] width 206 height 30
drag, startPoint x: 823, startPoint y: 427, endPoint x: 901, endPoint y: 431, distance: 78.2
click at [901, 431] on div "[PHONE_NUMBER]" at bounding box center [903, 425] width 206 height 30
copy div "0975437776"
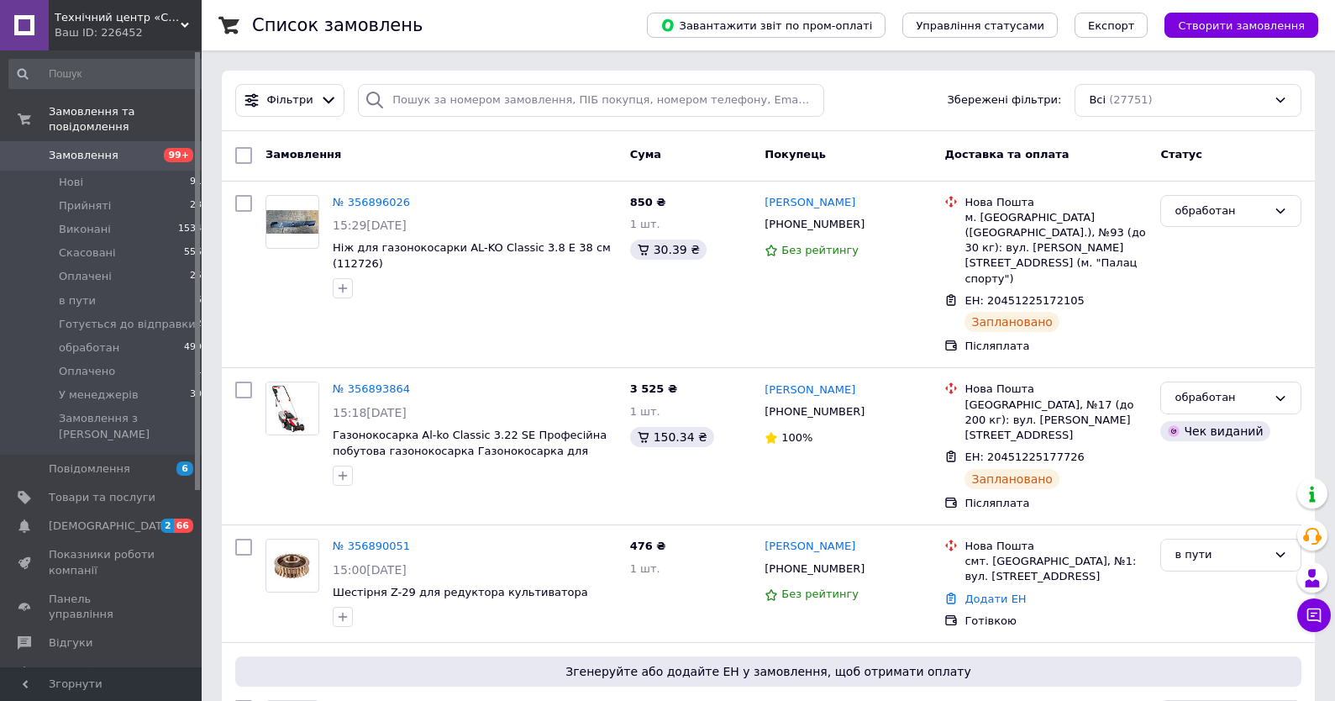
click at [91, 154] on span "Замовлення" at bounding box center [84, 155] width 70 height 15
click at [152, 158] on span "Замовлення" at bounding box center [102, 155] width 107 height 15
click at [123, 159] on span "Замовлення" at bounding box center [102, 155] width 107 height 15
click at [67, 154] on span "Замовлення" at bounding box center [84, 155] width 70 height 15
click at [158, 156] on span "99+" at bounding box center [178, 155] width 46 height 15
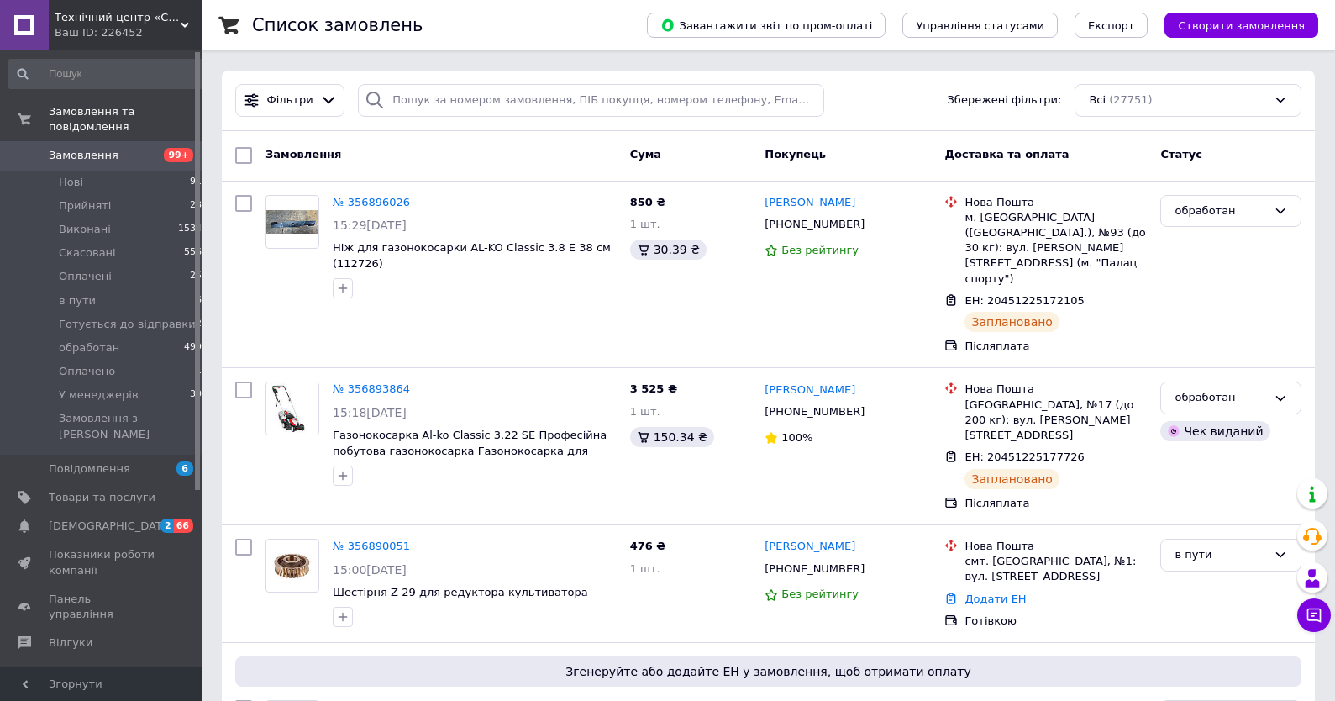
click at [146, 150] on span "Замовлення" at bounding box center [102, 155] width 107 height 15
drag, startPoint x: 108, startPoint y: 163, endPoint x: 476, endPoint y: 0, distance: 403.2
click at [111, 162] on span "Замовлення" at bounding box center [84, 155] width 70 height 15
click at [153, 159] on span "Замовлення" at bounding box center [102, 155] width 107 height 15
click at [144, 163] on span "Замовлення" at bounding box center [102, 155] width 107 height 15
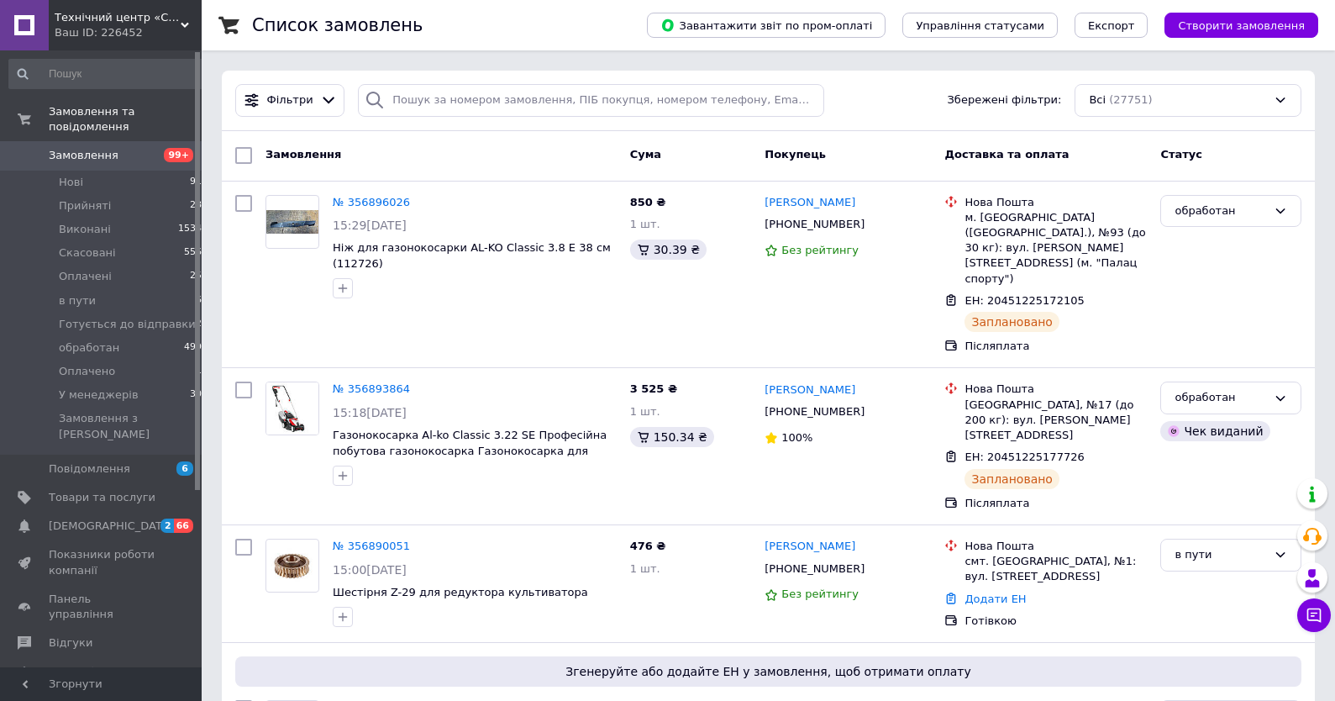
click at [162, 162] on span "99+" at bounding box center [178, 155] width 46 height 15
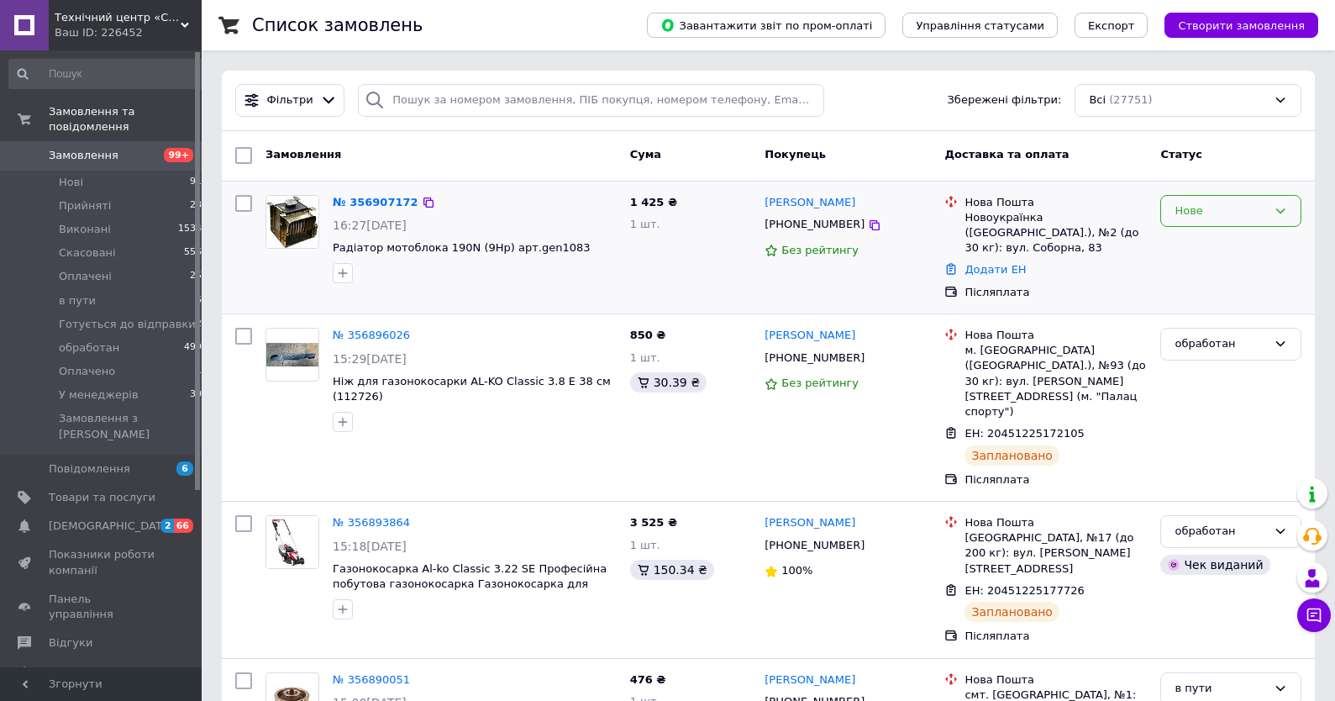
click at [1204, 208] on div "Нове" at bounding box center [1220, 211] width 92 height 18
click at [1224, 349] on li "У менеджерів" at bounding box center [1230, 354] width 139 height 31
click at [868, 228] on icon at bounding box center [874, 224] width 13 height 13
drag, startPoint x: 570, startPoint y: 251, endPoint x: 335, endPoint y: 250, distance: 235.2
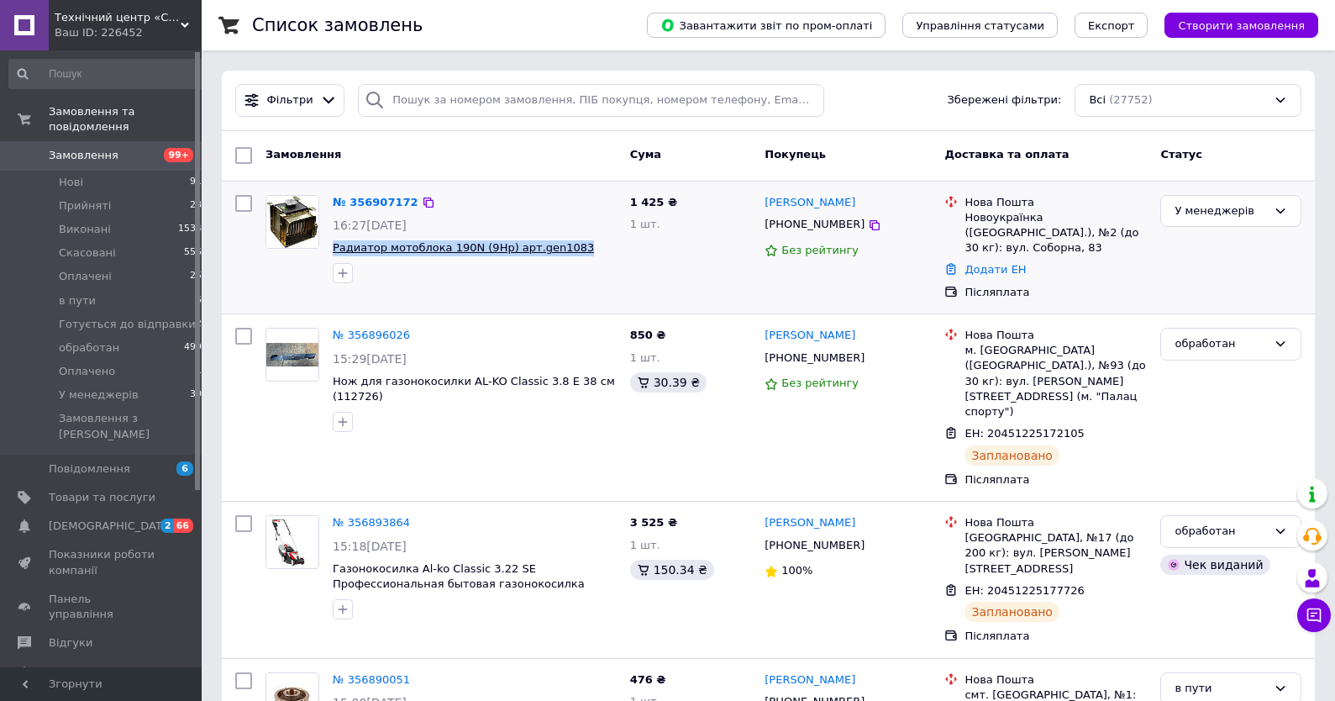
copy span "Радиатор мотоблока 190N (9Hp) арт.gen1083"
click at [155, 160] on span "99+" at bounding box center [178, 155] width 46 height 15
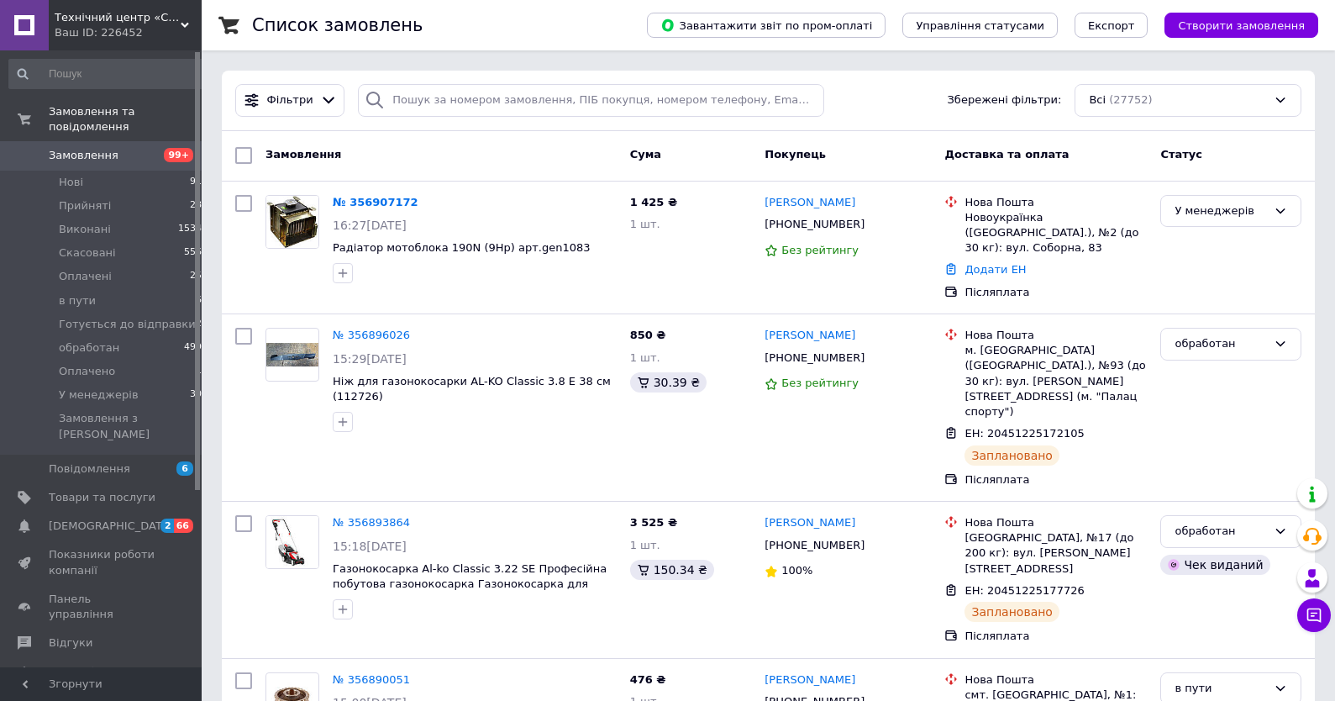
click at [118, 152] on span "Замовлення" at bounding box center [102, 155] width 107 height 15
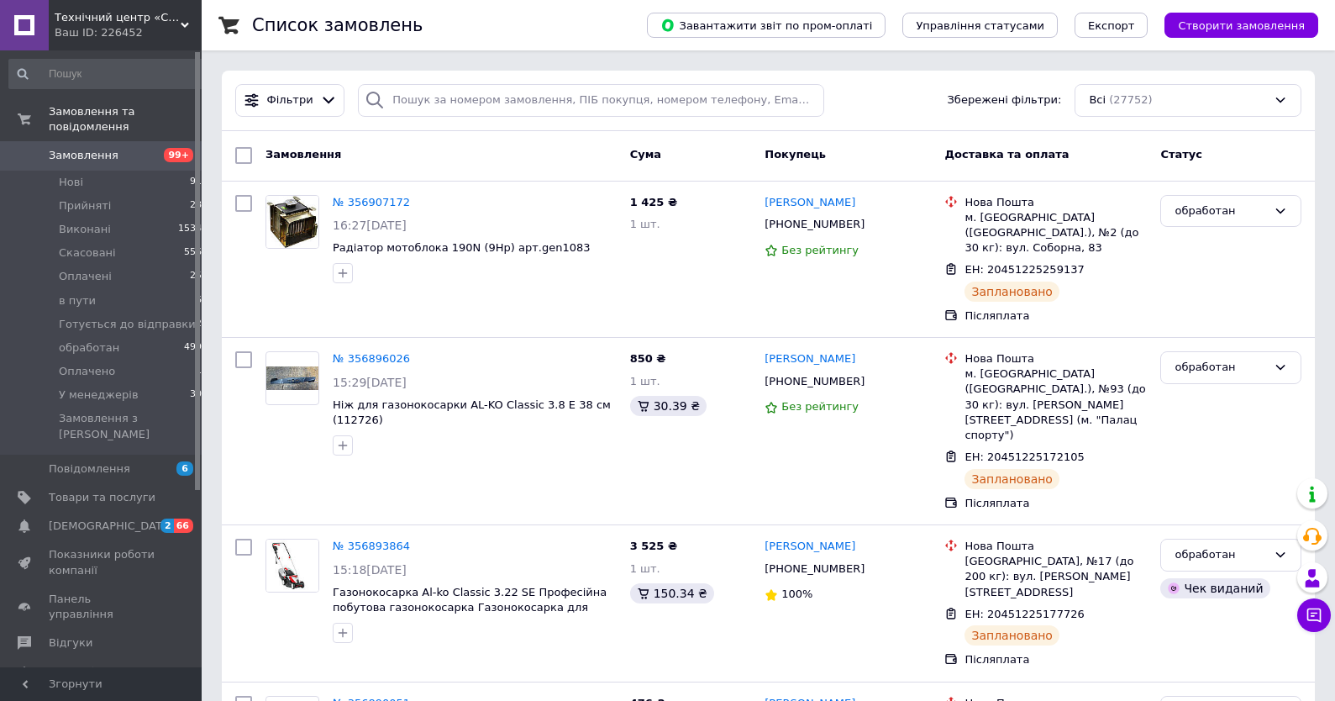
click at [118, 152] on span "Замовлення" at bounding box center [102, 155] width 107 height 15
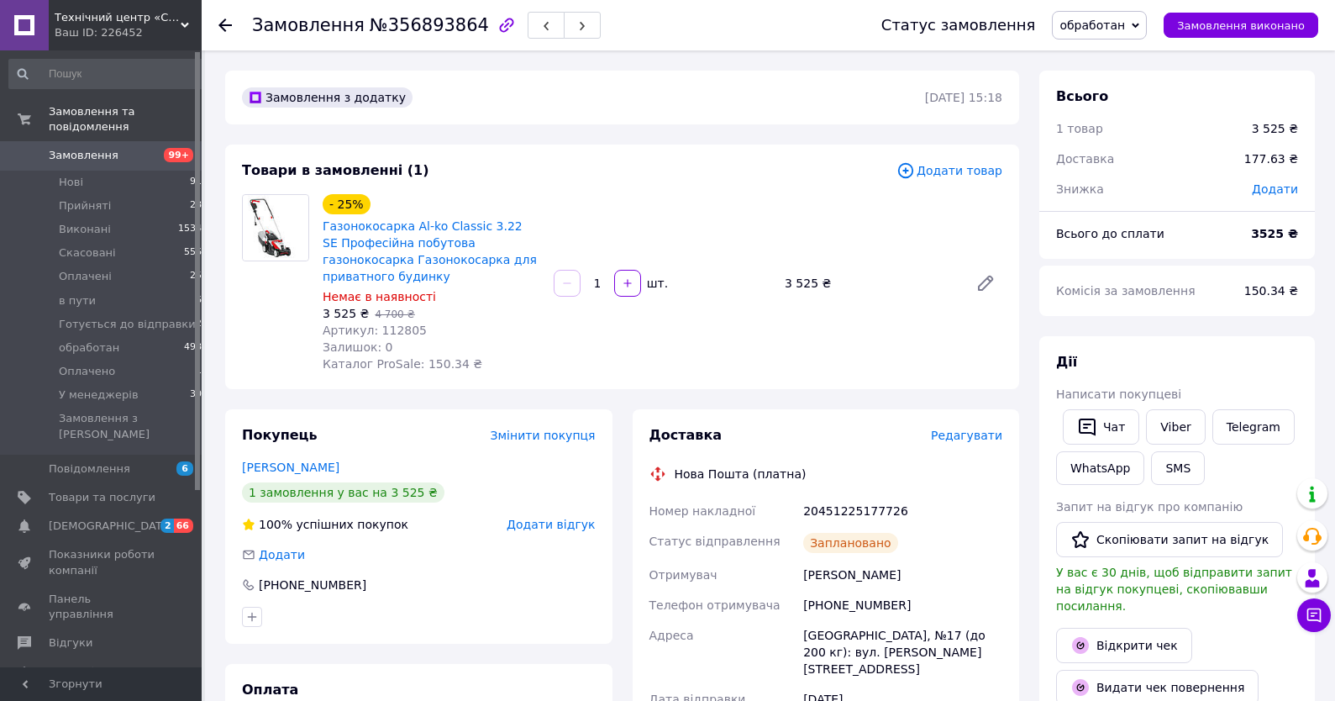
click at [150, 160] on span "Замовлення" at bounding box center [102, 155] width 107 height 15
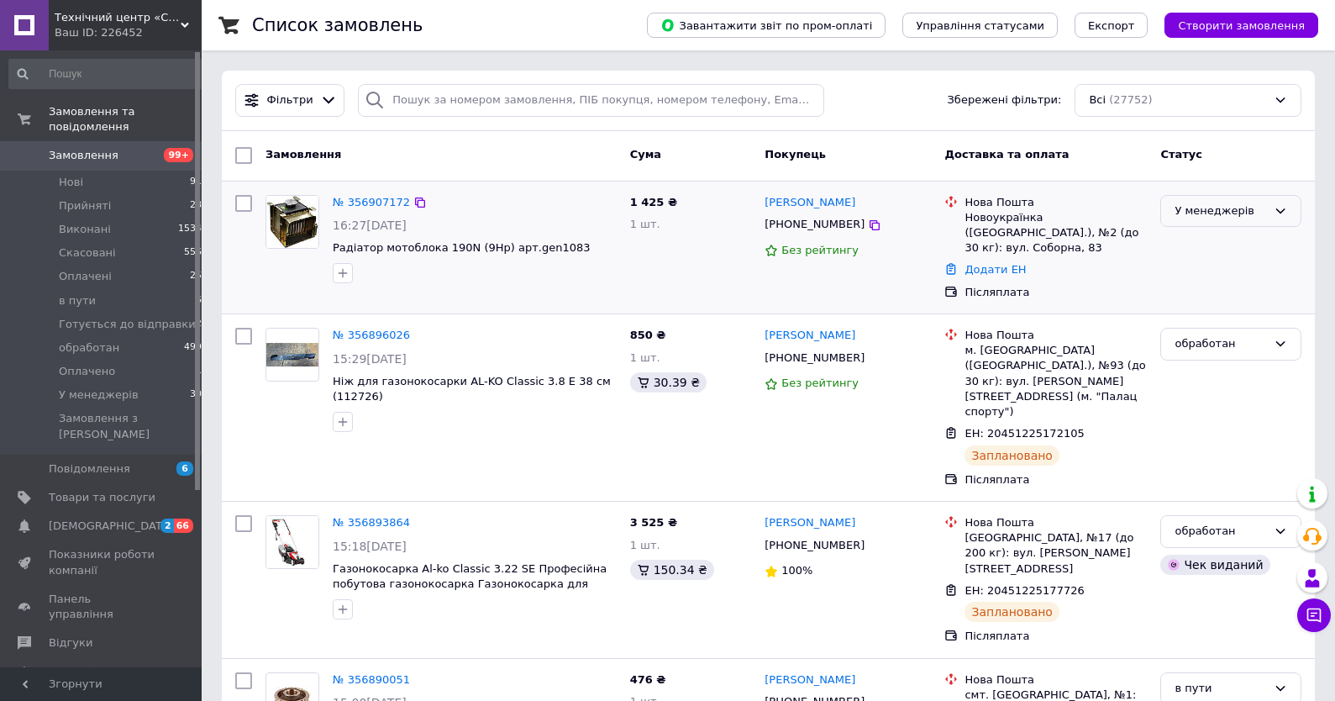
click at [1233, 208] on div "У менеджерів" at bounding box center [1220, 211] width 92 height 18
click at [1216, 314] on li "обработан" at bounding box center [1230, 323] width 139 height 31
click at [384, 207] on link "№ 356907172" at bounding box center [371, 202] width 77 height 13
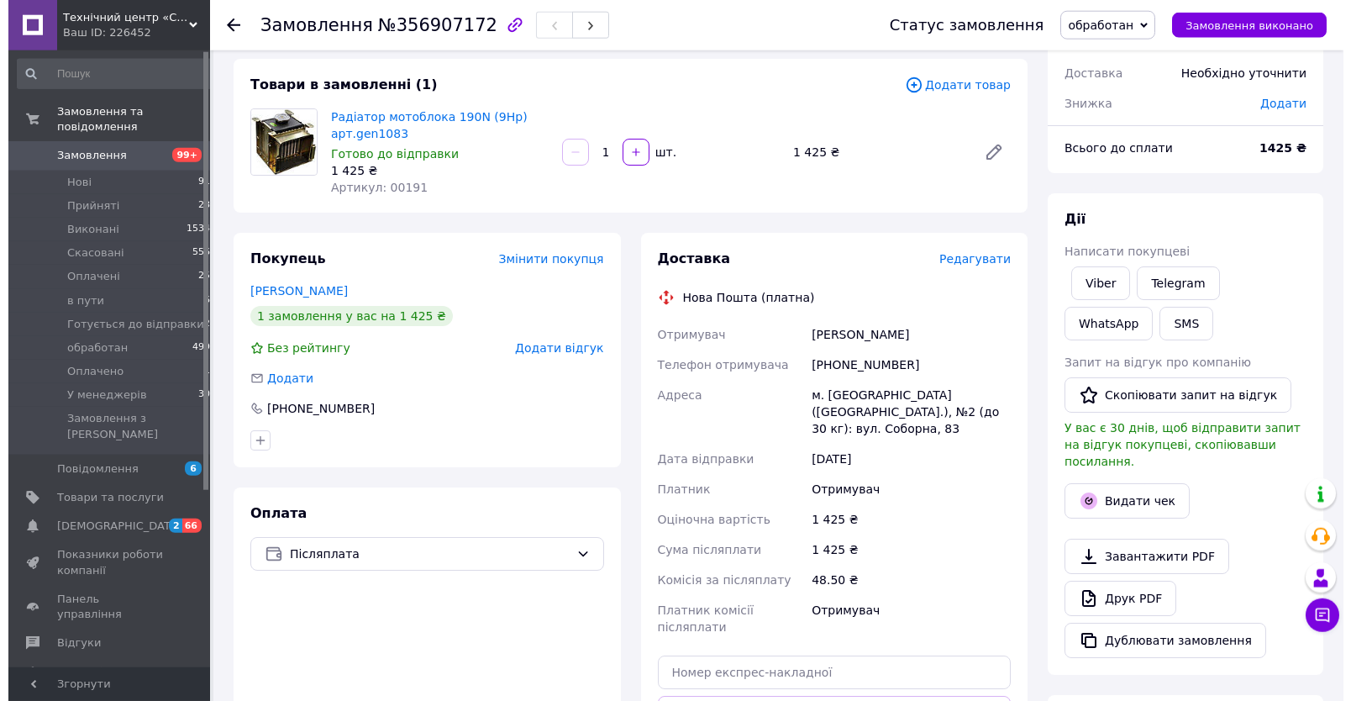
scroll to position [90, 0]
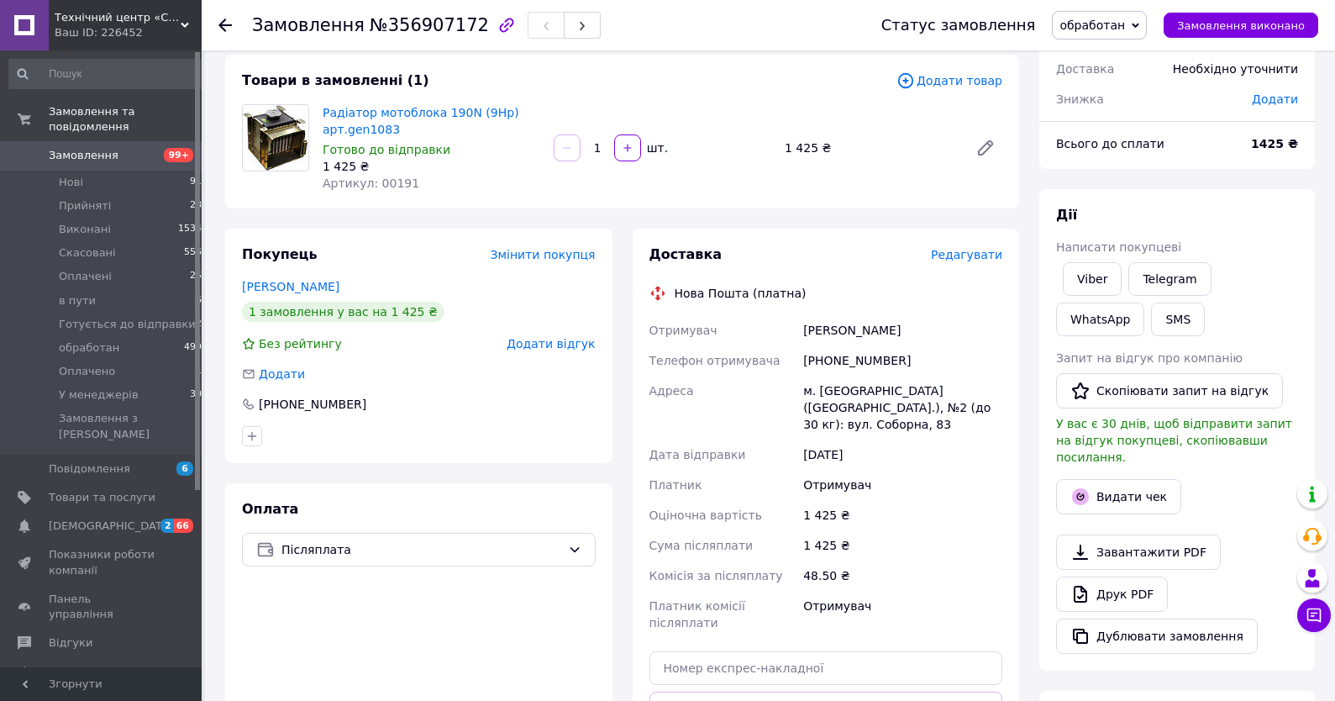
click at [954, 260] on span "Редагувати" at bounding box center [966, 254] width 71 height 13
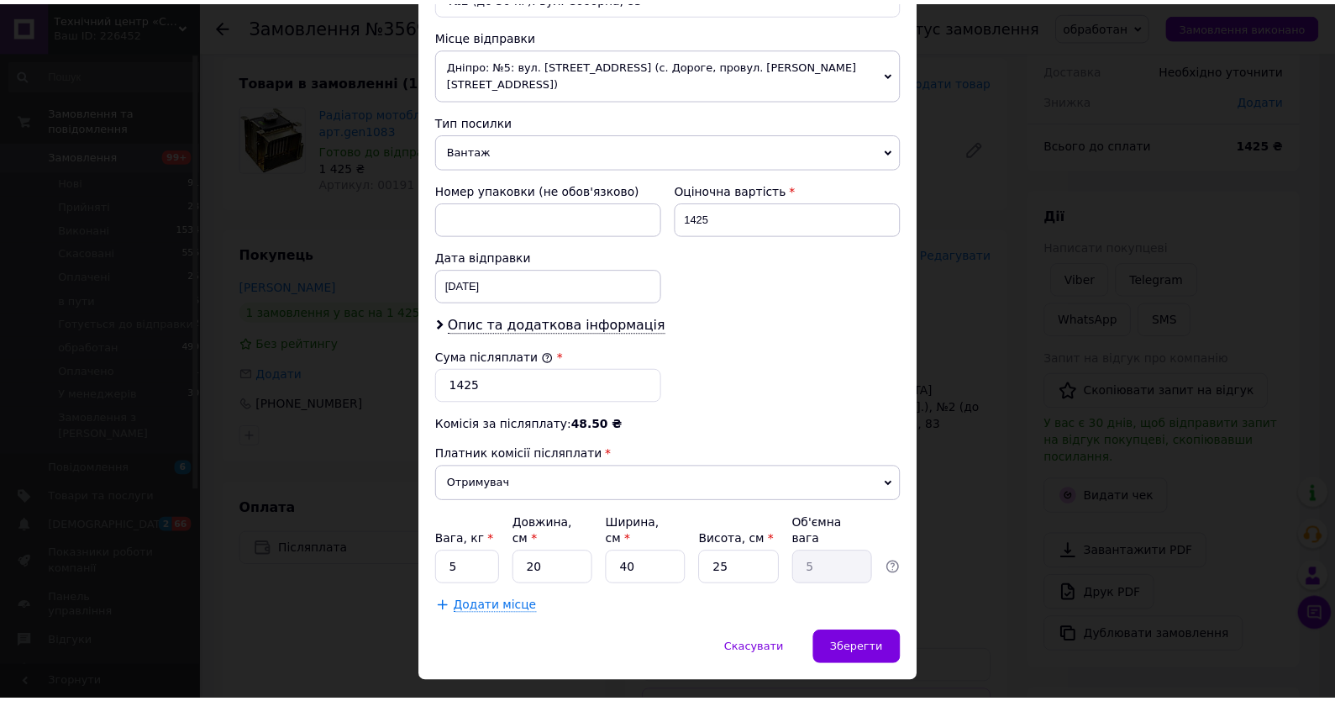
scroll to position [585, 0]
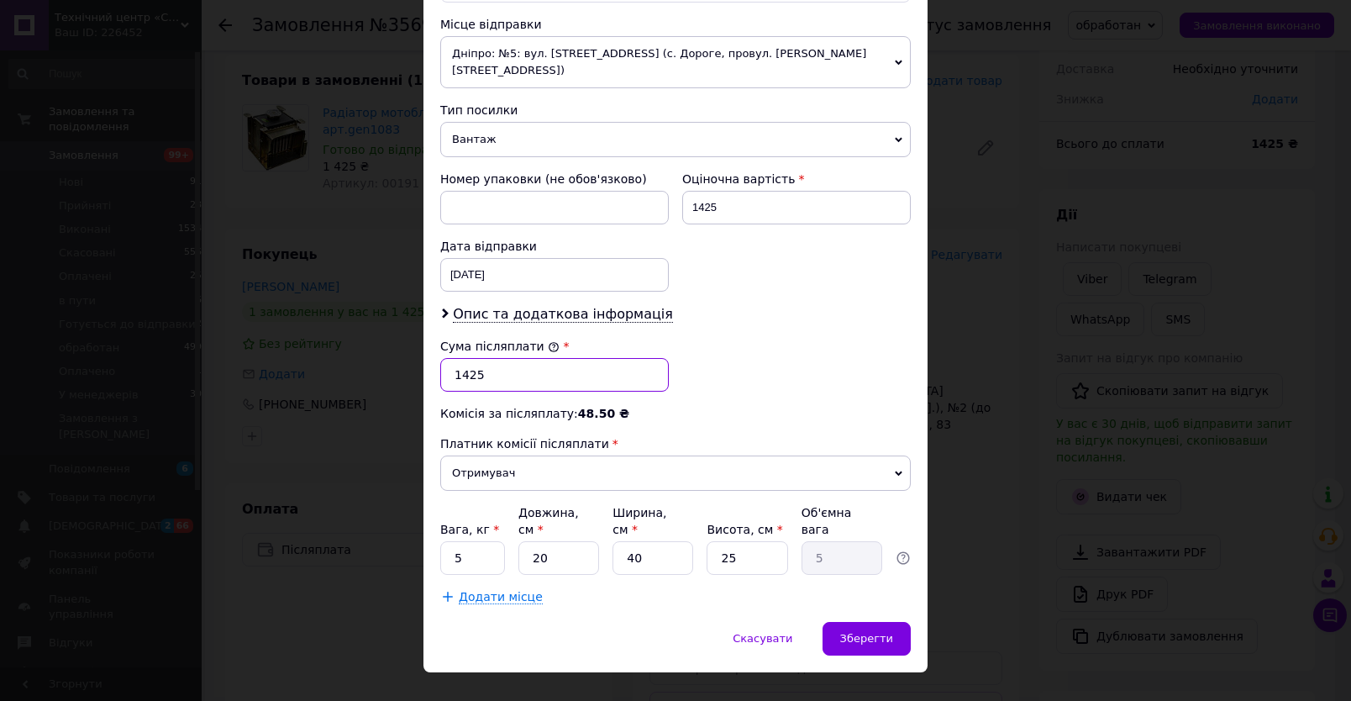
click at [487, 366] on input "1425" at bounding box center [554, 375] width 229 height 34
type input "1575"
click at [847, 632] on span "Зберегти" at bounding box center [866, 638] width 53 height 13
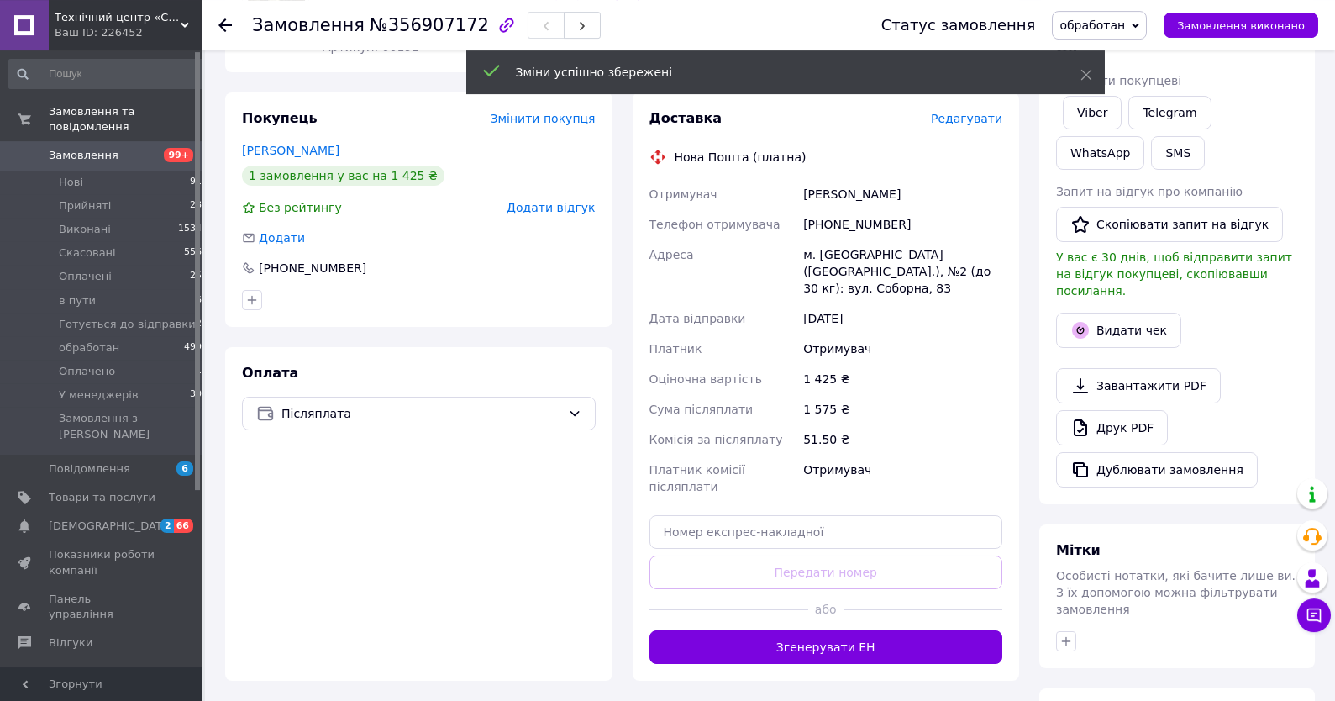
scroll to position [270, 0]
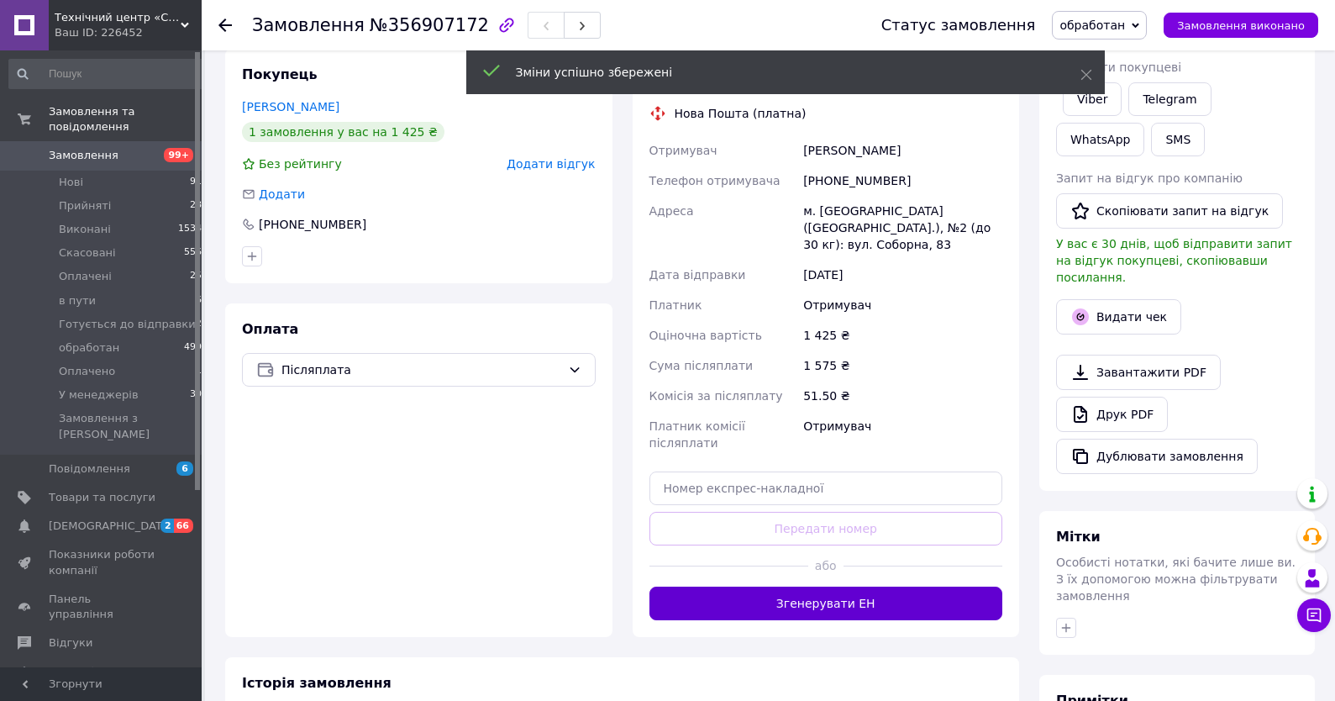
click at [827, 586] on button "Згенерувати ЕН" at bounding box center [826, 603] width 354 height 34
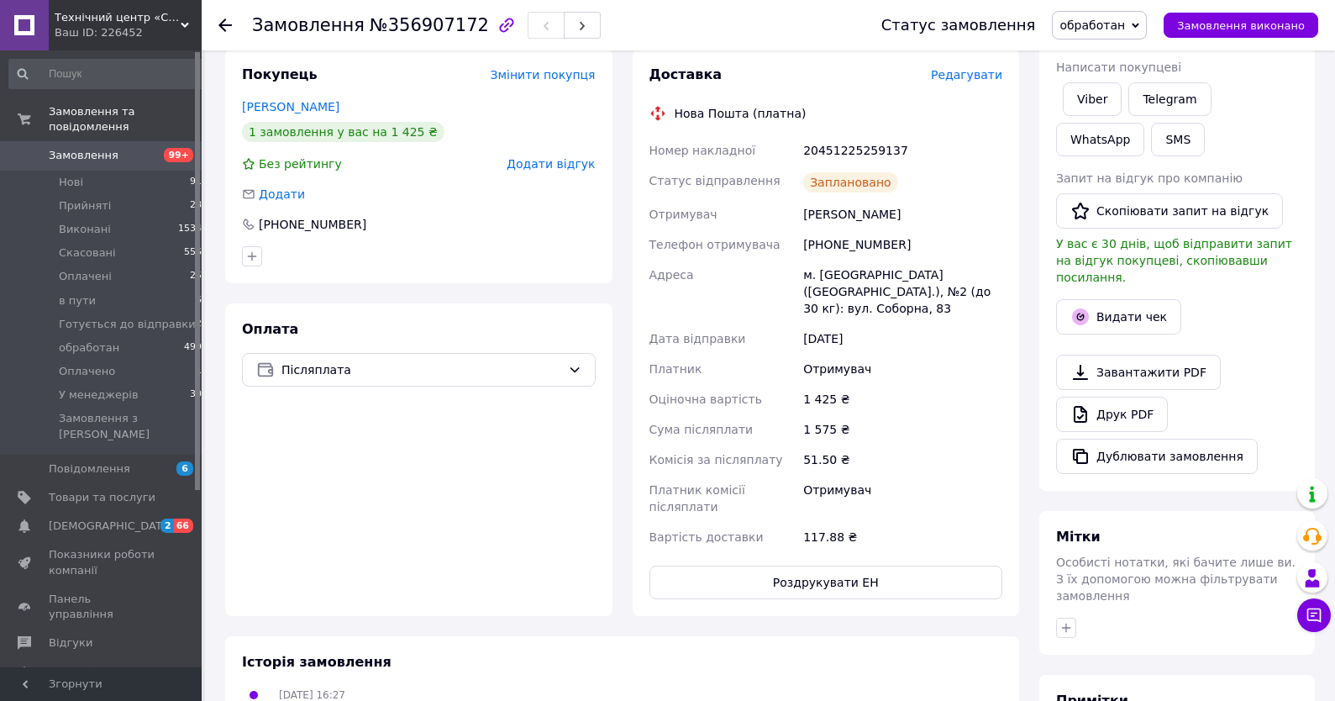
click at [880, 148] on div "20451225259137" at bounding box center [903, 150] width 206 height 30
copy div "20451225259137"
drag, startPoint x: 805, startPoint y: 214, endPoint x: 893, endPoint y: 238, distance: 91.3
click at [893, 238] on div "Номер накладної 20451225259137 Статус відправлення Заплановано Отримувач [PERSO…" at bounding box center [826, 343] width 360 height 417
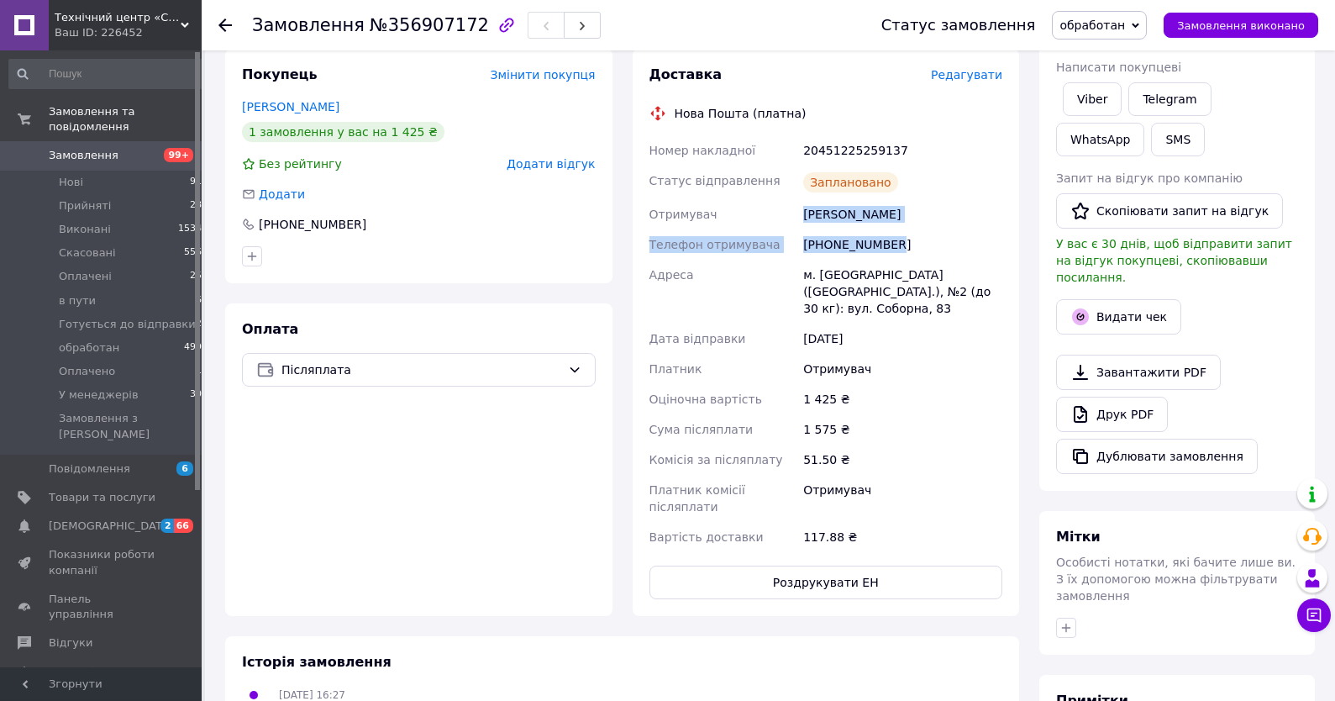
copy div "[PERSON_NAME] Телефон отримувача [PHONE_NUMBER]"
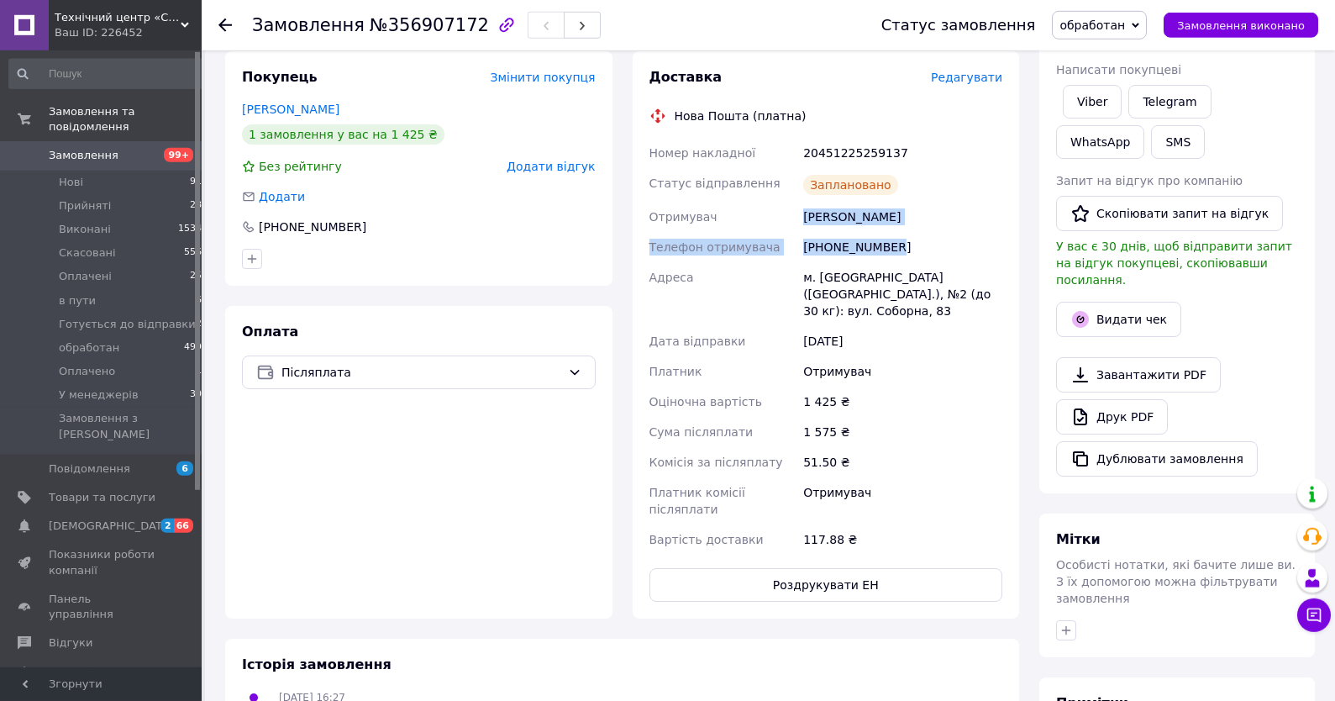
scroll to position [0, 0]
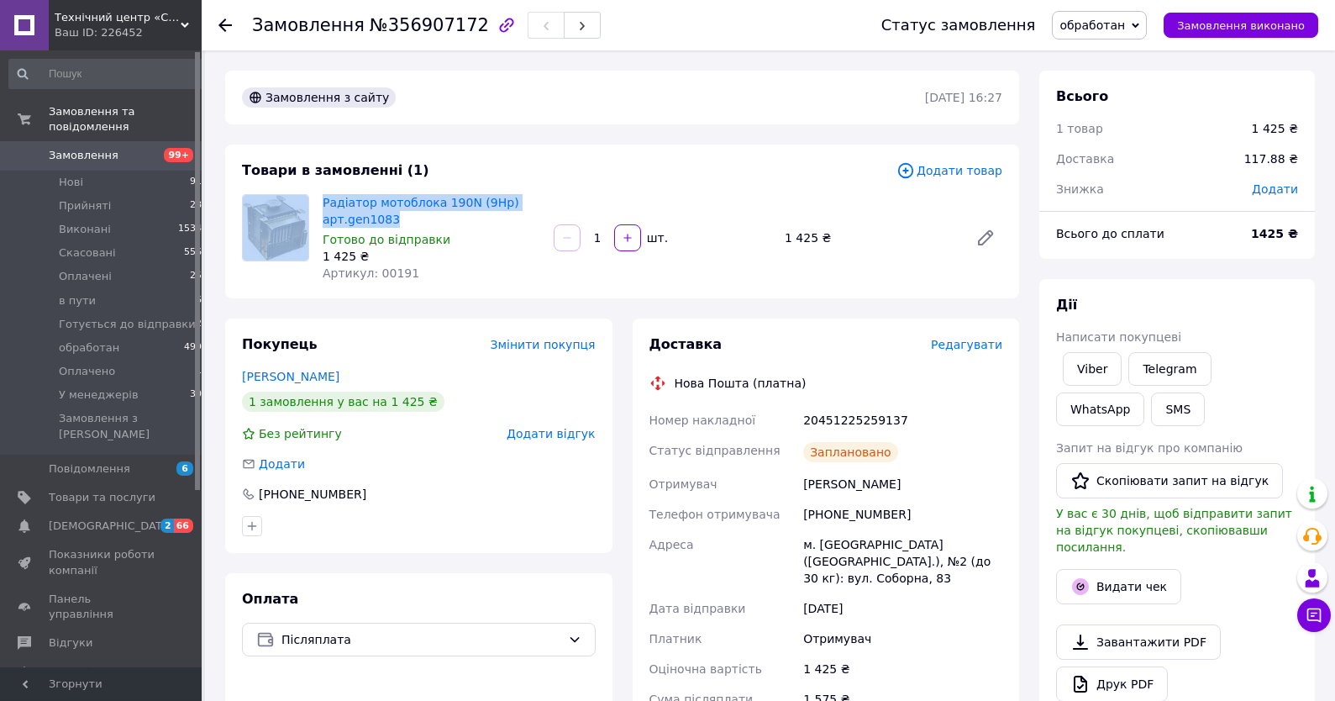
drag, startPoint x: 401, startPoint y: 222, endPoint x: 313, endPoint y: 200, distance: 90.9
click at [313, 200] on div "Радіатор мотоблока 190N (9Hp) арт.gen1083 Готово до відправки 1 425 ₴ Артикул: …" at bounding box center [622, 237] width 774 height 87
copy div "Радіатор мотоблока 190N (9Hp) арт.gen1083"
click at [163, 159] on span "99+" at bounding box center [178, 155] width 46 height 15
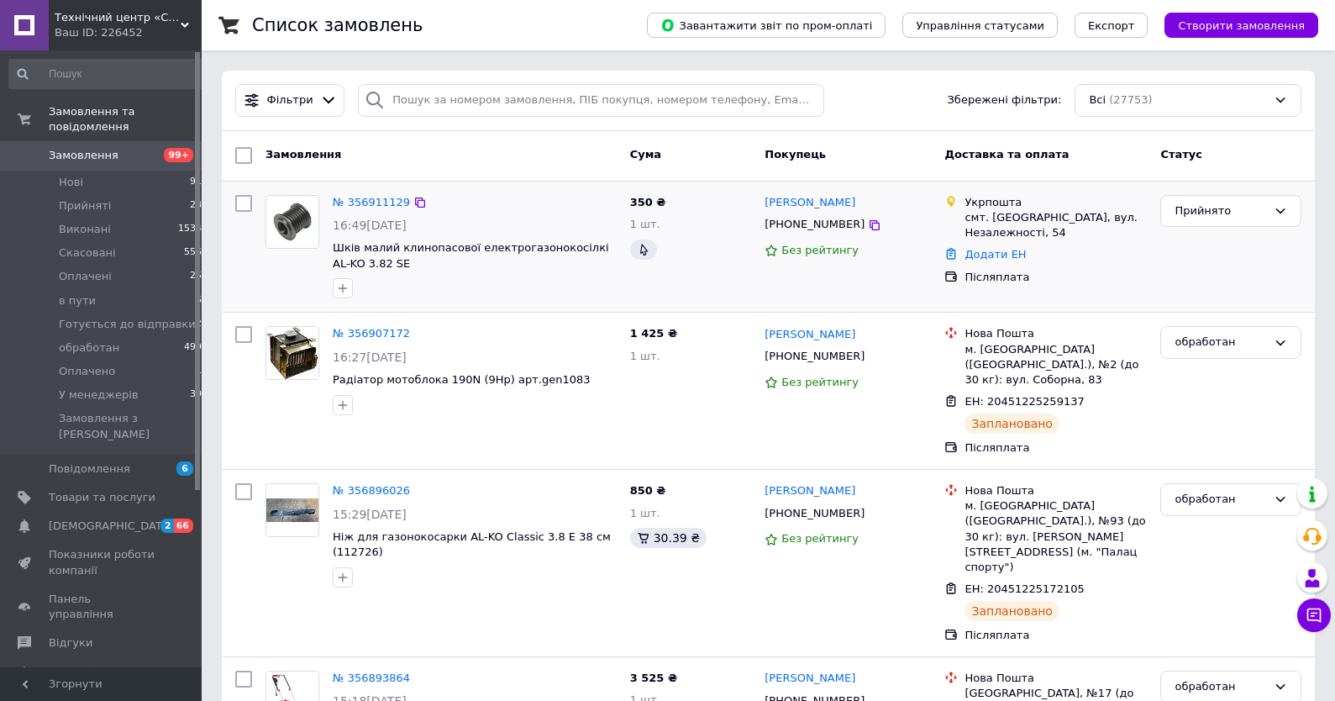
drag, startPoint x: 1216, startPoint y: 213, endPoint x: 1221, endPoint y: 229, distance: 16.5
click at [1217, 212] on div "Прийнято" at bounding box center [1220, 211] width 92 height 18
click at [1212, 297] on li "обработан" at bounding box center [1230, 293] width 139 height 31
click at [360, 208] on link "№ 356911129" at bounding box center [371, 202] width 77 height 13
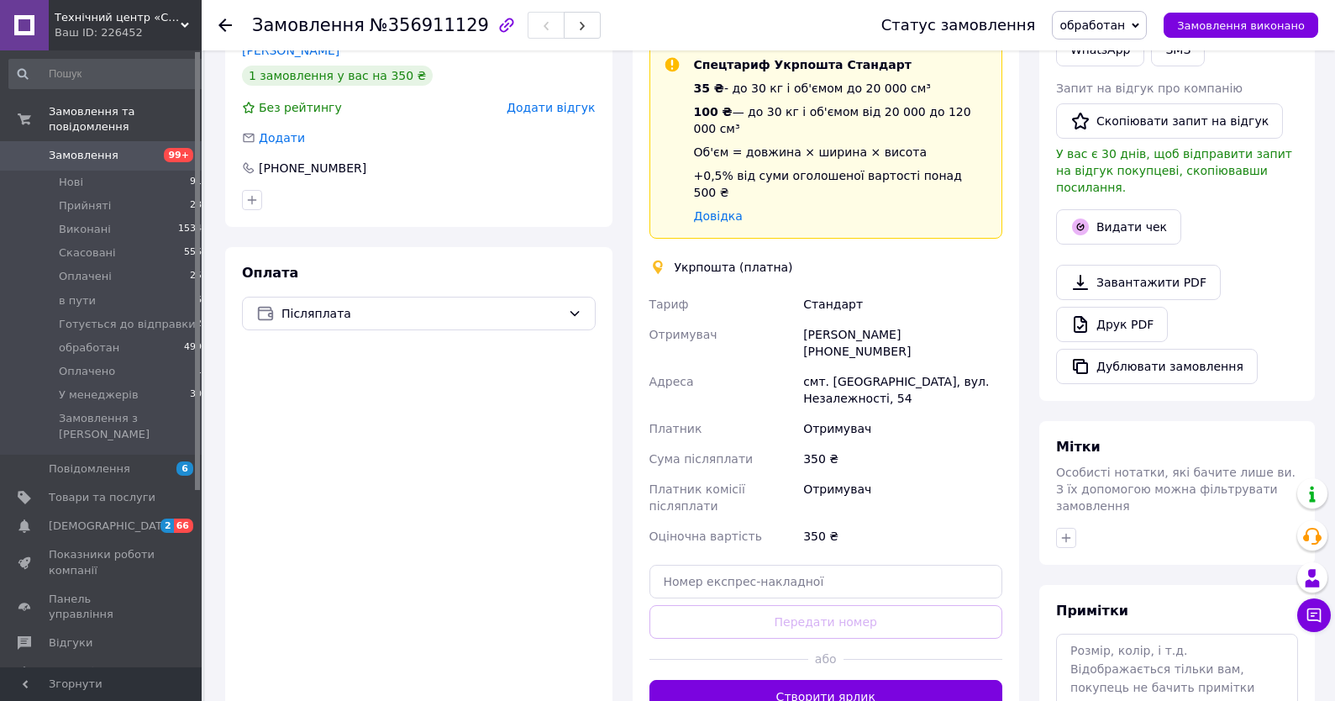
scroll to position [450, 0]
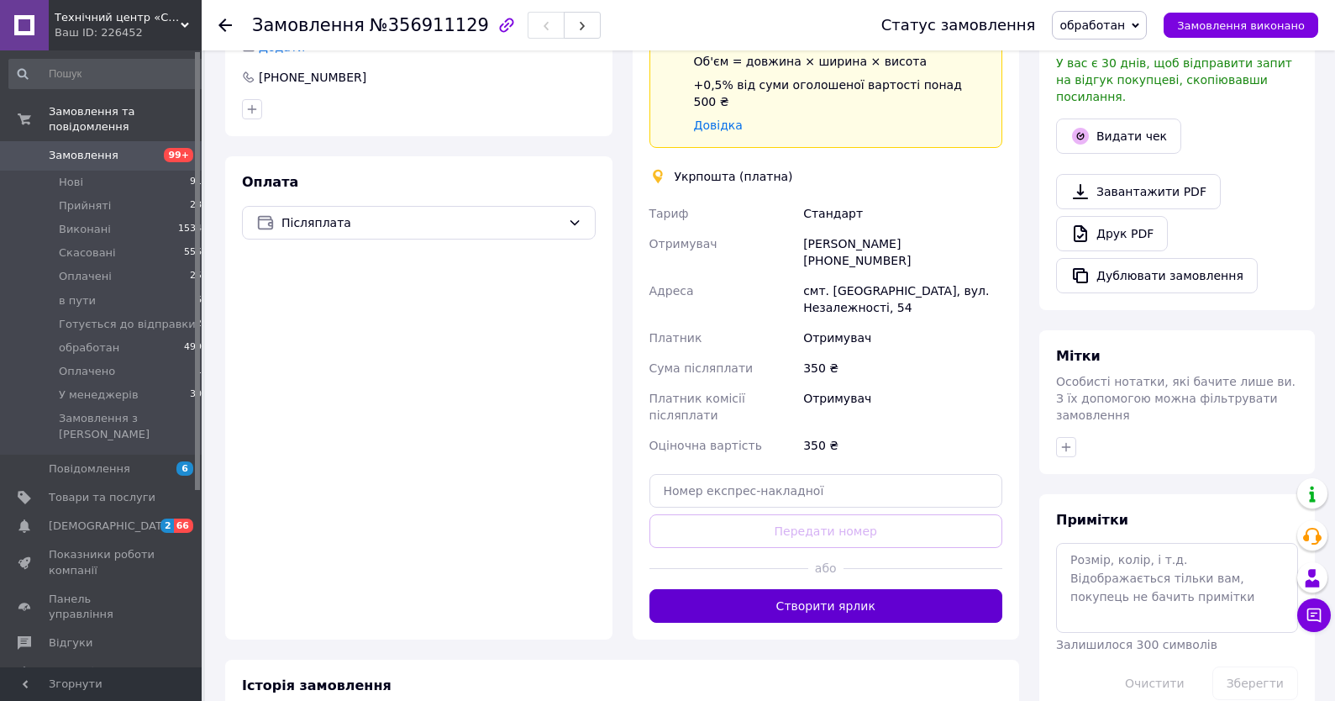
click at [791, 589] on button "Створити ярлик" at bounding box center [826, 606] width 354 height 34
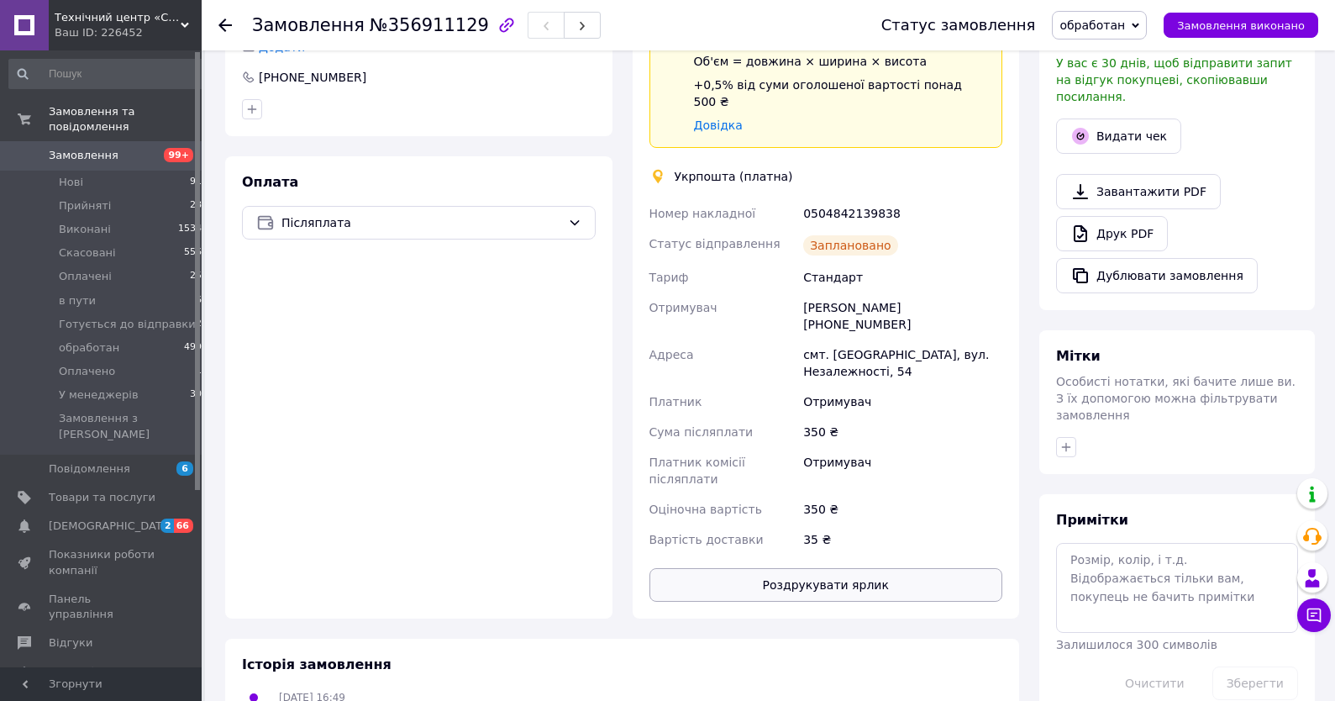
click at [807, 568] on button "Роздрукувати ярлик" at bounding box center [826, 585] width 354 height 34
